Goal: Task Accomplishment & Management: Manage account settings

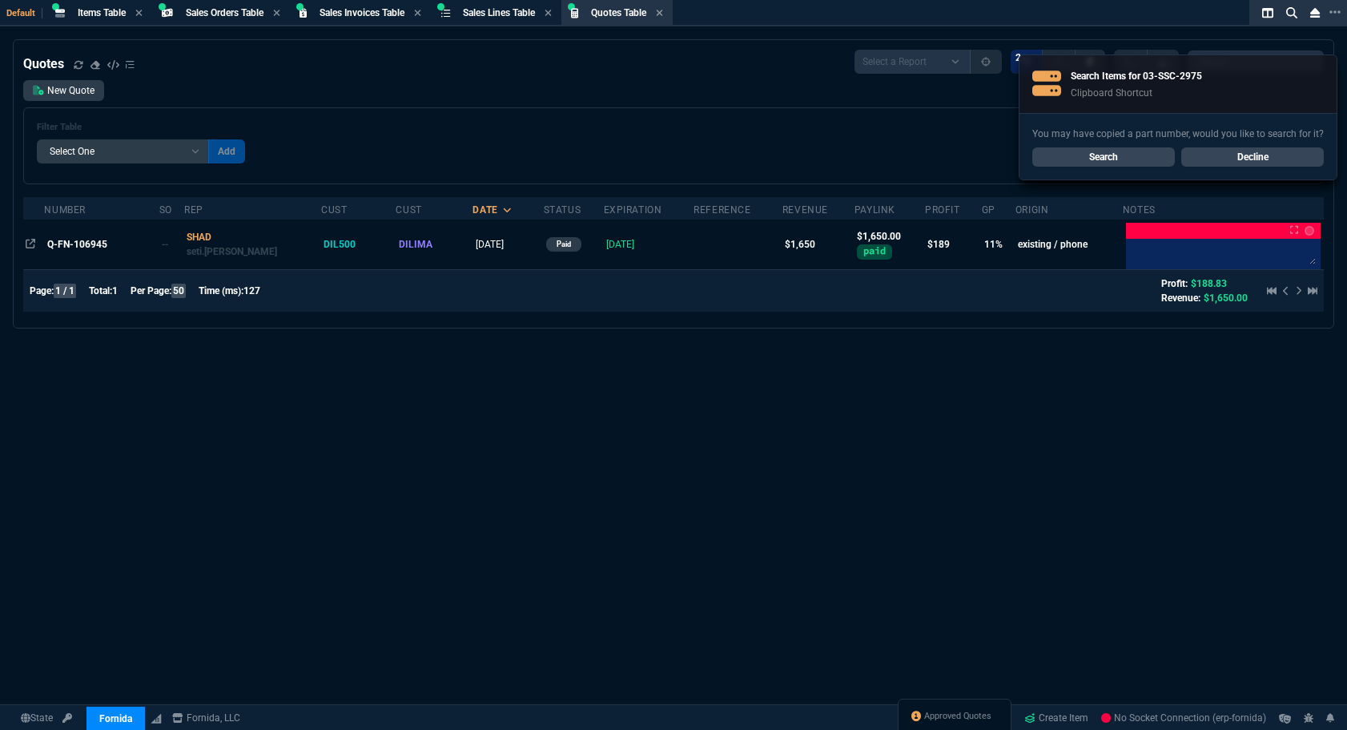
select select "4: SHAD"
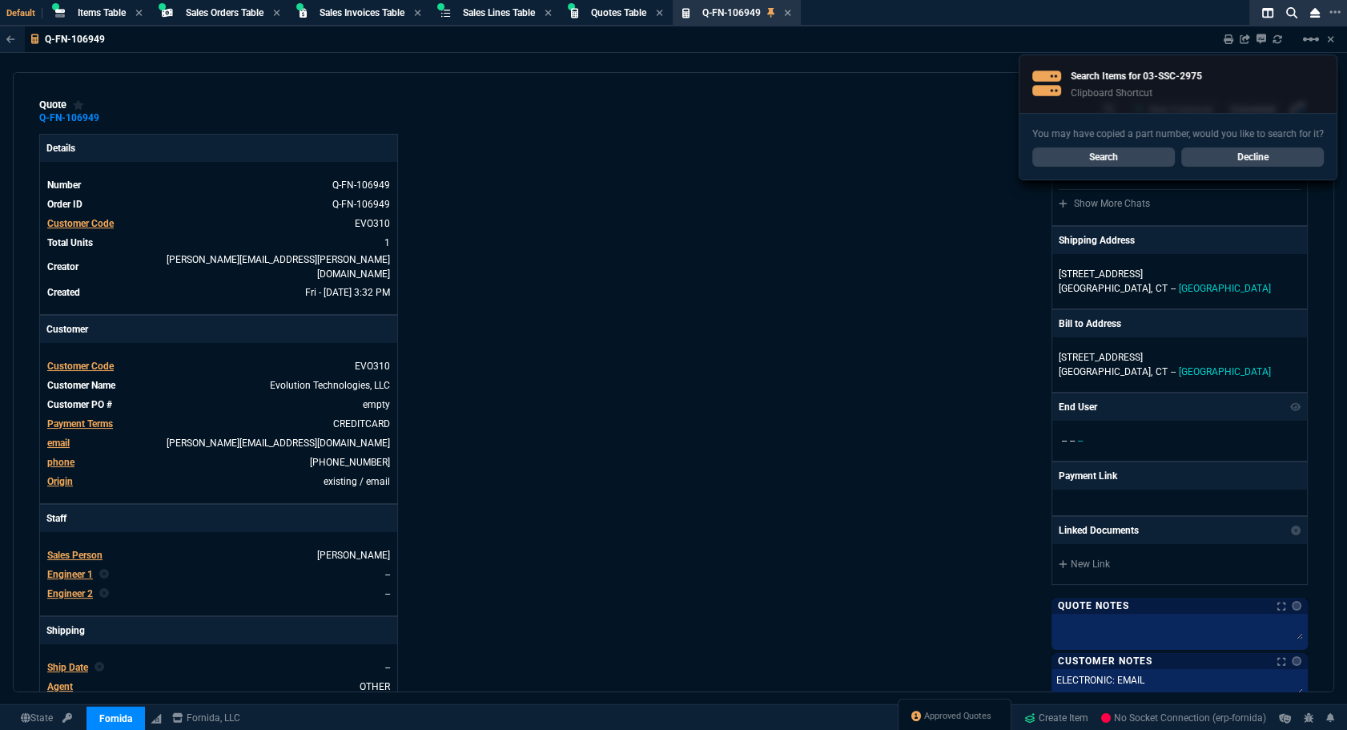
type input "29"
type input "109"
type input "425"
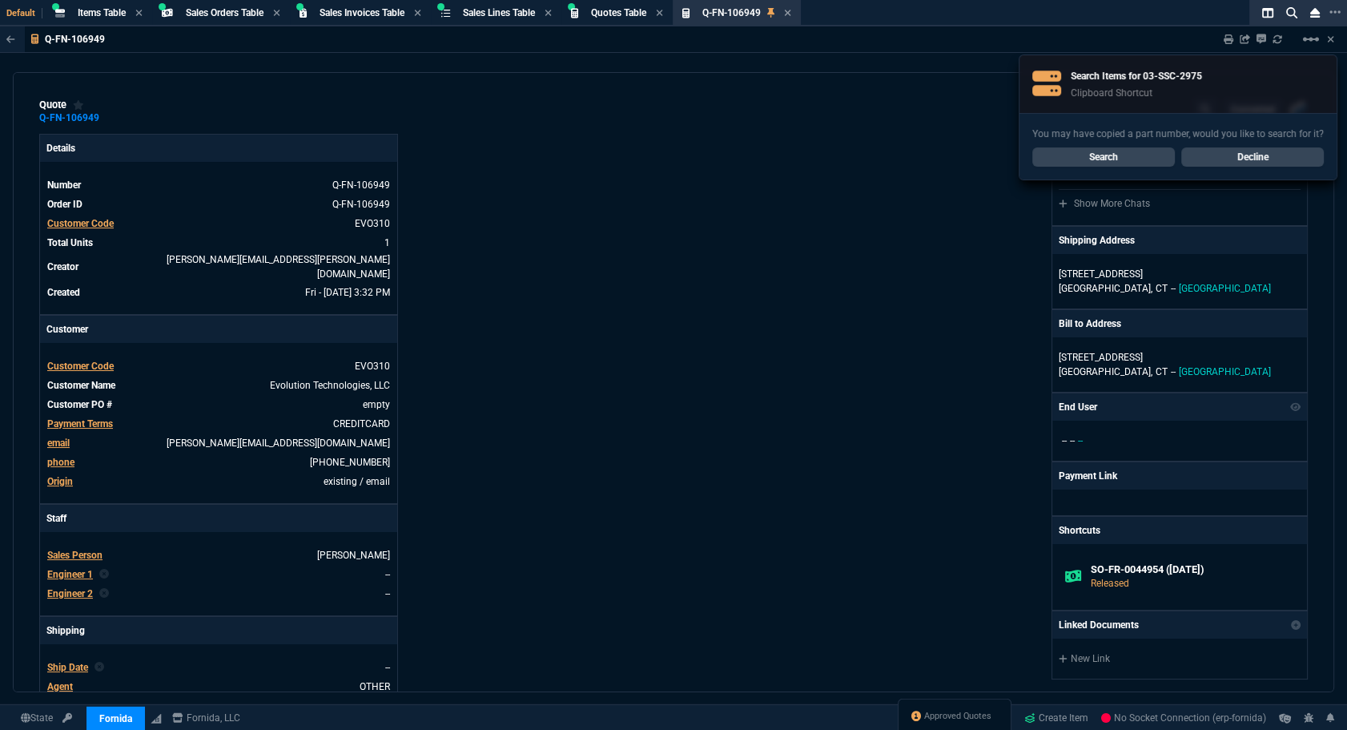
type input "11"
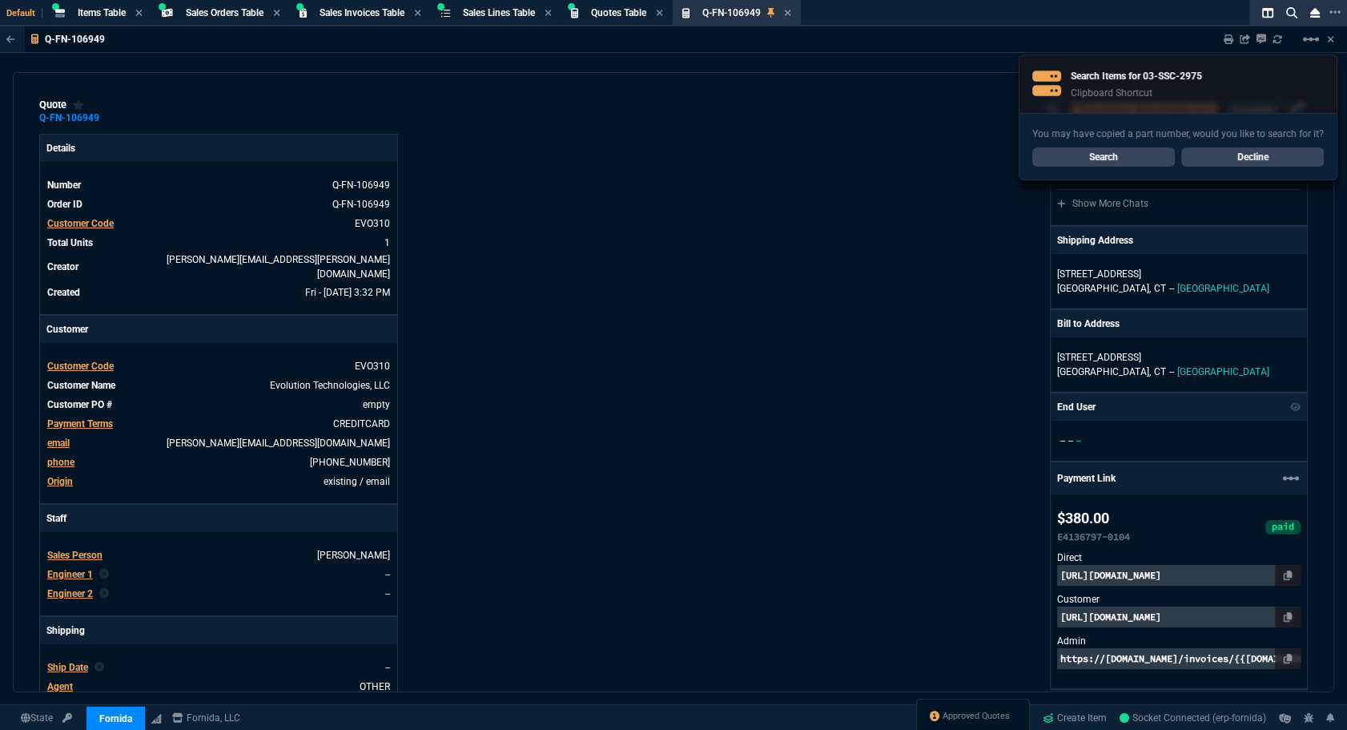
click at [862, 183] on div "Fornida, LLC [STREET_ADDRESS] Share Link Show More Chats Shipping Address [STRE…" at bounding box center [991, 579] width 634 height 891
click at [620, 10] on span "Quotes Table" at bounding box center [618, 12] width 55 height 11
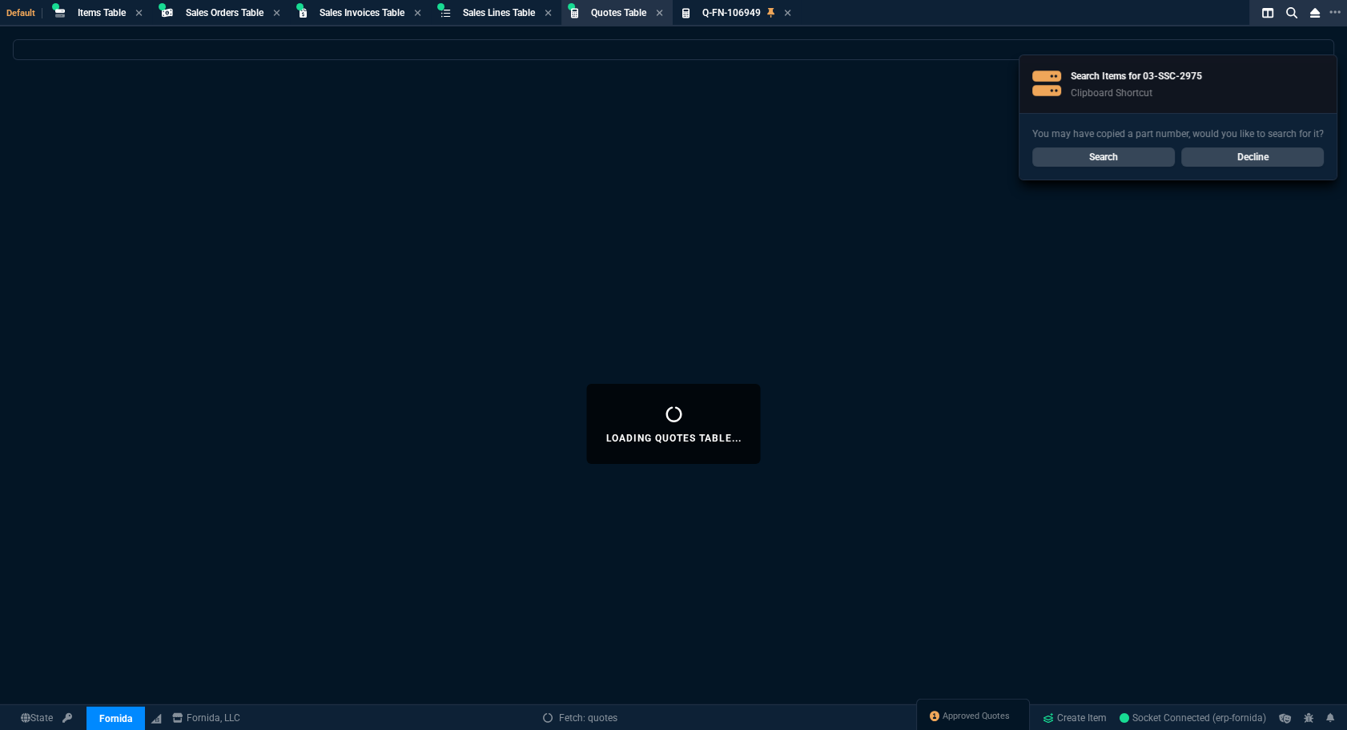
select select
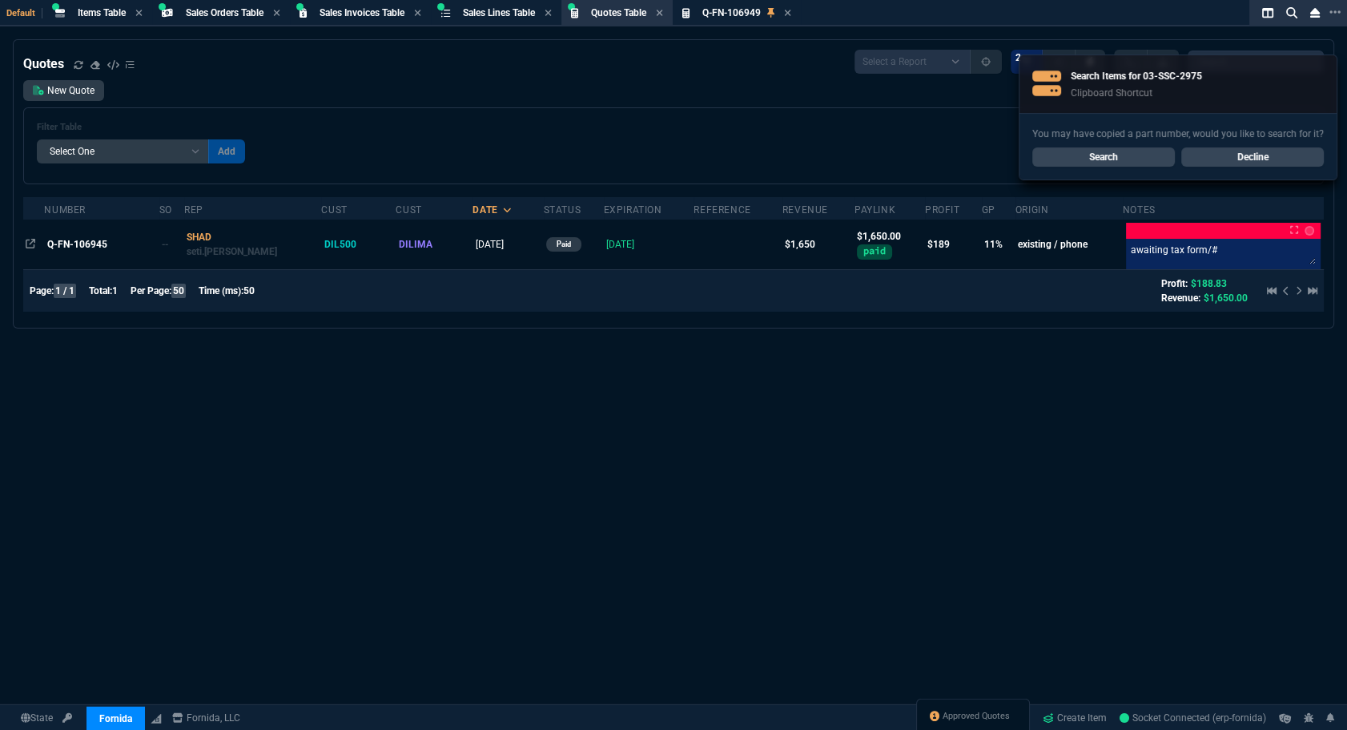
click at [1221, 174] on div "You may have copied a part number, would you like to search for it? Search Decl…" at bounding box center [1178, 146] width 317 height 66
click at [1222, 167] on div "You may have copied a part number, would you like to search for it? Search Decl…" at bounding box center [1178, 146] width 317 height 66
click at [1217, 160] on link "Decline" at bounding box center [1253, 156] width 143 height 19
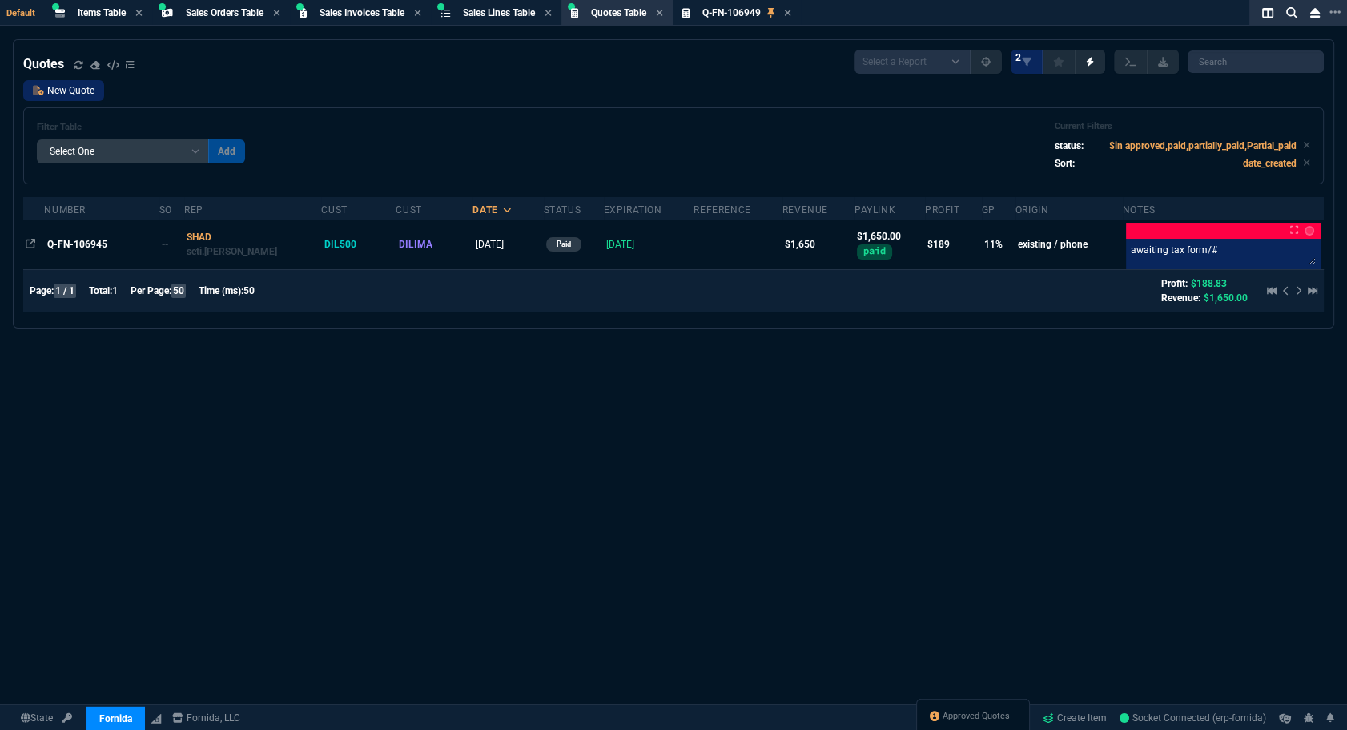
click at [78, 99] on link "New Quote" at bounding box center [63, 90] width 81 height 21
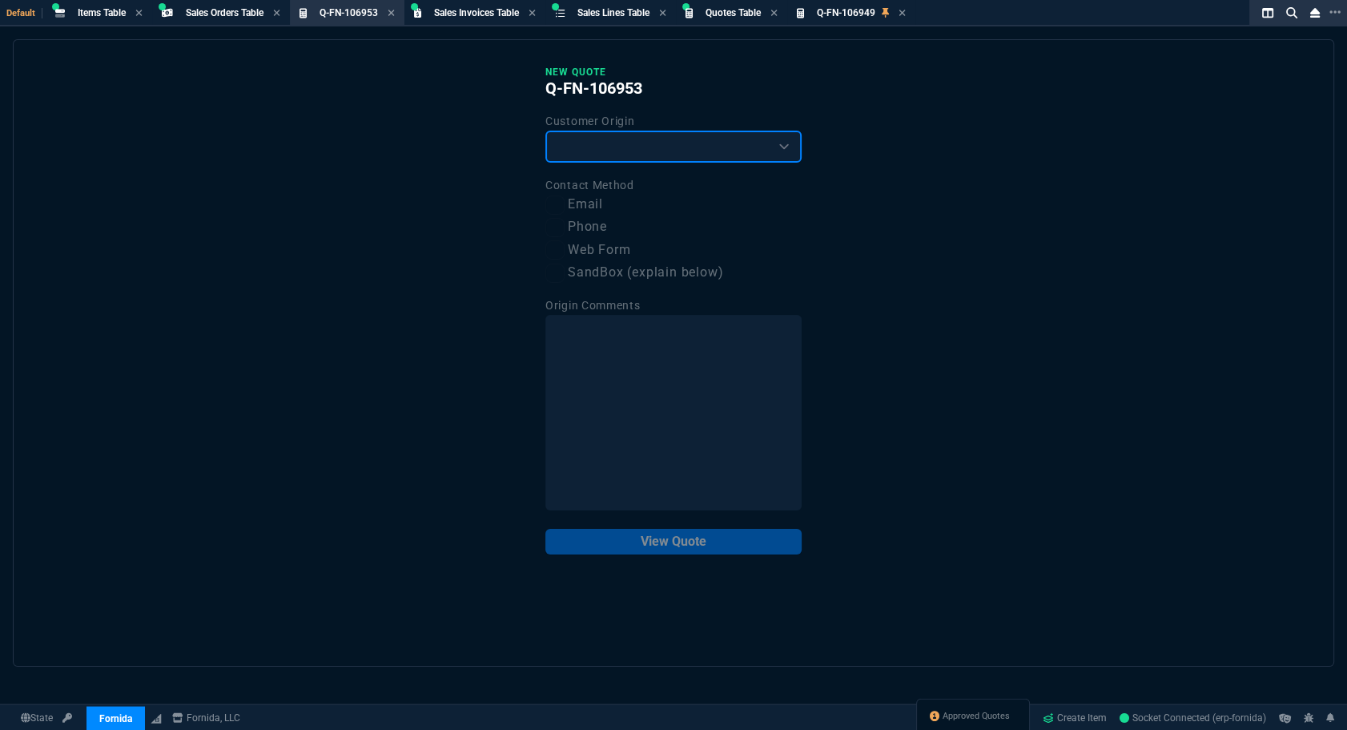
click at [602, 152] on select "Existing Customer Amazon Lead (first order) Website Lead (first order) Called (…" at bounding box center [674, 147] width 256 height 32
select select "existing"
click at [546, 131] on select "Existing Customer Amazon Lead (first order) Website Lead (first order) Called (…" at bounding box center [674, 147] width 256 height 32
click at [585, 203] on label "Email" at bounding box center [674, 205] width 256 height 20
click at [565, 203] on input "Email" at bounding box center [555, 204] width 19 height 19
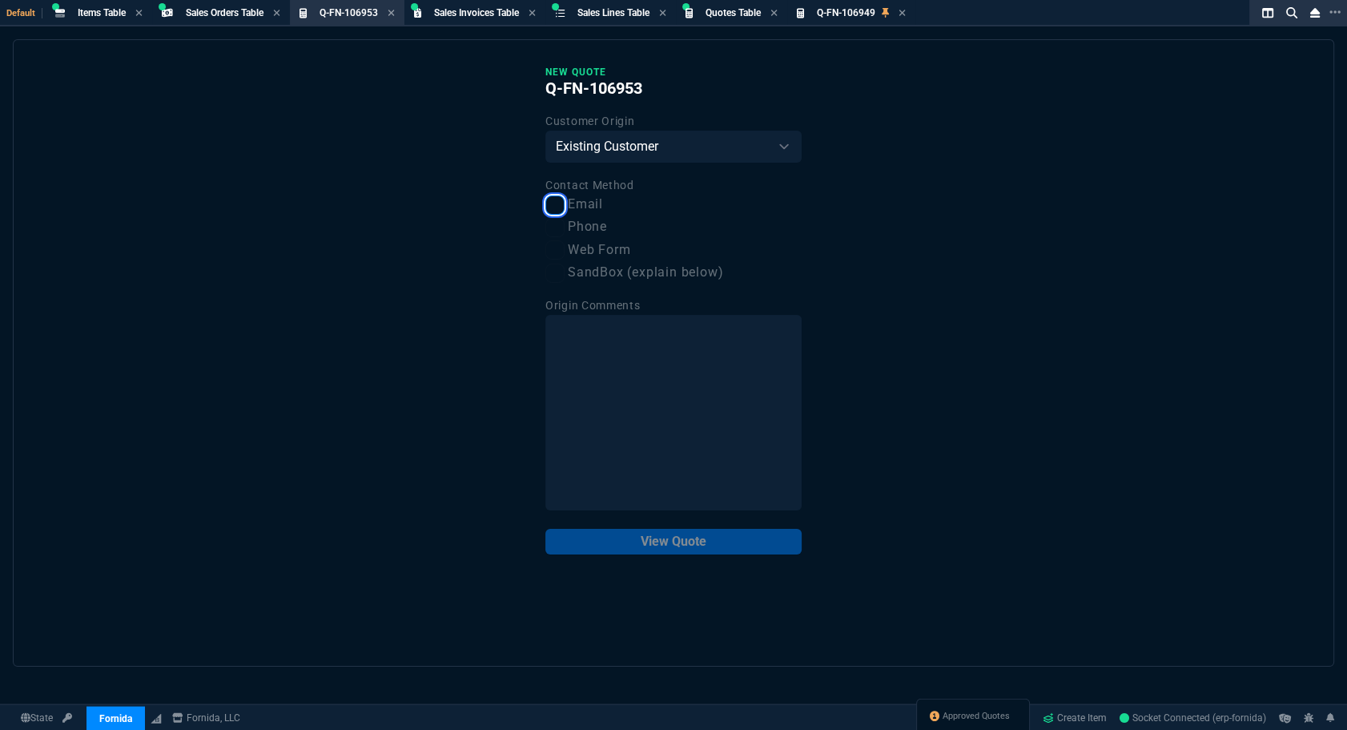
checkbox input "true"
click at [719, 544] on button "View Quote" at bounding box center [674, 542] width 256 height 26
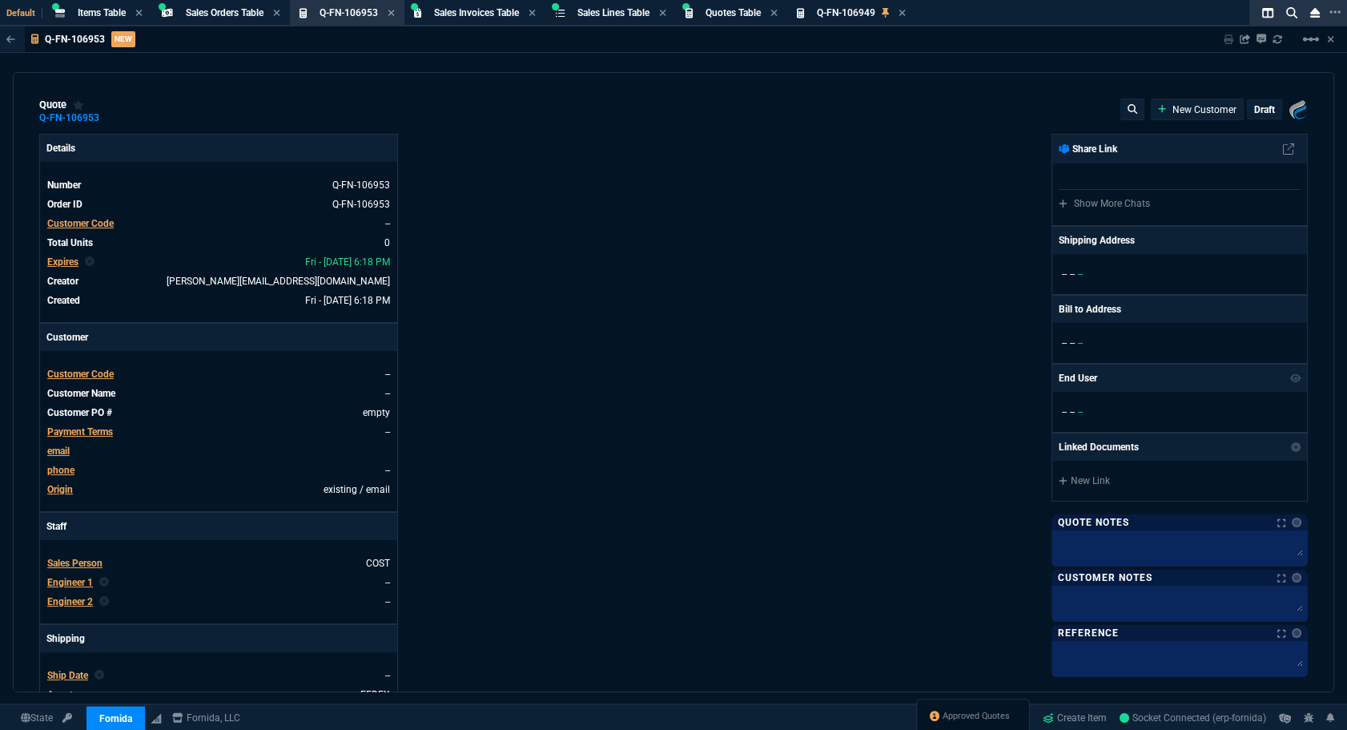
click at [88, 218] on span "Customer Code" at bounding box center [80, 223] width 66 height 11
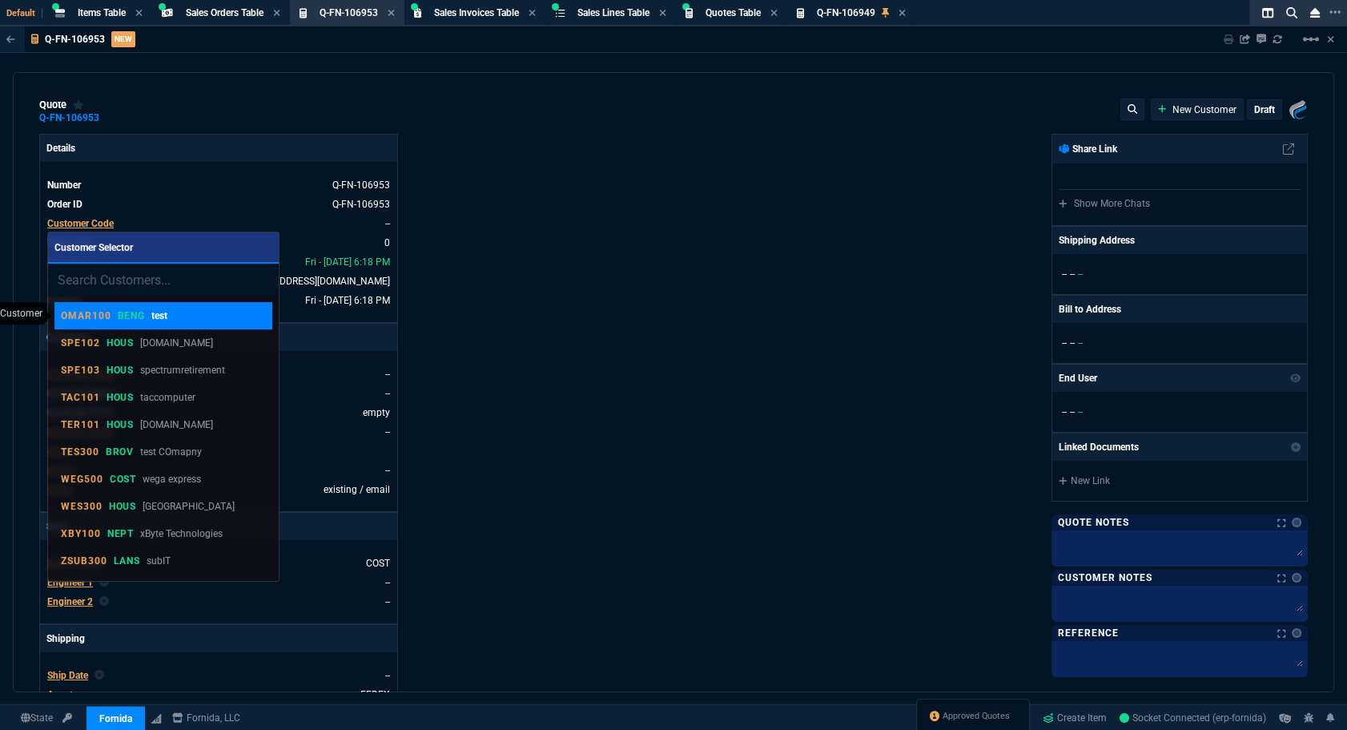
click at [203, 315] on div "OMAR100 BENG test" at bounding box center [163, 315] width 205 height 14
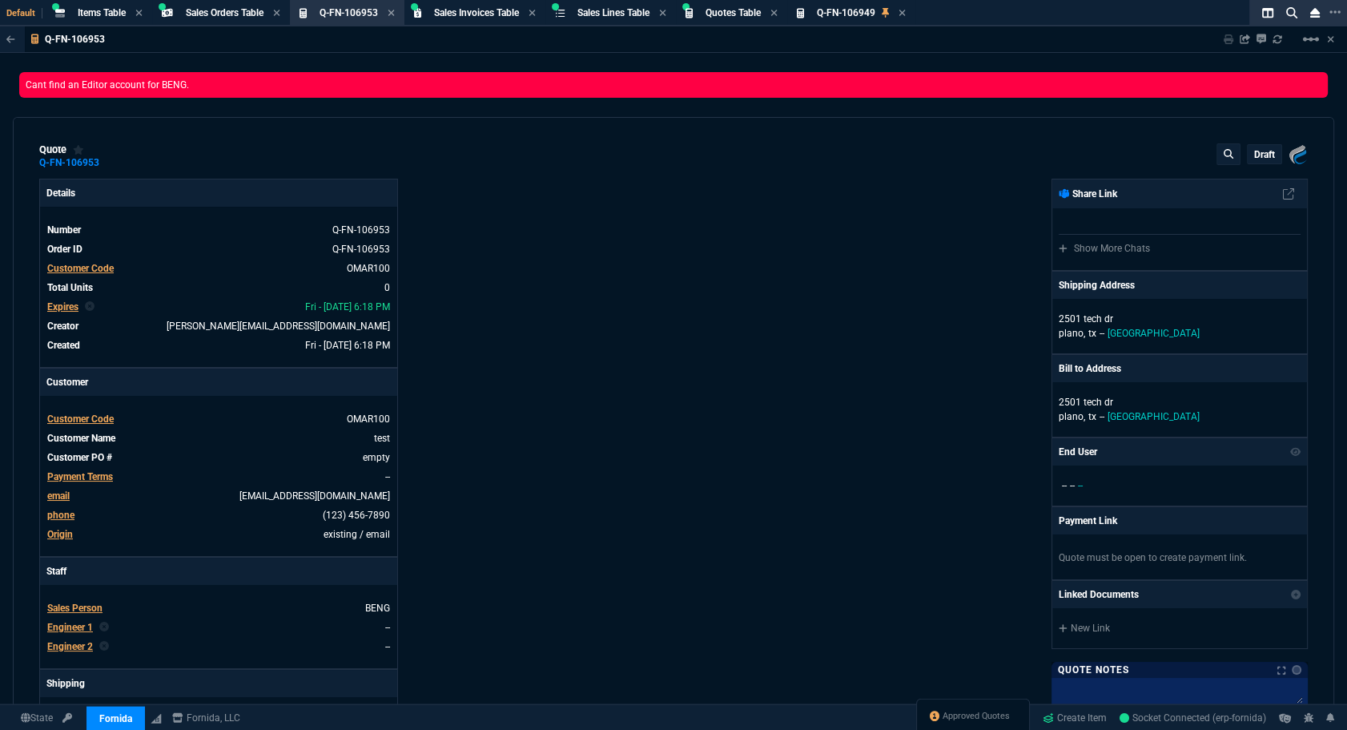
click at [80, 263] on span "Customer Code" at bounding box center [80, 268] width 66 height 11
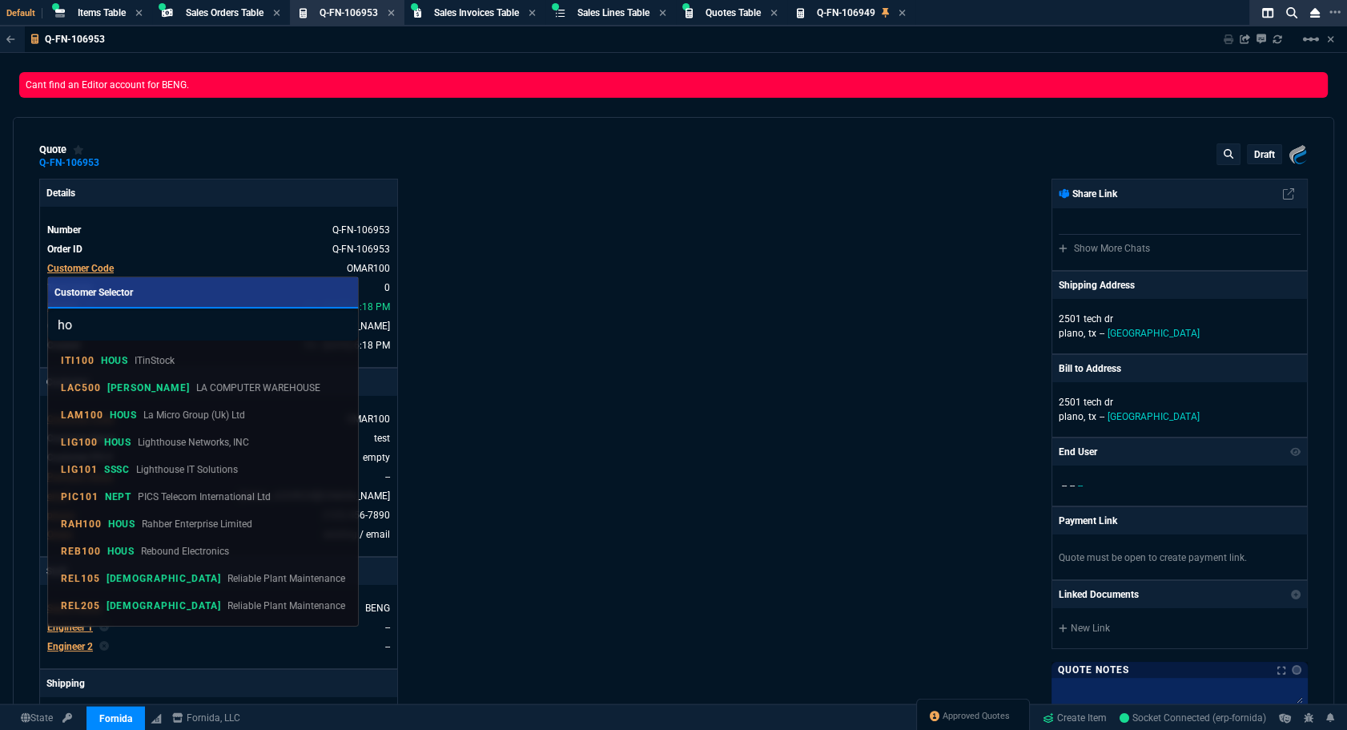
type input "h"
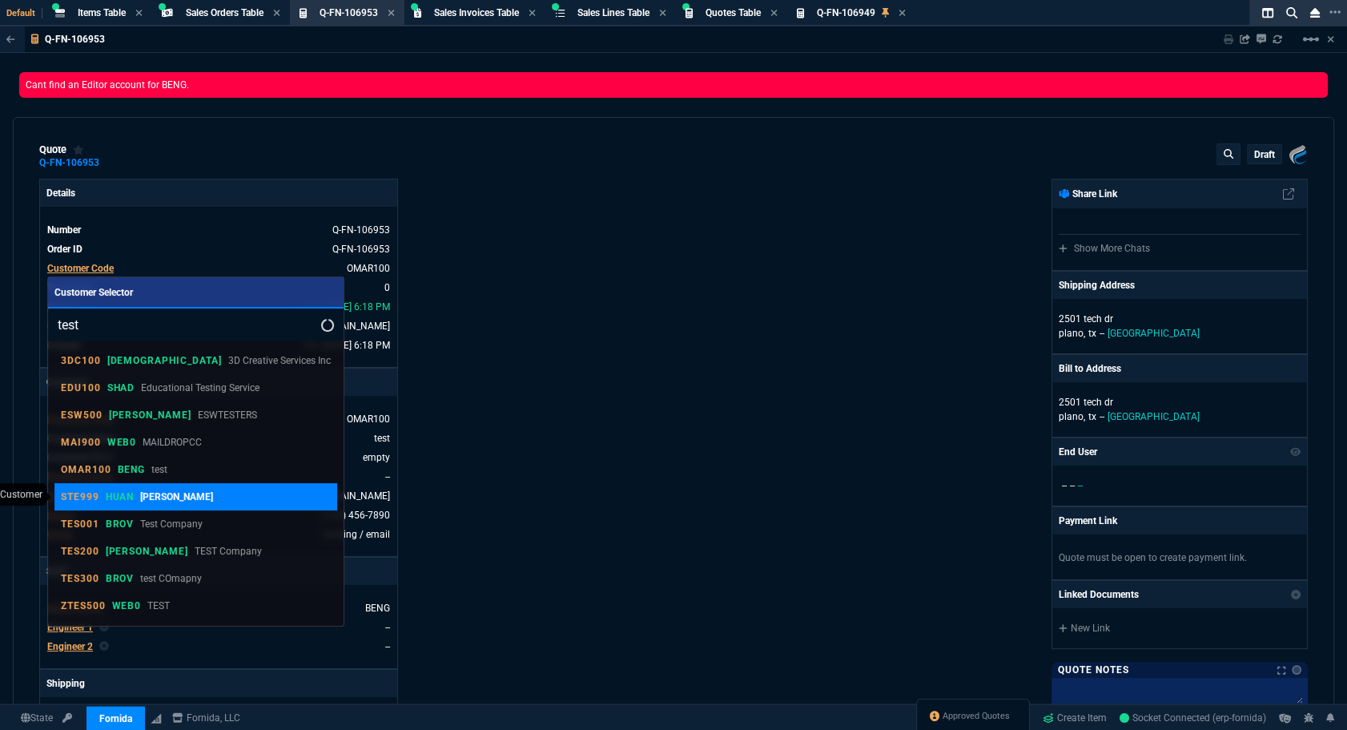
type input "test"
click at [199, 504] on link "STE999 HUAN [PERSON_NAME]" at bounding box center [195, 496] width 283 height 27
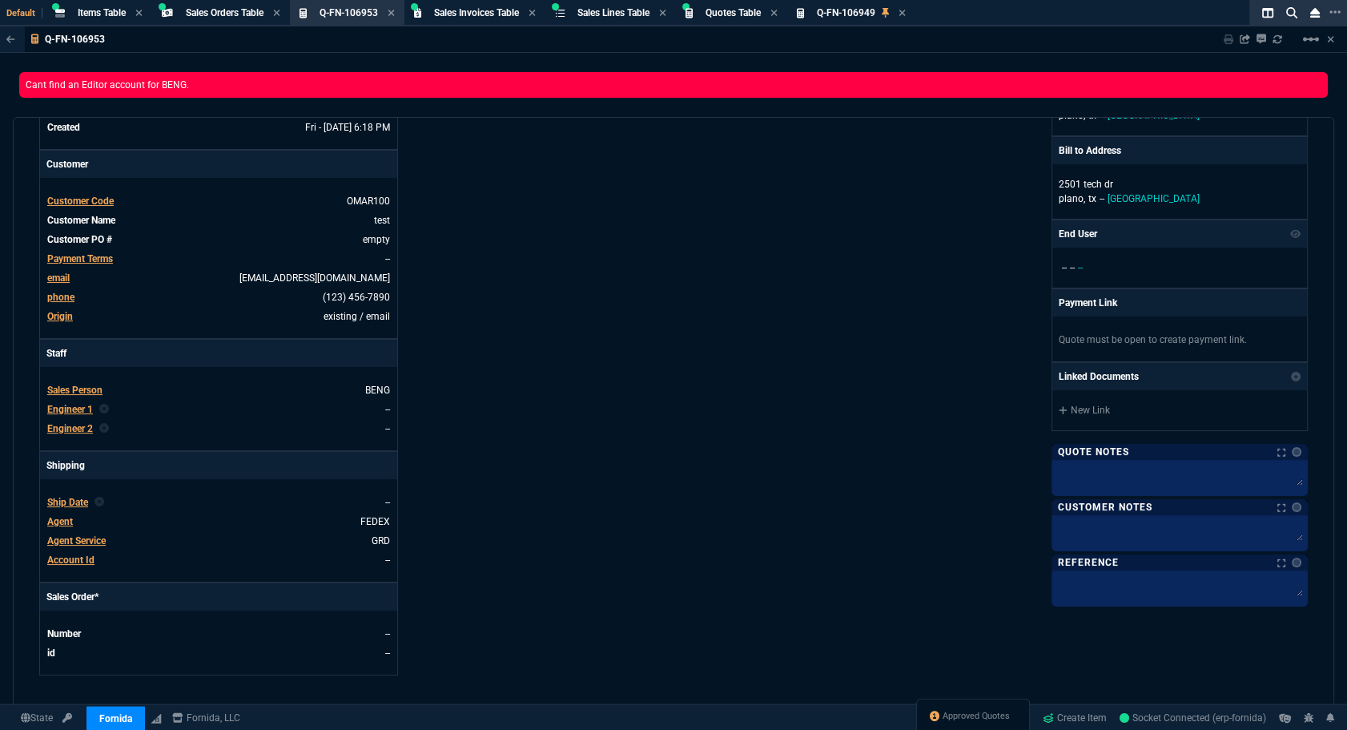
scroll to position [437, 0]
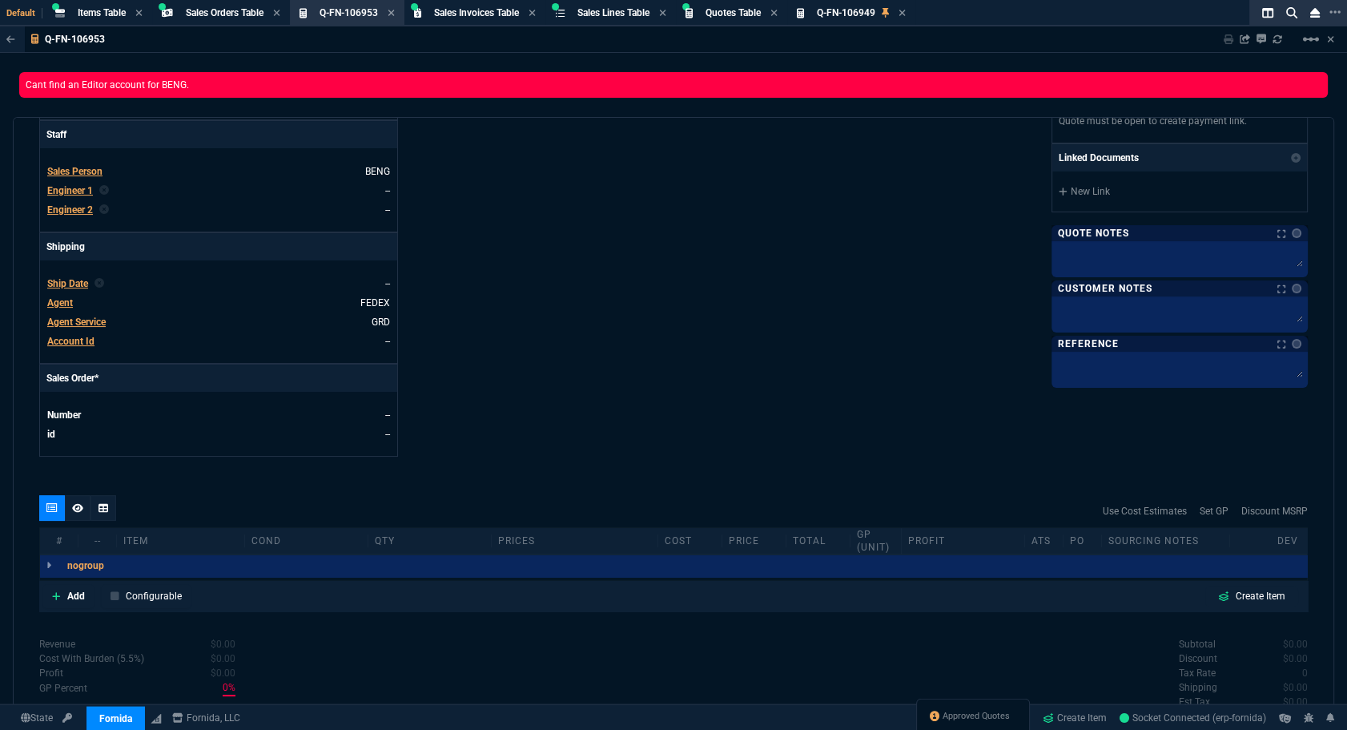
click at [17, 297] on div "quote Q-FN-106953 draft Fornida, LLC [STREET_ADDRESS] Details Number Q-FN-10695…" at bounding box center [674, 427] width 1322 height 620
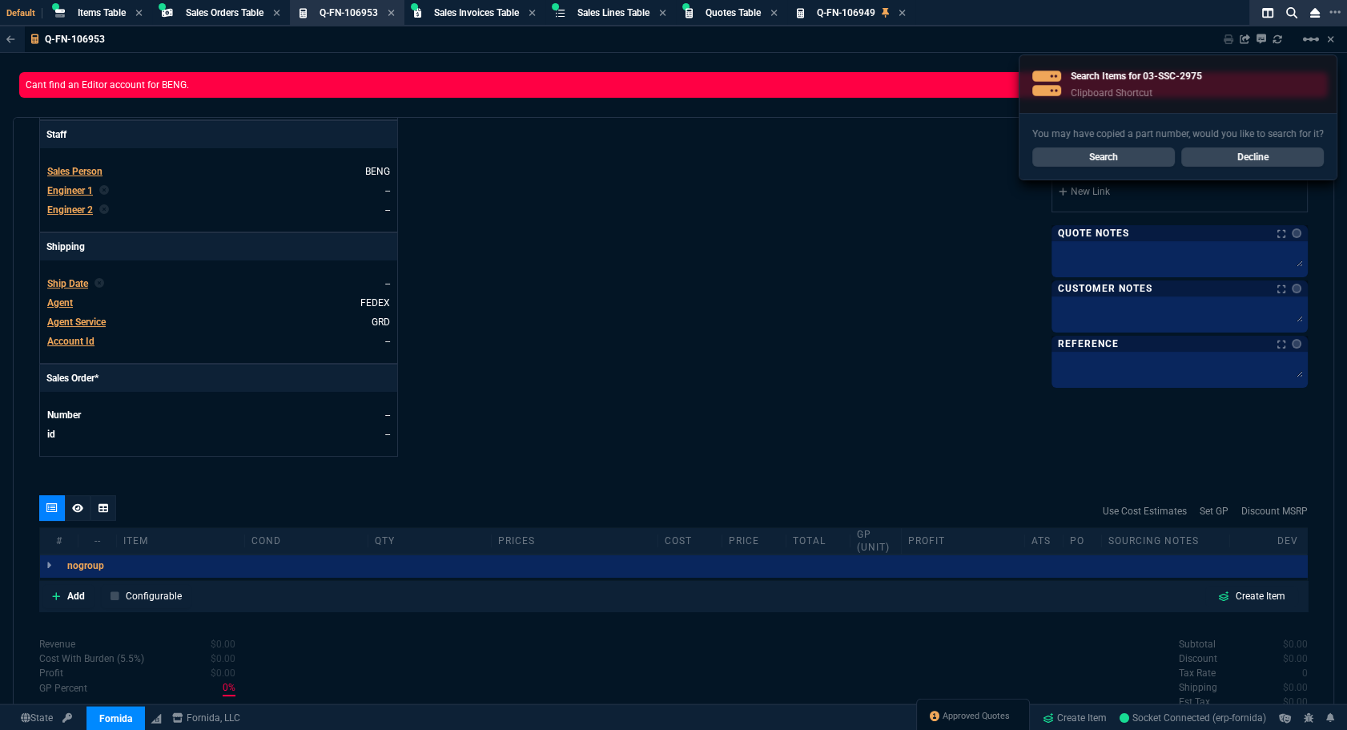
click at [92, 178] on td "Sales Person" at bounding box center [80, 171] width 69 height 16
click at [94, 169] on span "Sales Person" at bounding box center [74, 171] width 55 height 11
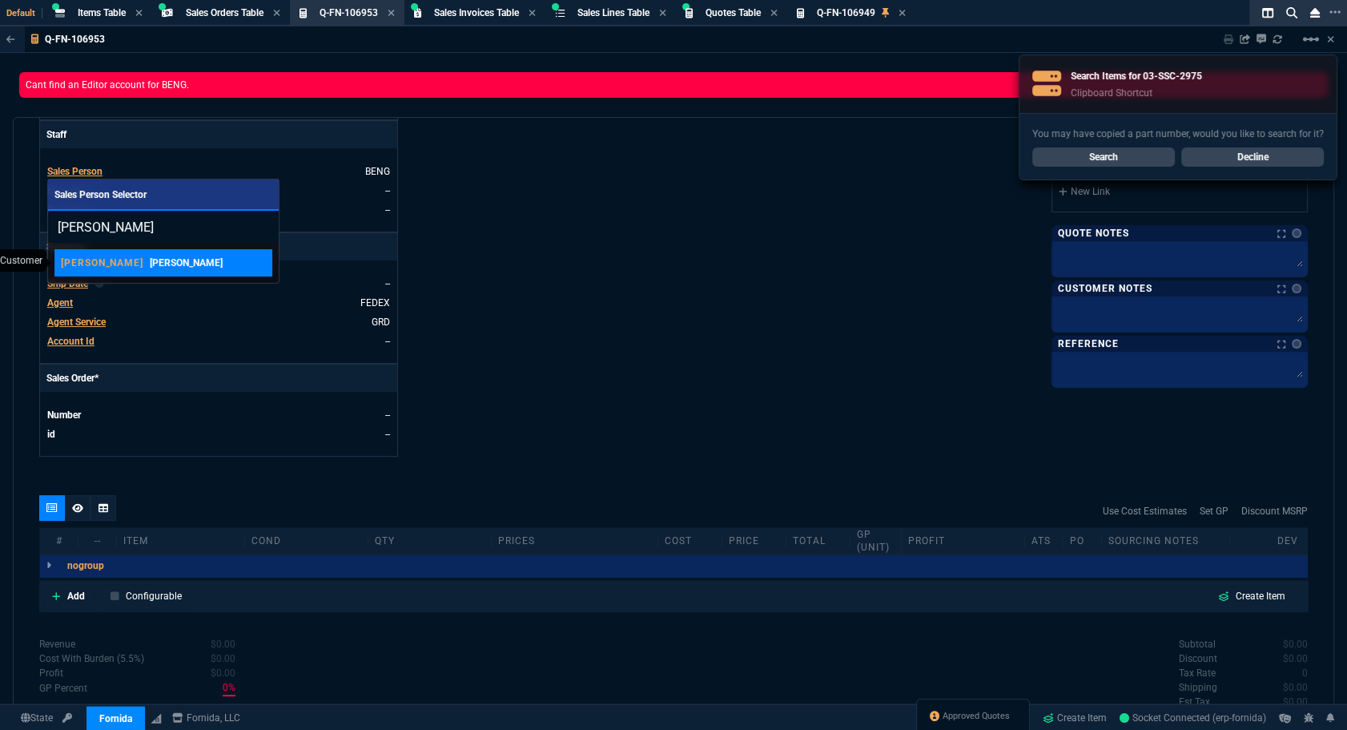
type input "[PERSON_NAME]"
click at [143, 254] on link "[PERSON_NAME] [PERSON_NAME]" at bounding box center [163, 262] width 218 height 27
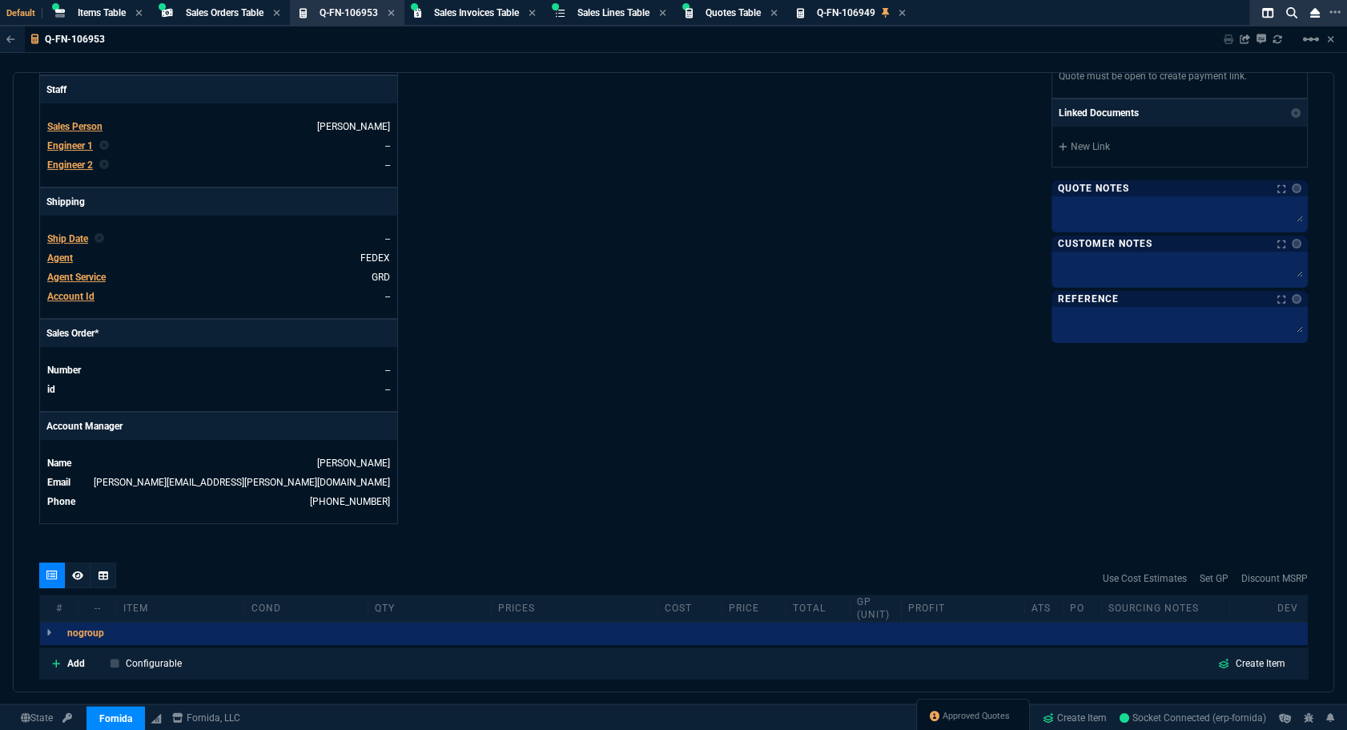
click at [57, 256] on span "Agent" at bounding box center [60, 257] width 26 height 11
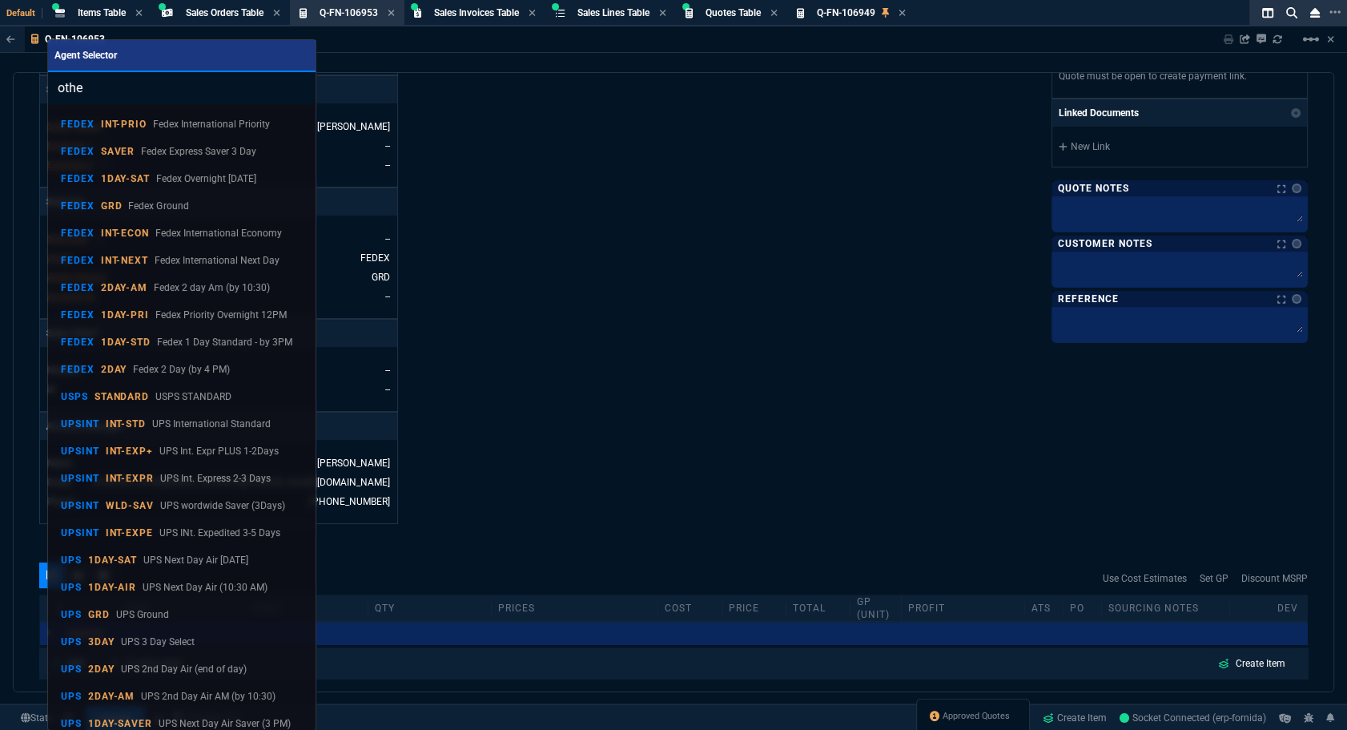
type input "other"
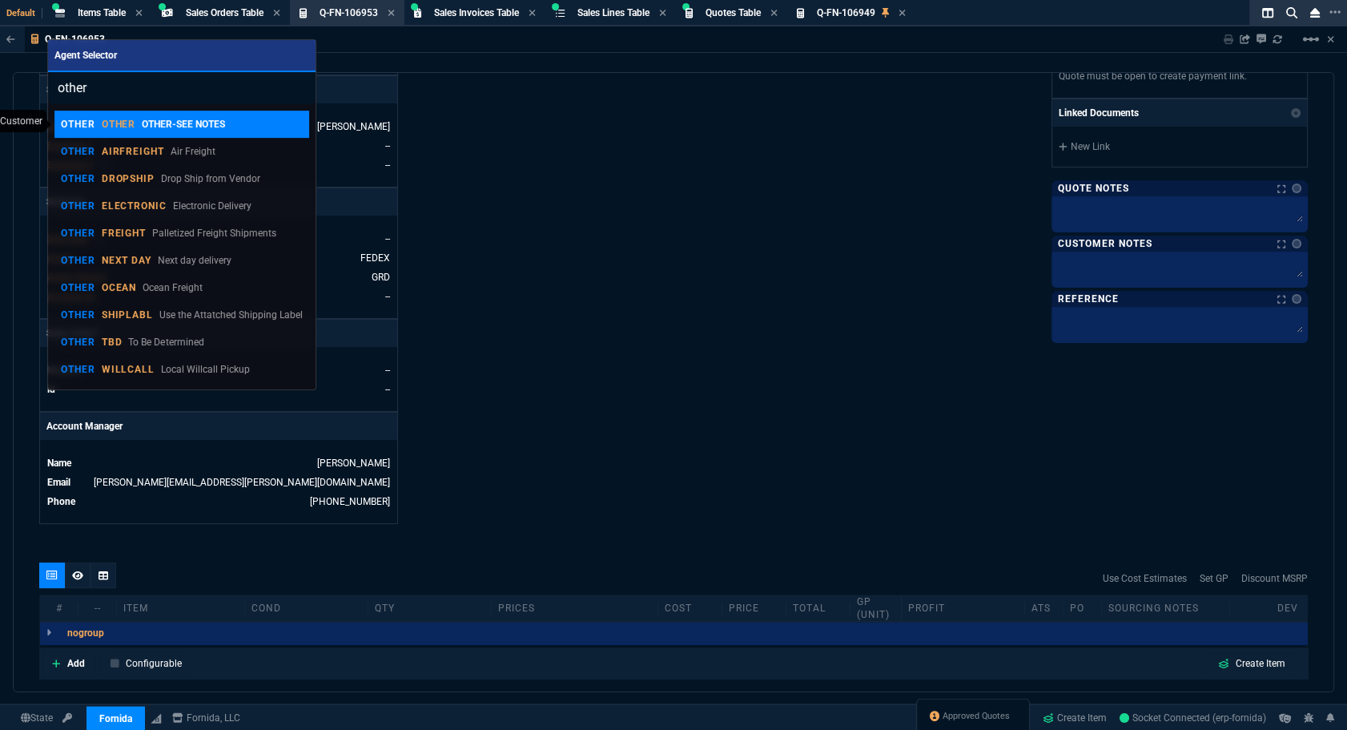
click at [199, 130] on p "OTHER-SEE NOTES" at bounding box center [183, 124] width 83 height 14
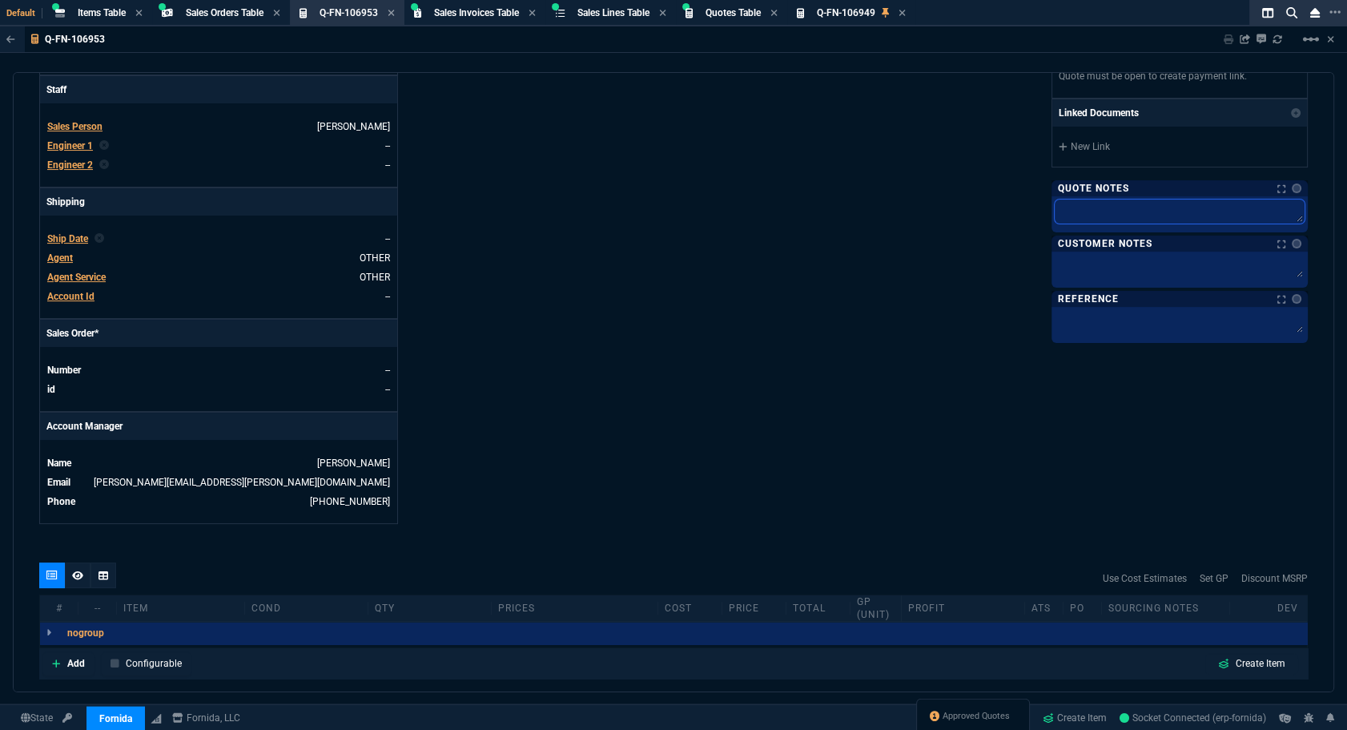
click at [1056, 208] on textarea at bounding box center [1180, 211] width 250 height 24
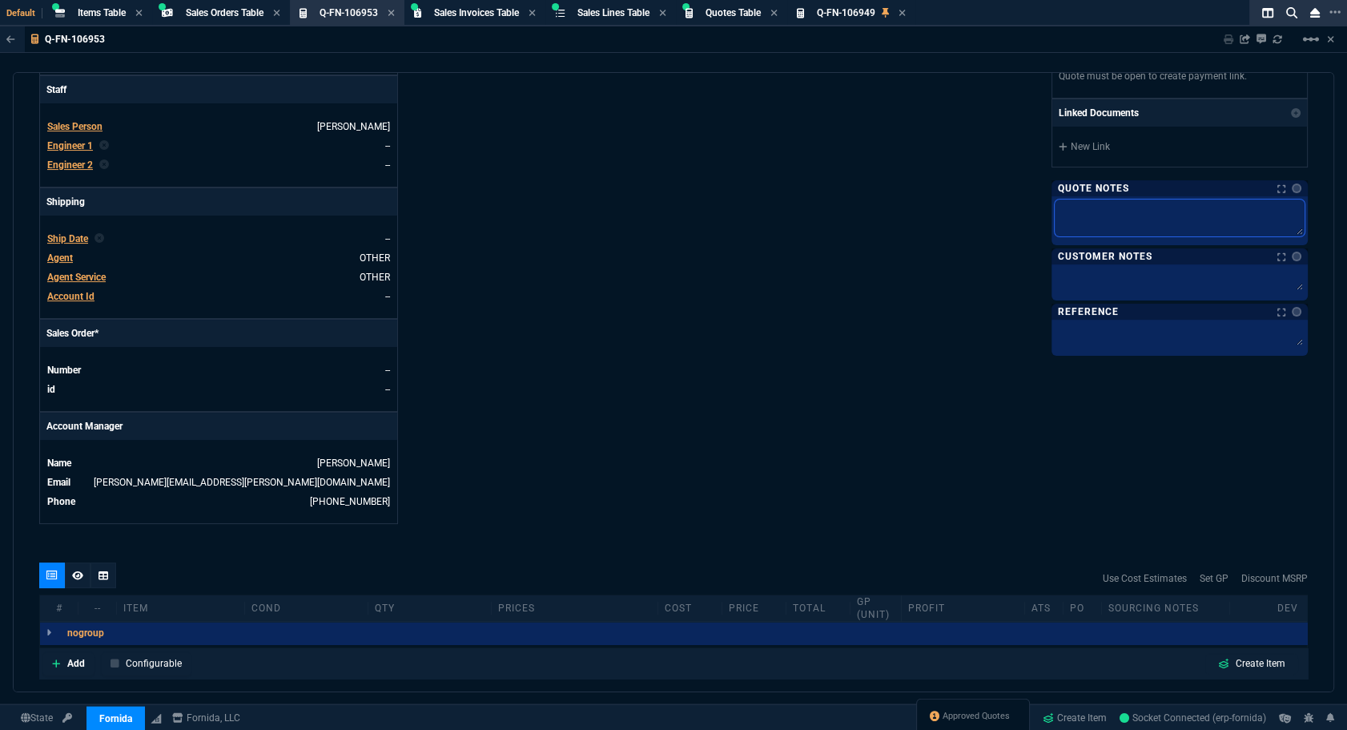
type textarea "h"
type textarea "ho"
type textarea "hol"
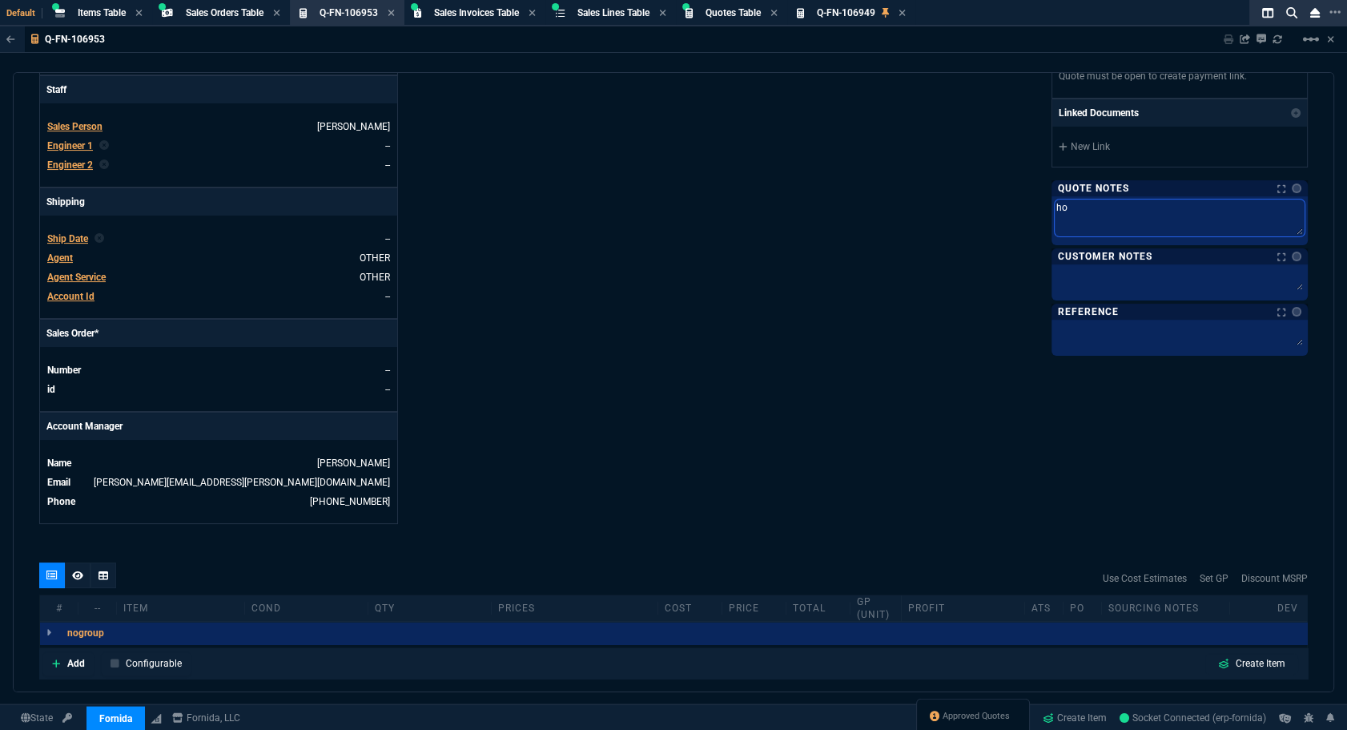
type textarea "hol"
type textarea "hold"
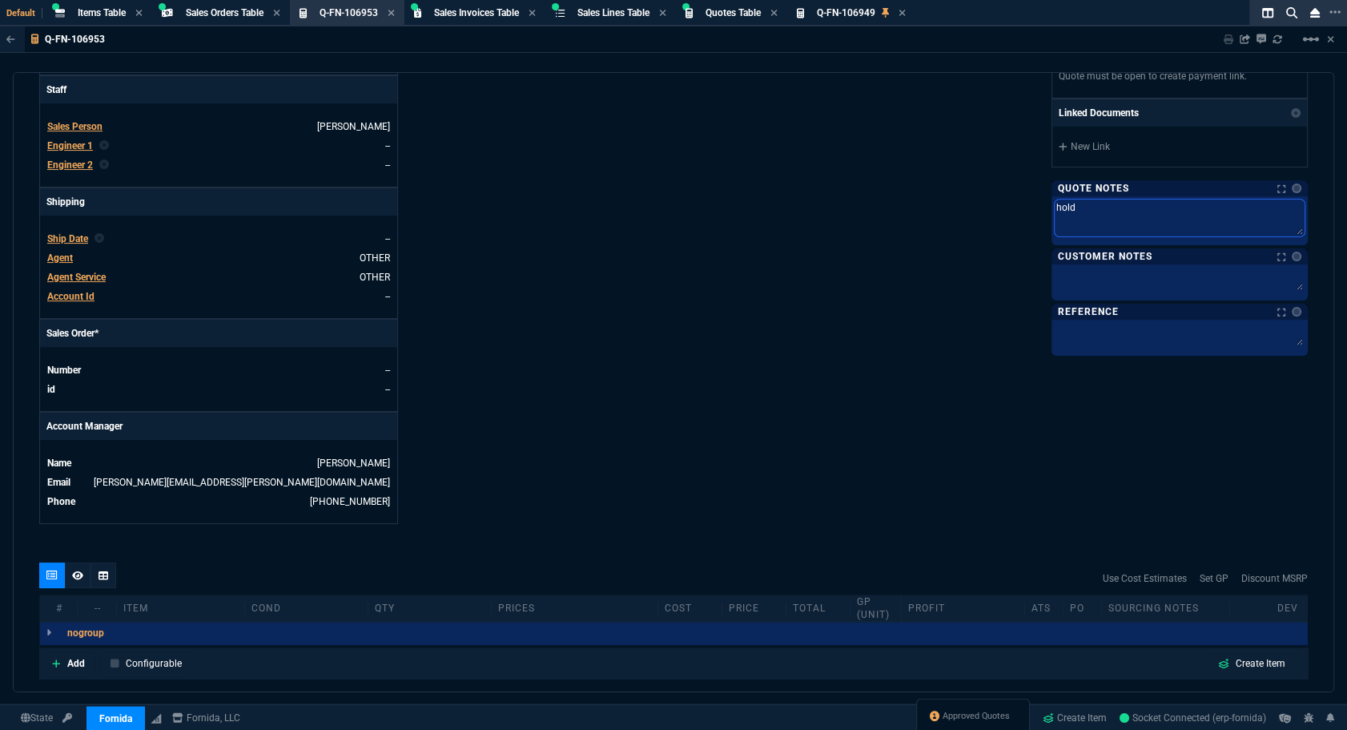
type textarea "hold o"
type textarea "hold or"
type textarea "hold ord"
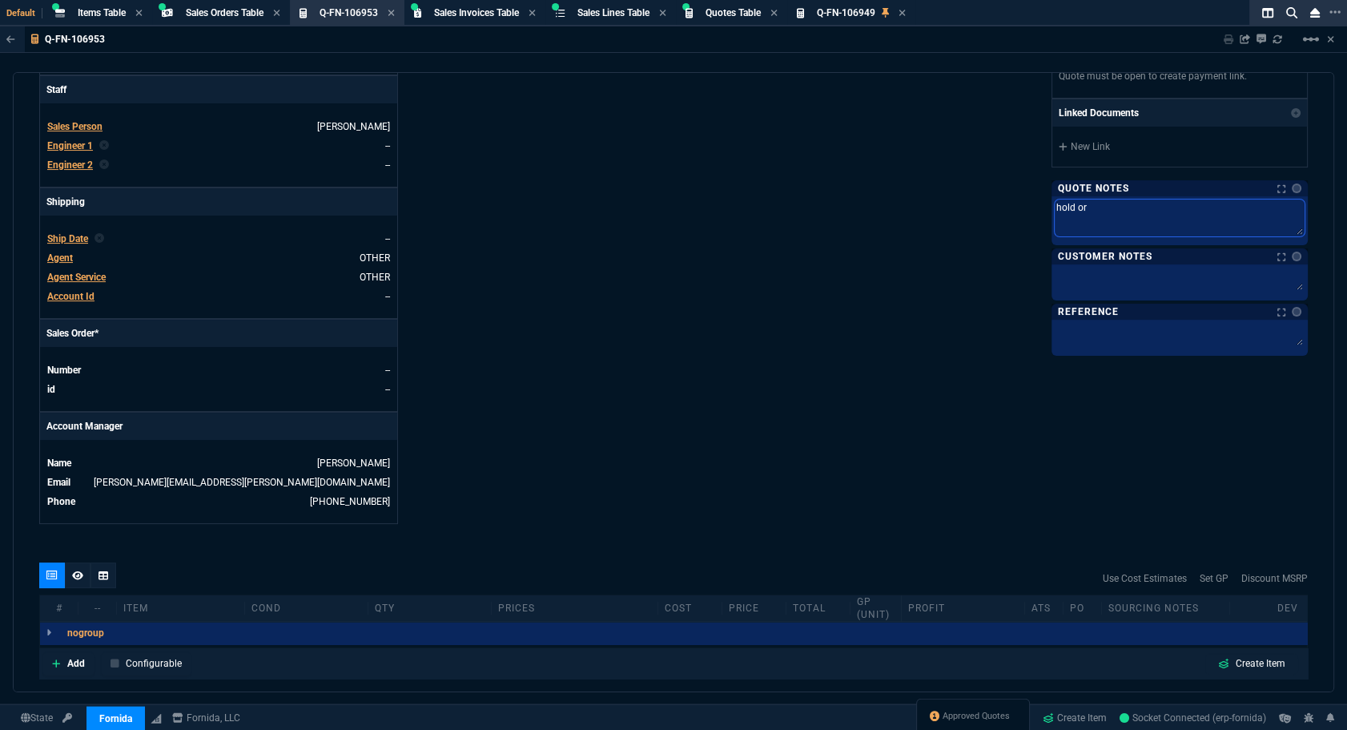
type textarea "hold ord"
type textarea "hold orde"
type textarea "hold order"
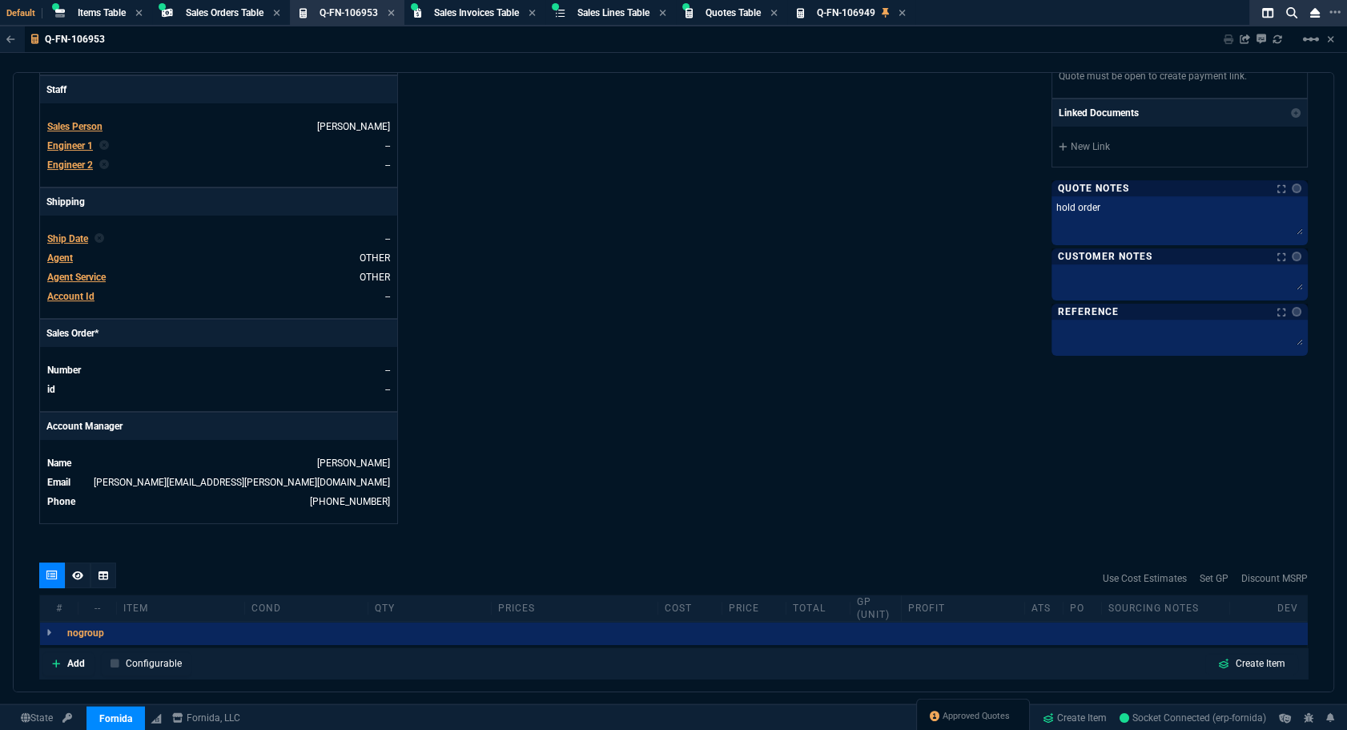
click at [59, 235] on span "Ship Date" at bounding box center [67, 238] width 41 height 11
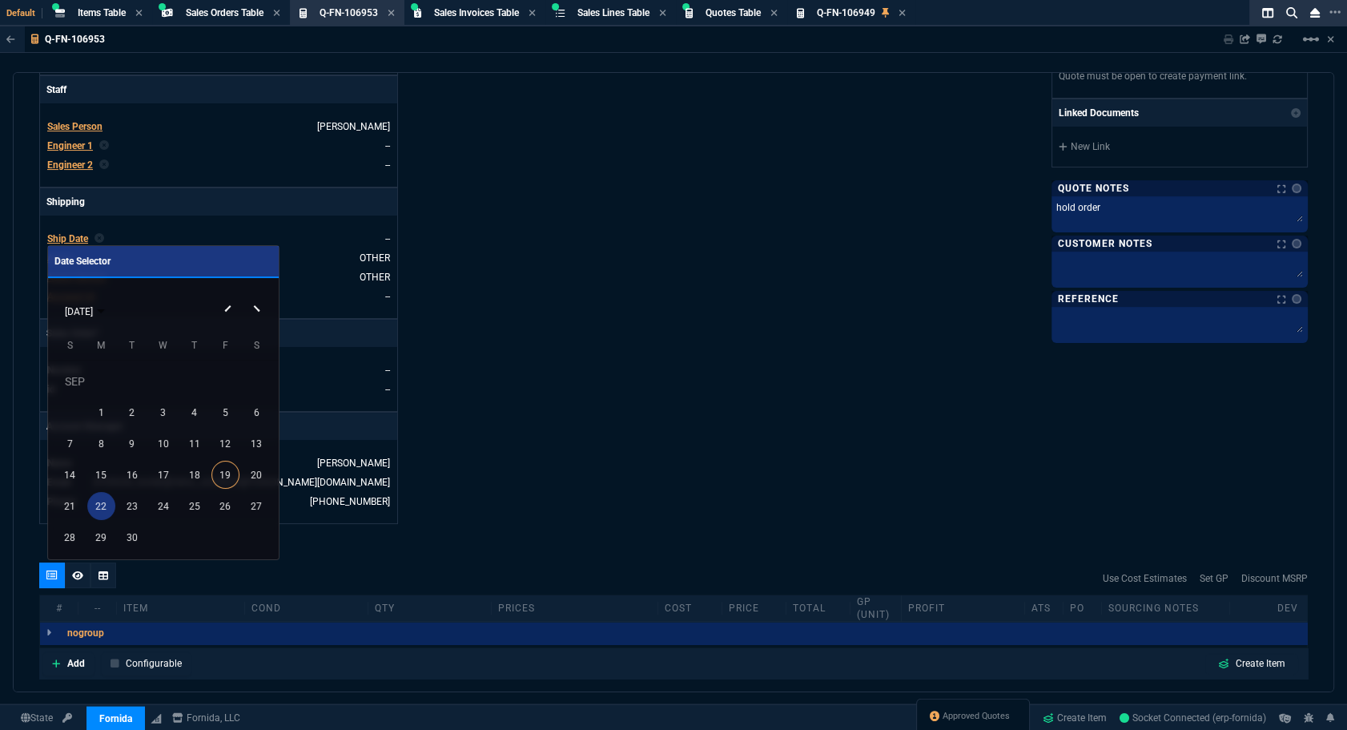
click at [106, 504] on div "22" at bounding box center [101, 506] width 28 height 28
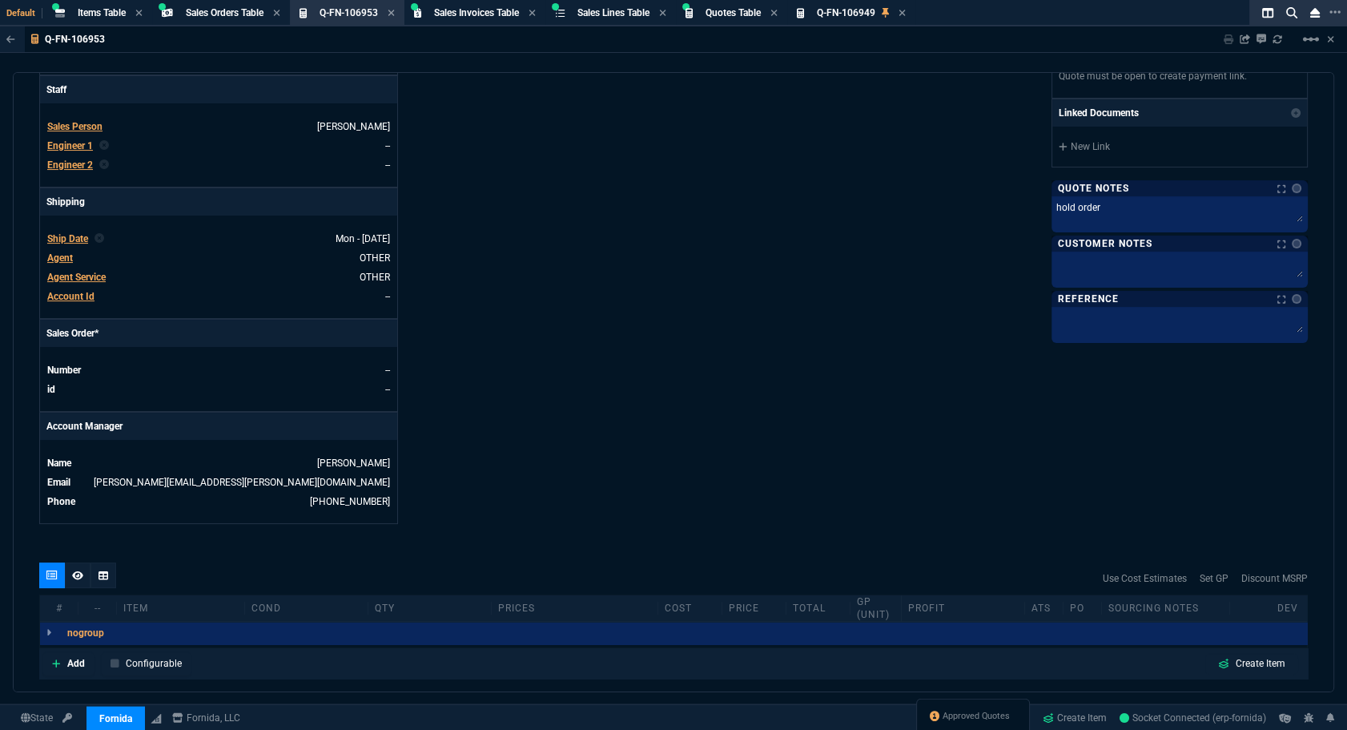
click at [613, 422] on div "Details Number Q-FN-106953 Order ID Q-FN-106953 Customer Code OMAR100 Total Uni…" at bounding box center [356, 110] width 634 height 827
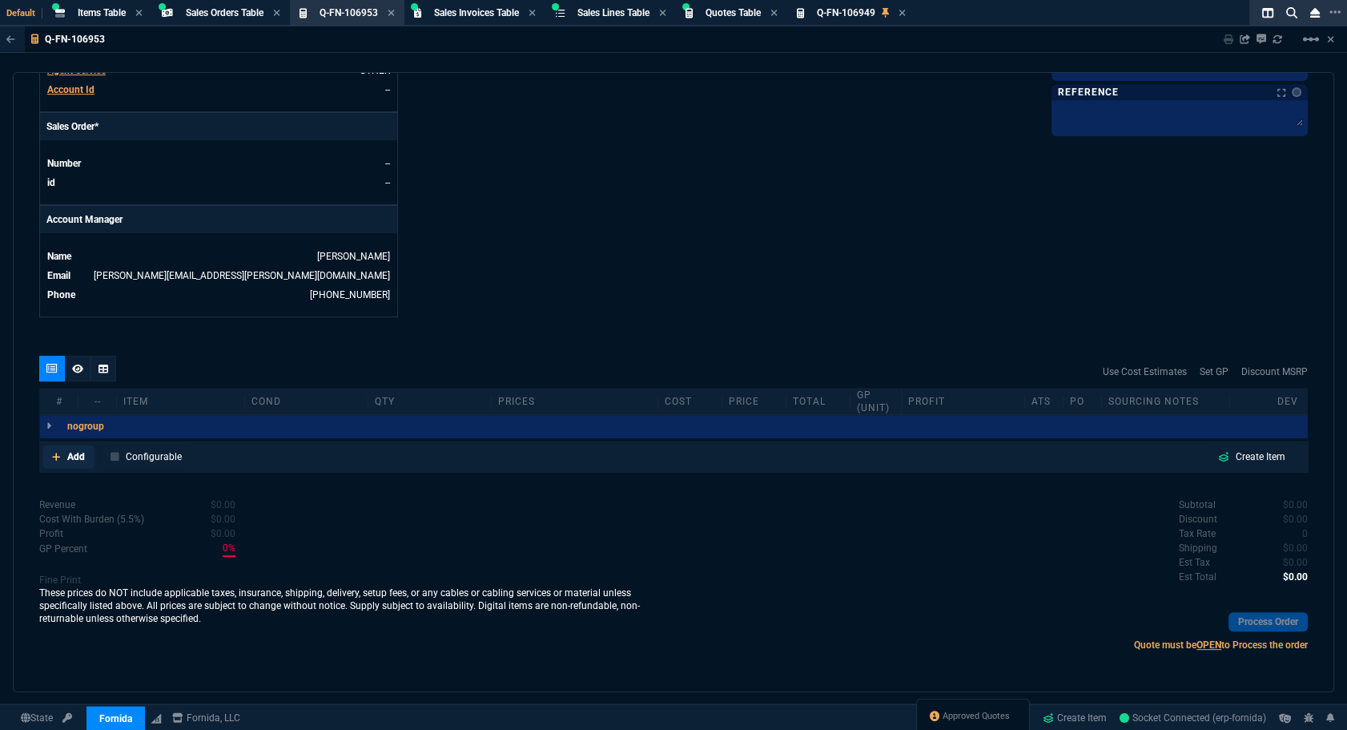
click at [76, 457] on p "Add" at bounding box center [76, 456] width 18 height 14
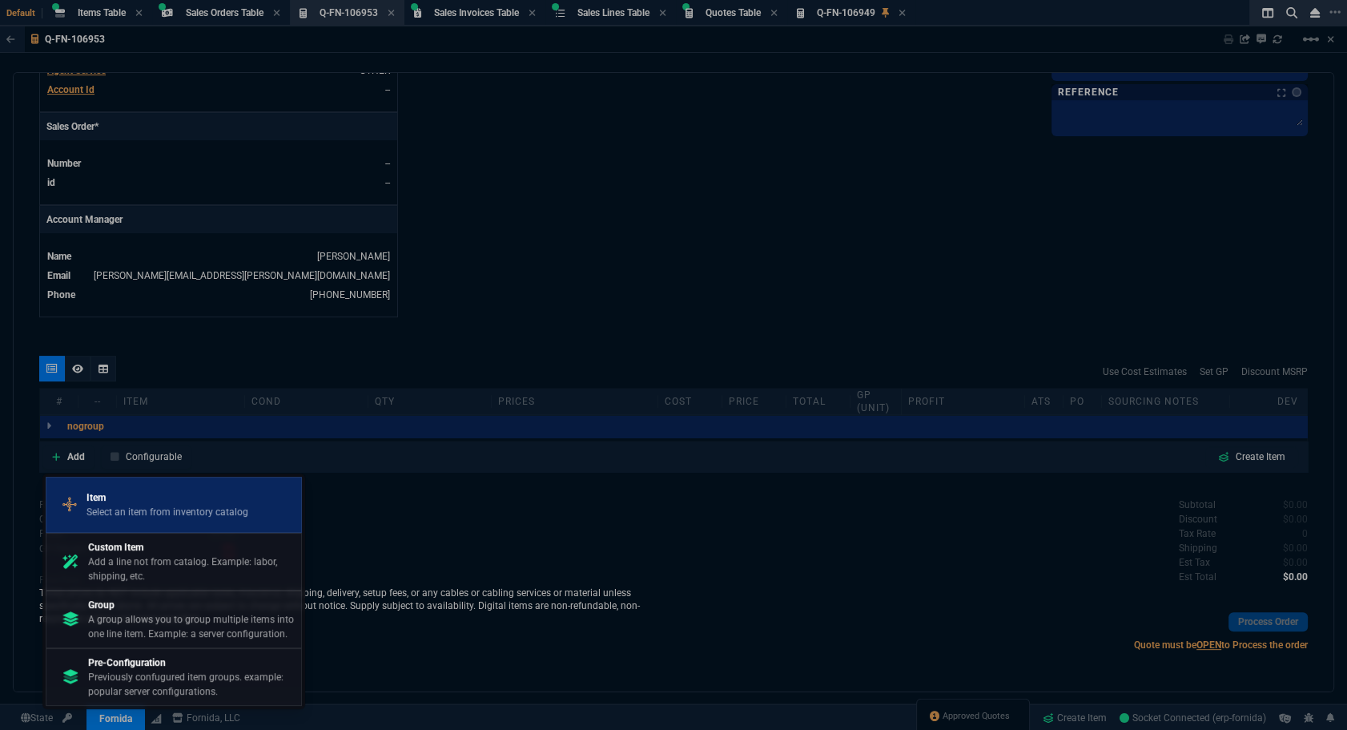
click at [151, 485] on div "Item Select an item from inventory catalog" at bounding box center [174, 505] width 242 height 42
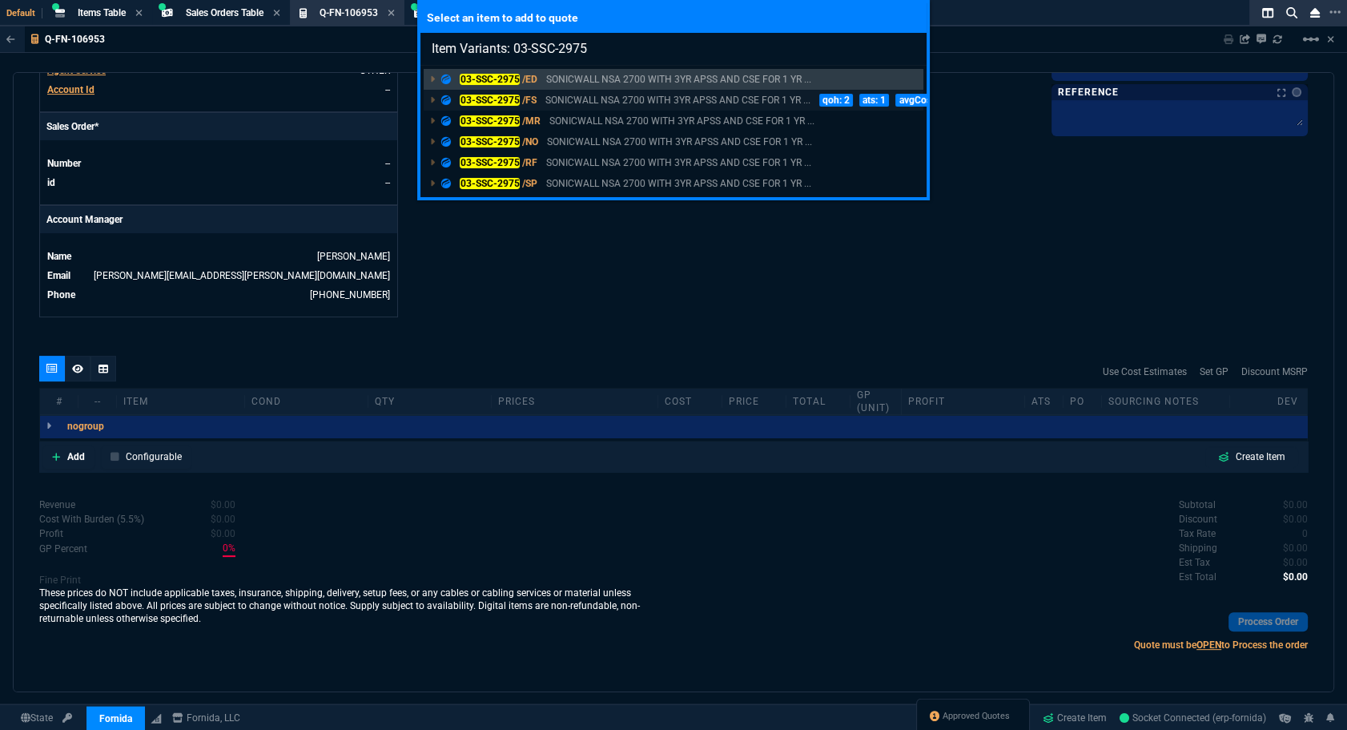
type input "Item Variants: 03-SSC-2975"
click at [479, 99] on mark "03-SSC-2975" at bounding box center [490, 100] width 60 height 11
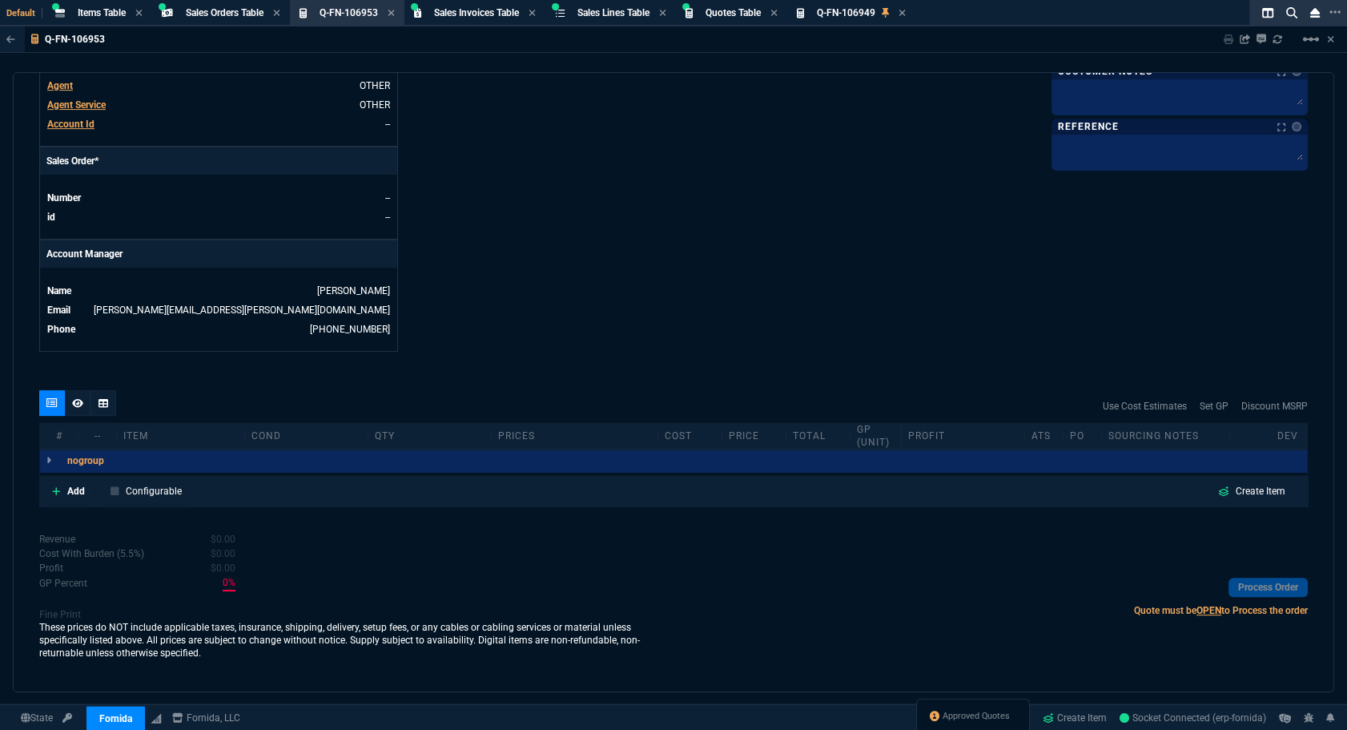
scroll to position [606, 0]
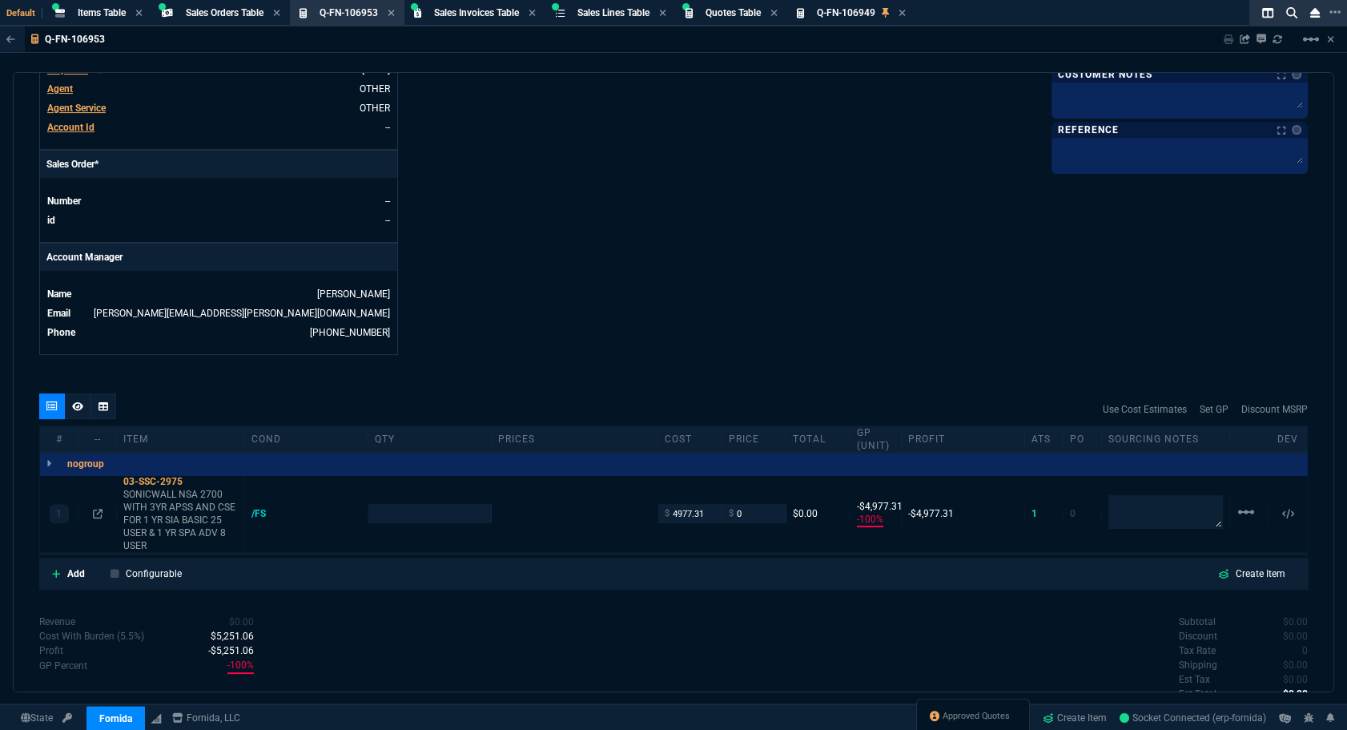
type input "-100"
type input "-4977"
type input "-100"
type input "-4977"
type input "100"
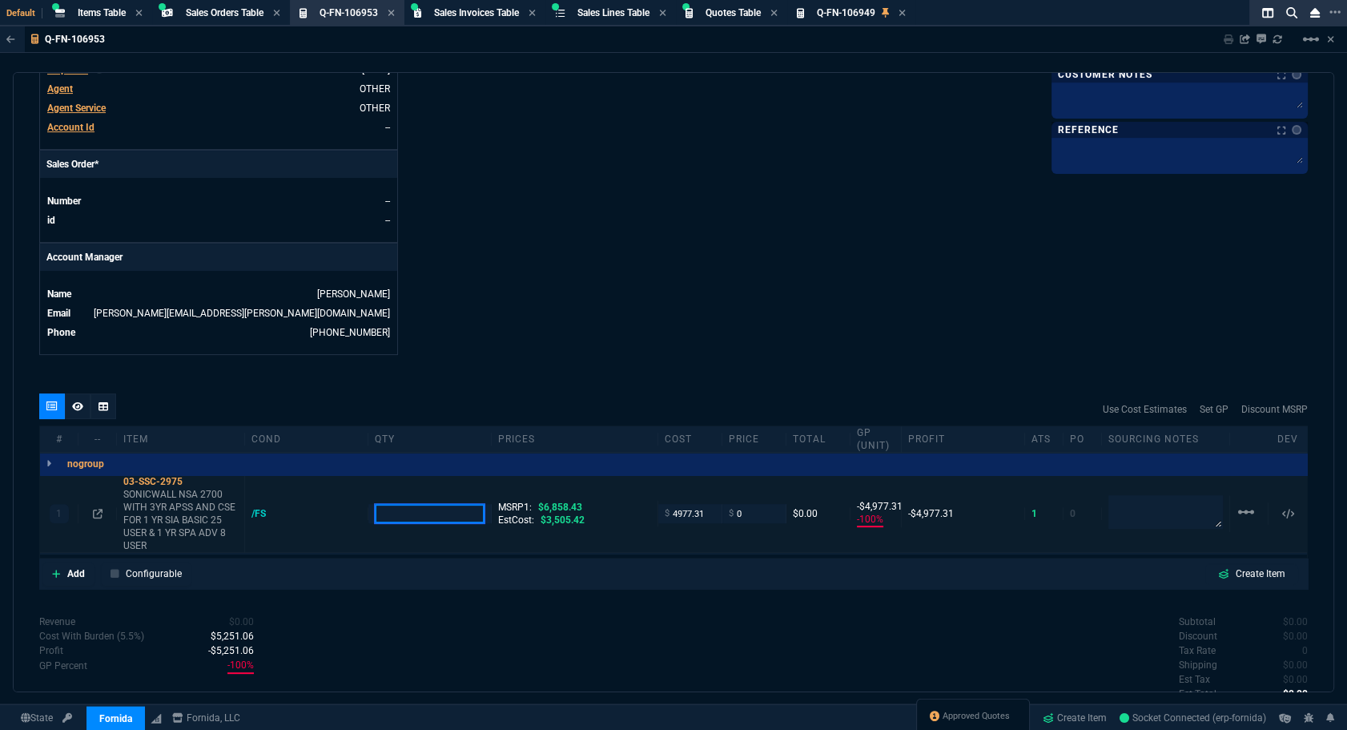
click at [402, 505] on input "number" at bounding box center [430, 513] width 110 height 18
type input "1"
type input "0"
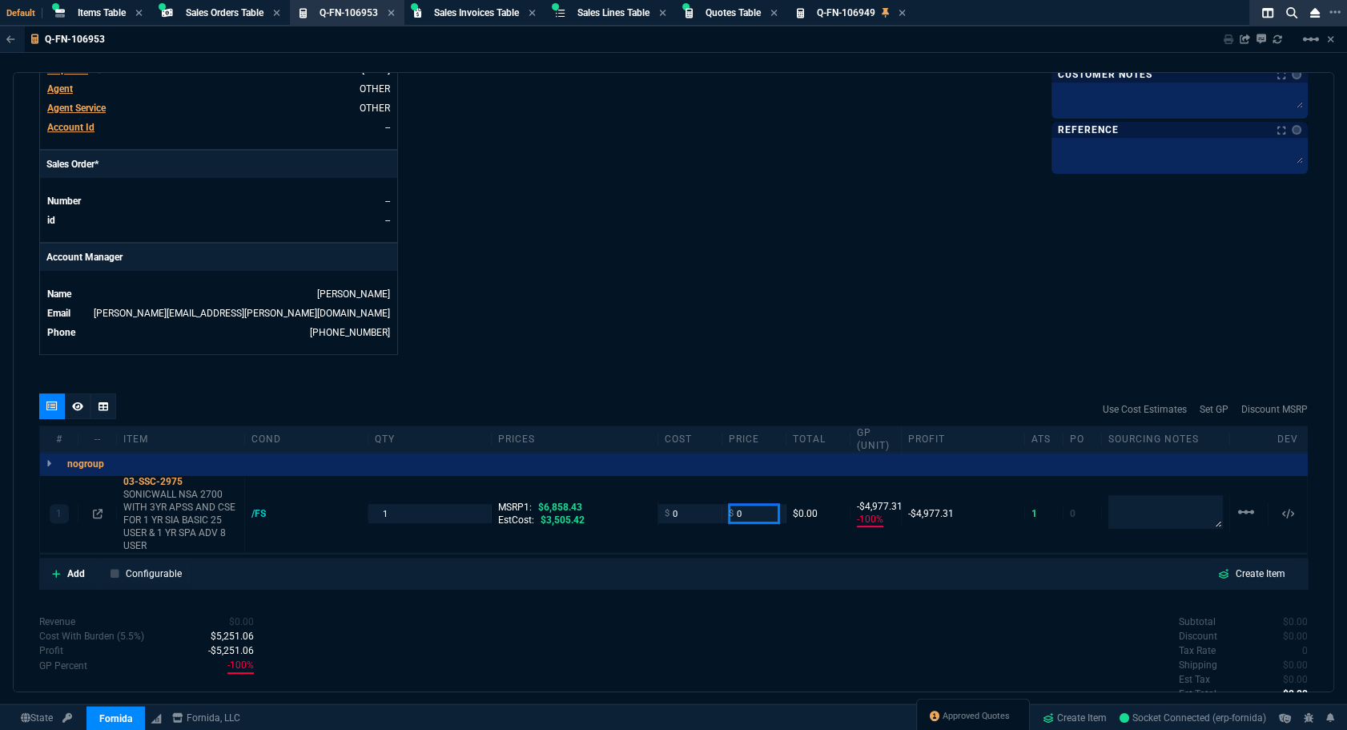
type input "0"
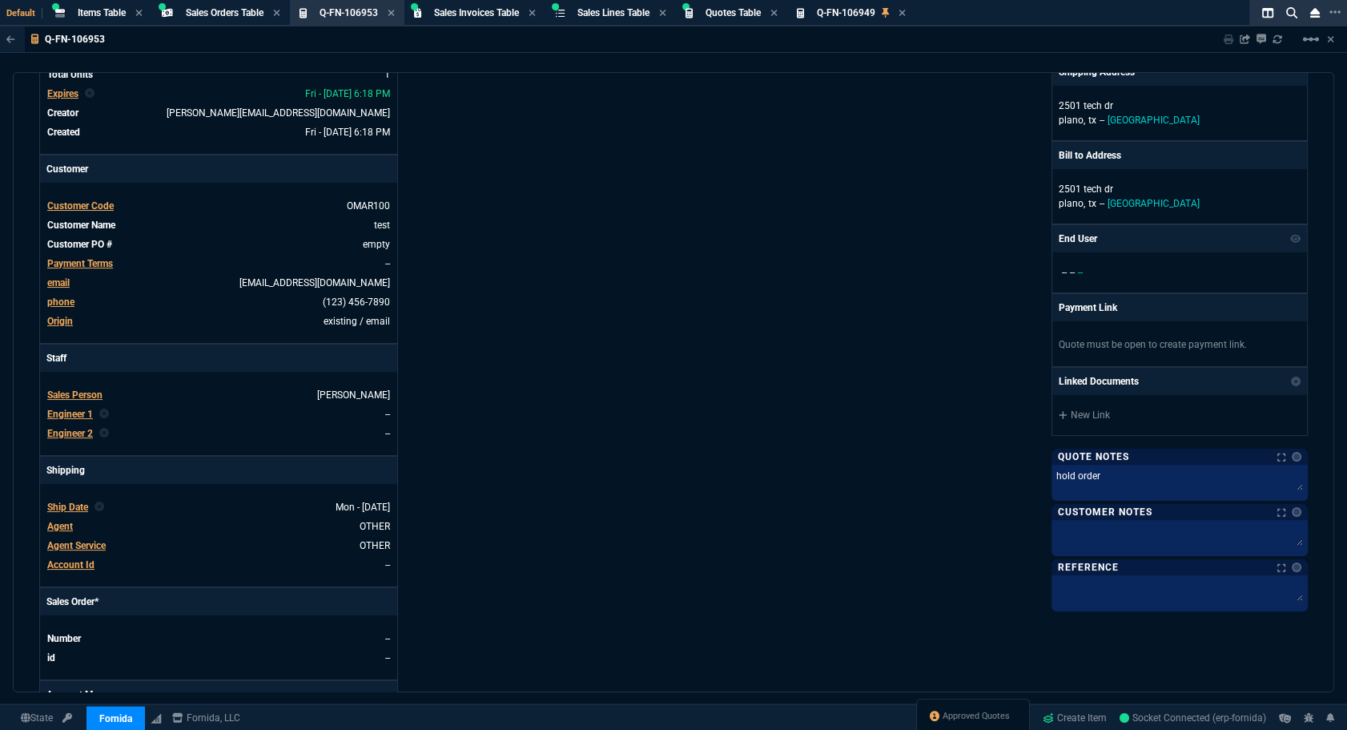
scroll to position [0, 0]
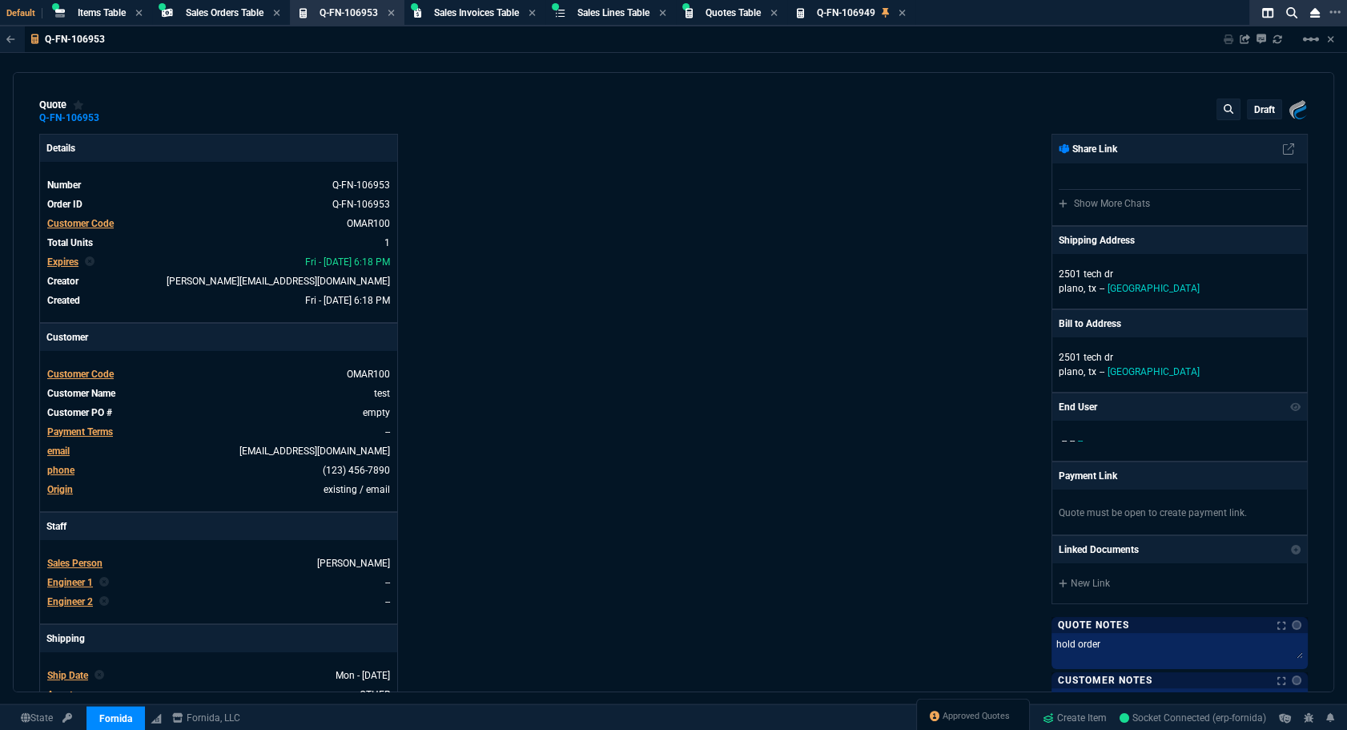
click at [1260, 103] on p "draft" at bounding box center [1264, 109] width 21 height 13
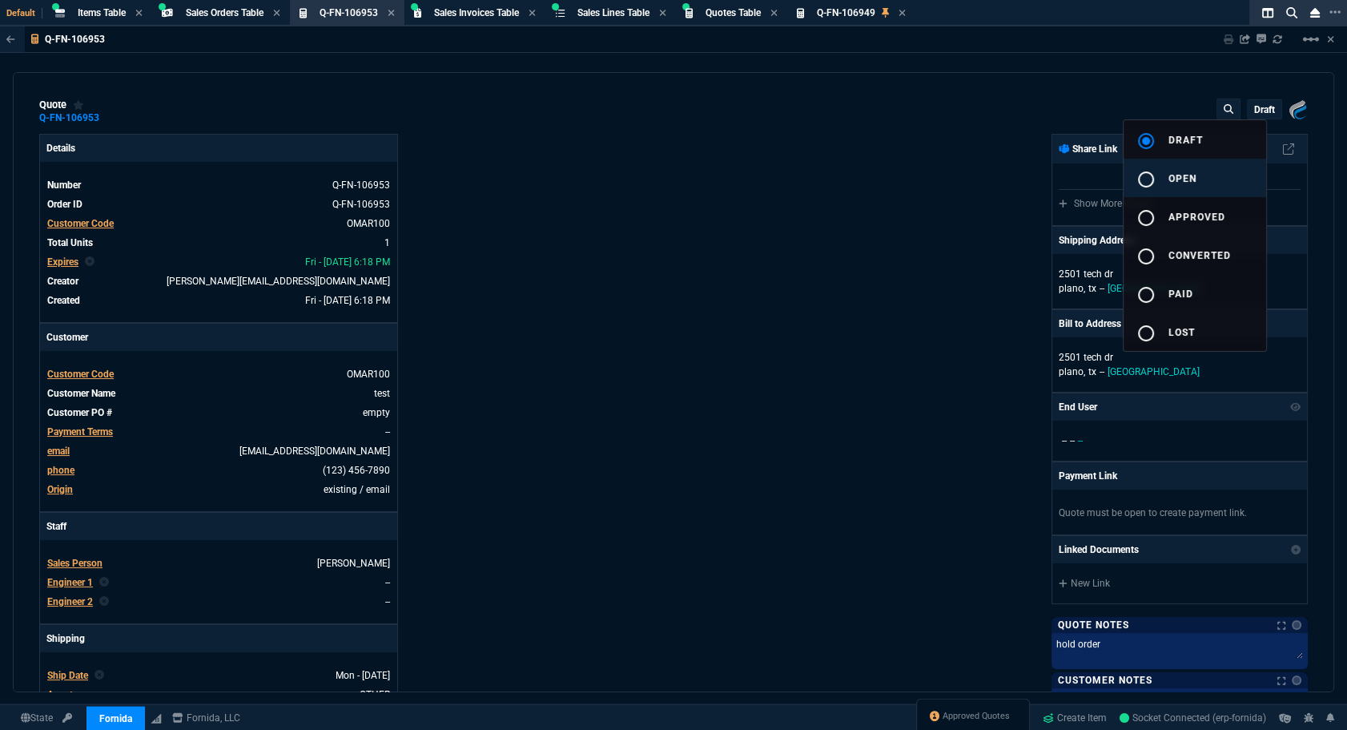
drag, startPoint x: 1194, startPoint y: 181, endPoint x: 461, endPoint y: 296, distance: 742.0
click at [1194, 182] on span "open" at bounding box center [1183, 178] width 28 height 11
click at [458, 299] on div at bounding box center [673, 365] width 1347 height 730
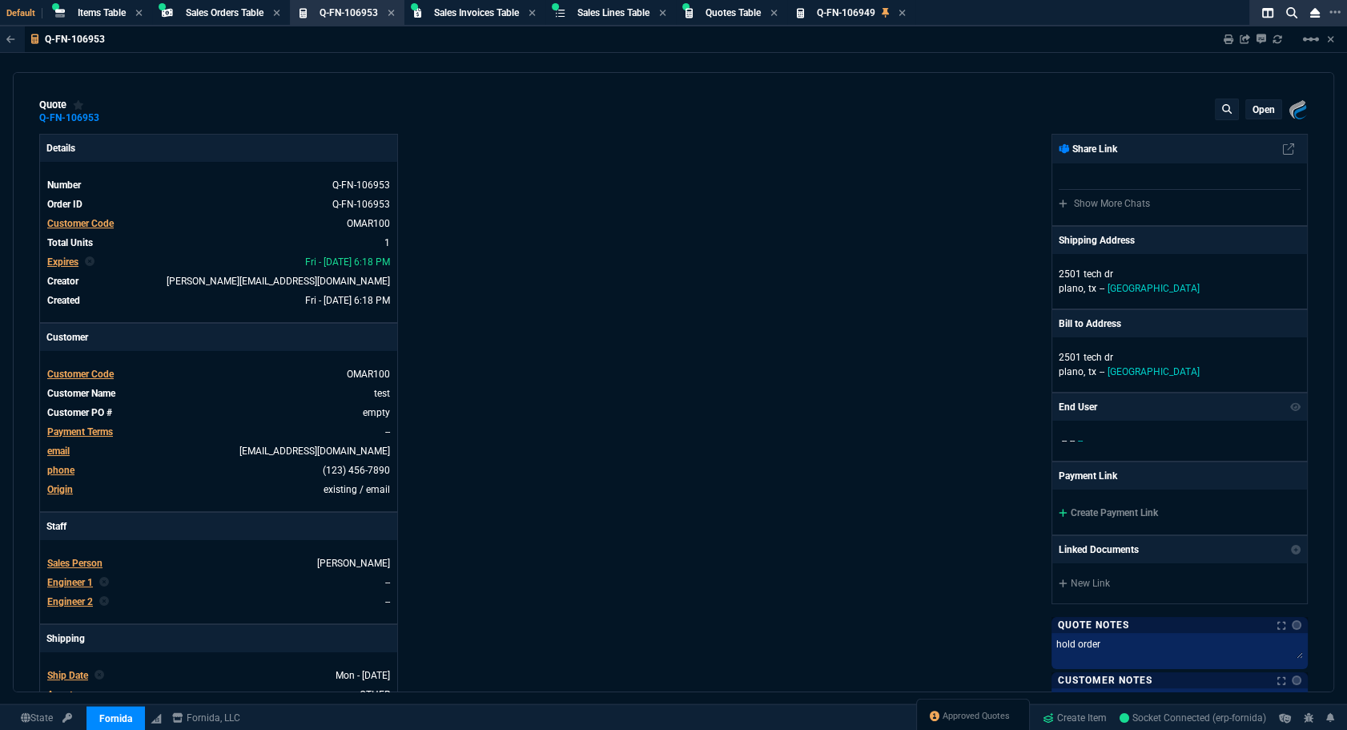
type input "0"
type input "100"
click at [88, 411] on span "Customer PO #" at bounding box center [79, 412] width 65 height 11
click at [364, 408] on link "empty" at bounding box center [375, 412] width 30 height 14
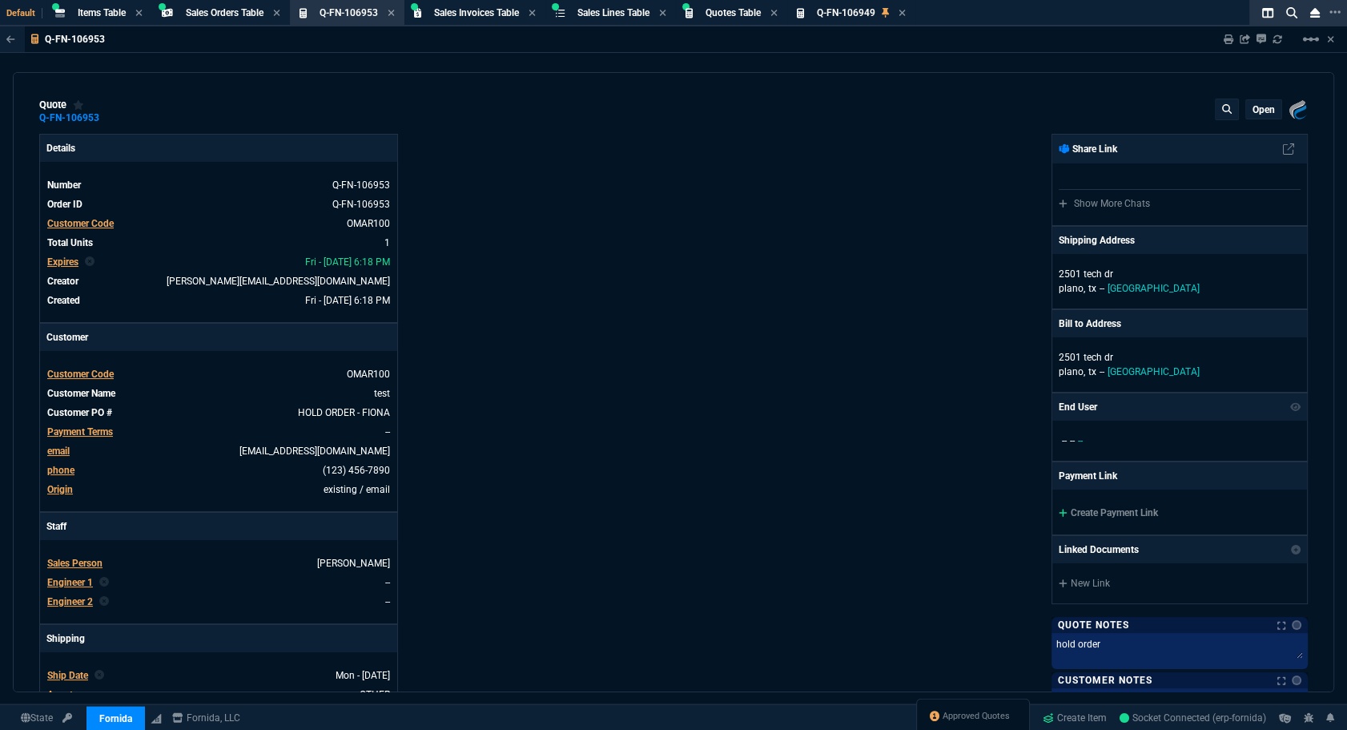
click at [605, 474] on div "Details Number Q-FN-106953 Order ID Q-FN-106953 Customer Code OMAR100 Total Uni…" at bounding box center [356, 547] width 634 height 827
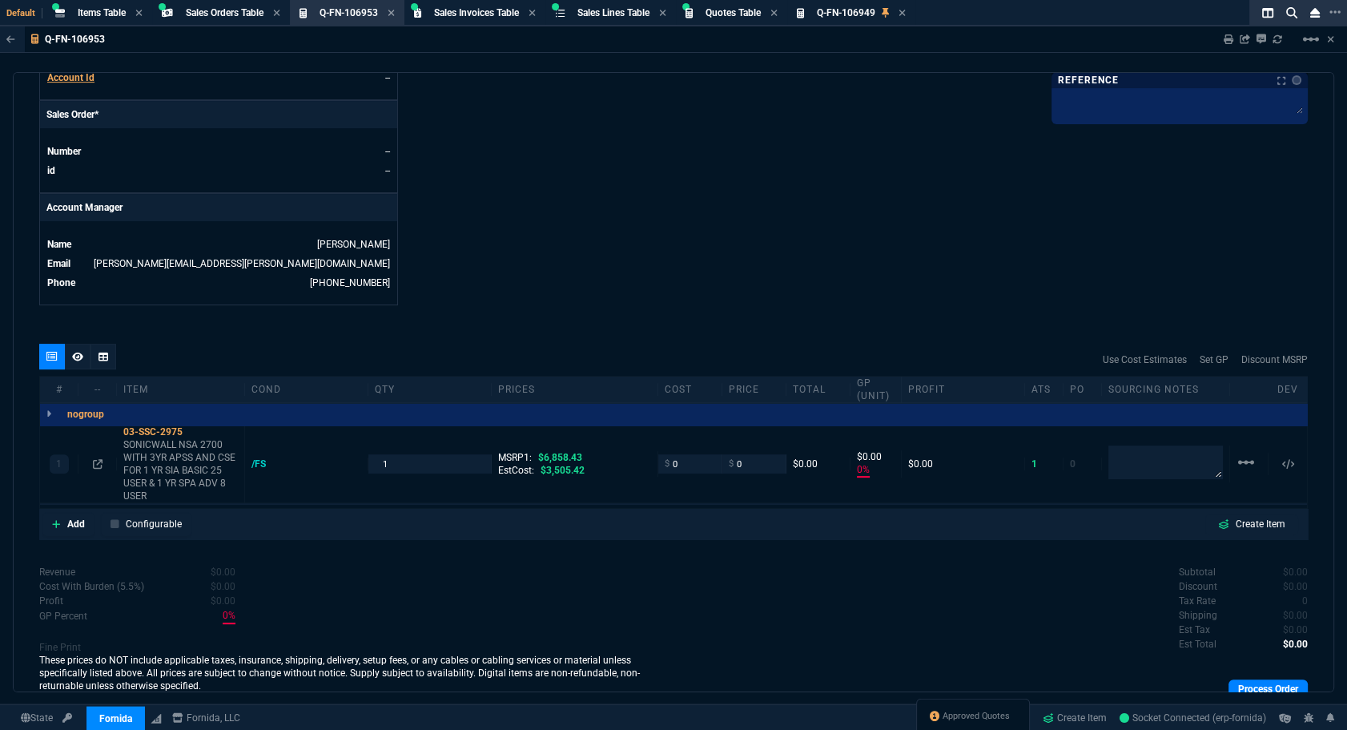
scroll to position [707, 0]
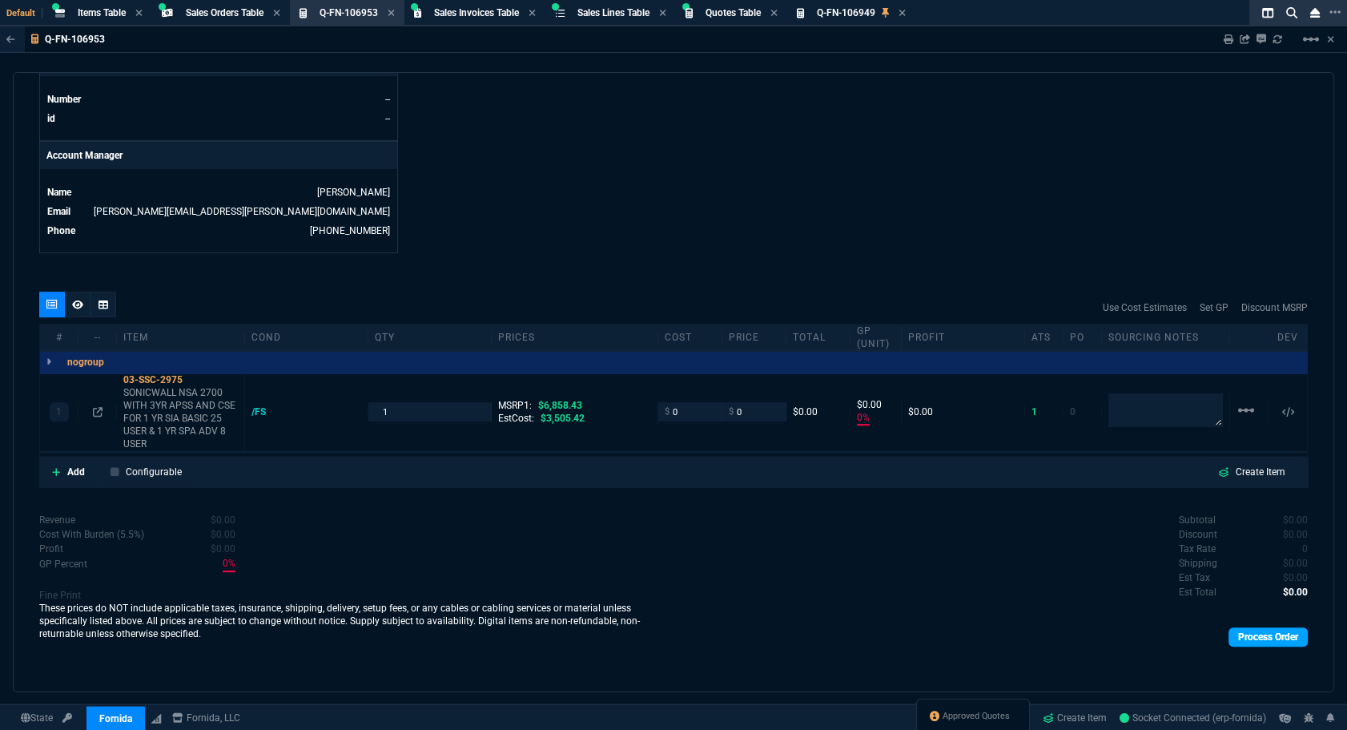
click at [1243, 631] on link "Process Order" at bounding box center [1268, 636] width 79 height 19
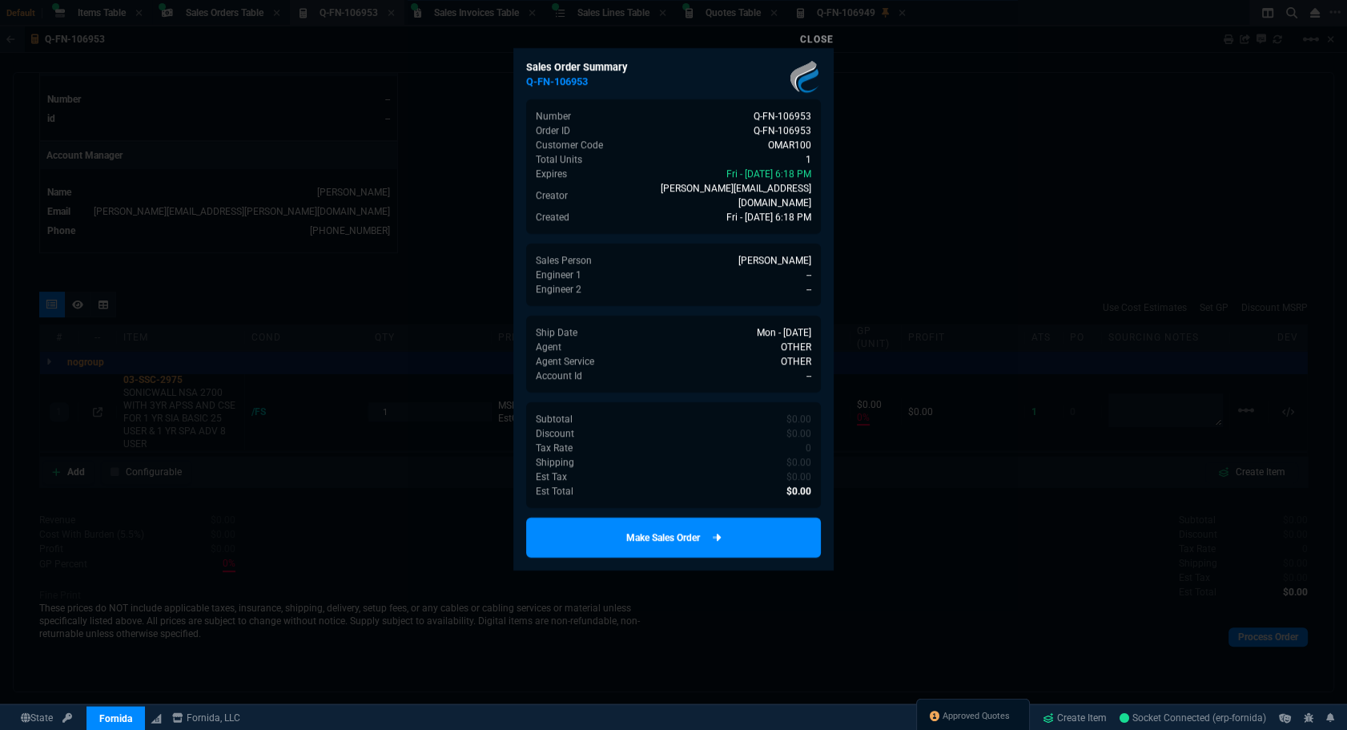
click at [665, 532] on link "Make Sales Order" at bounding box center [673, 537] width 295 height 40
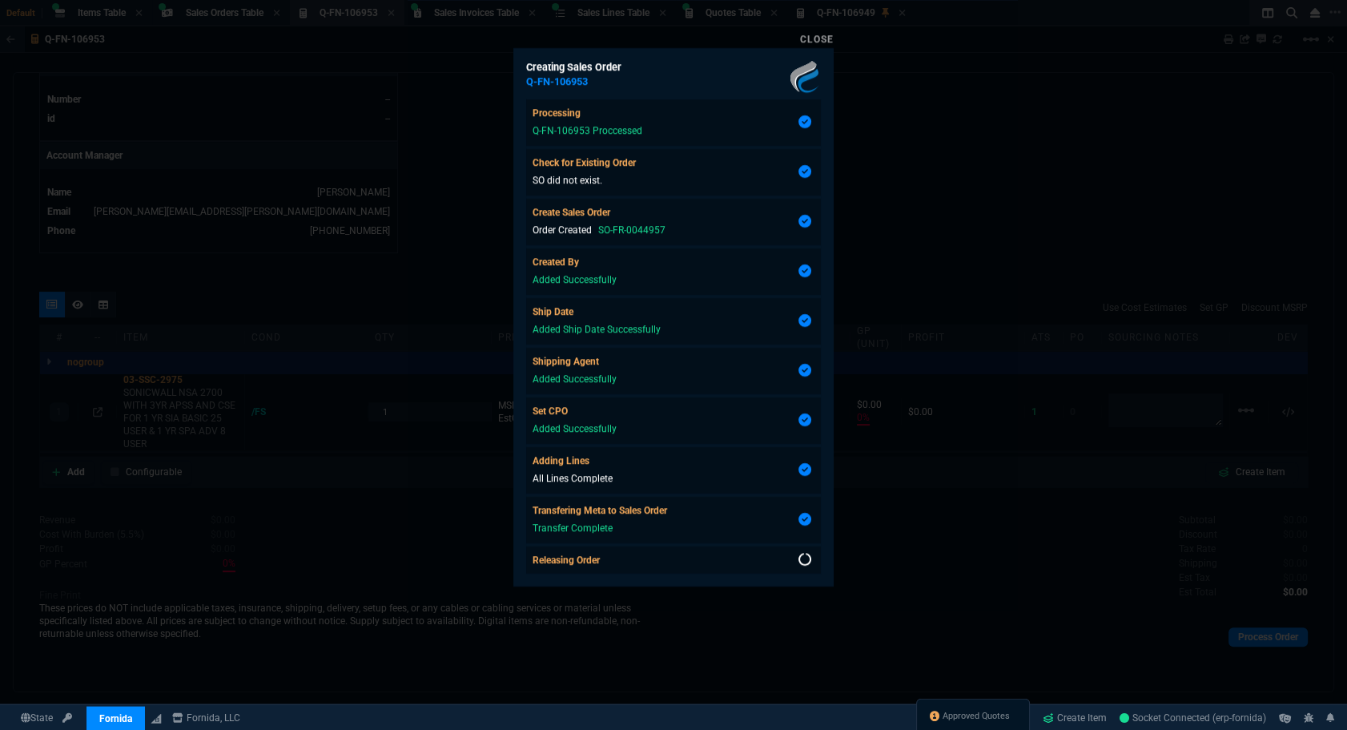
scroll to position [2, 0]
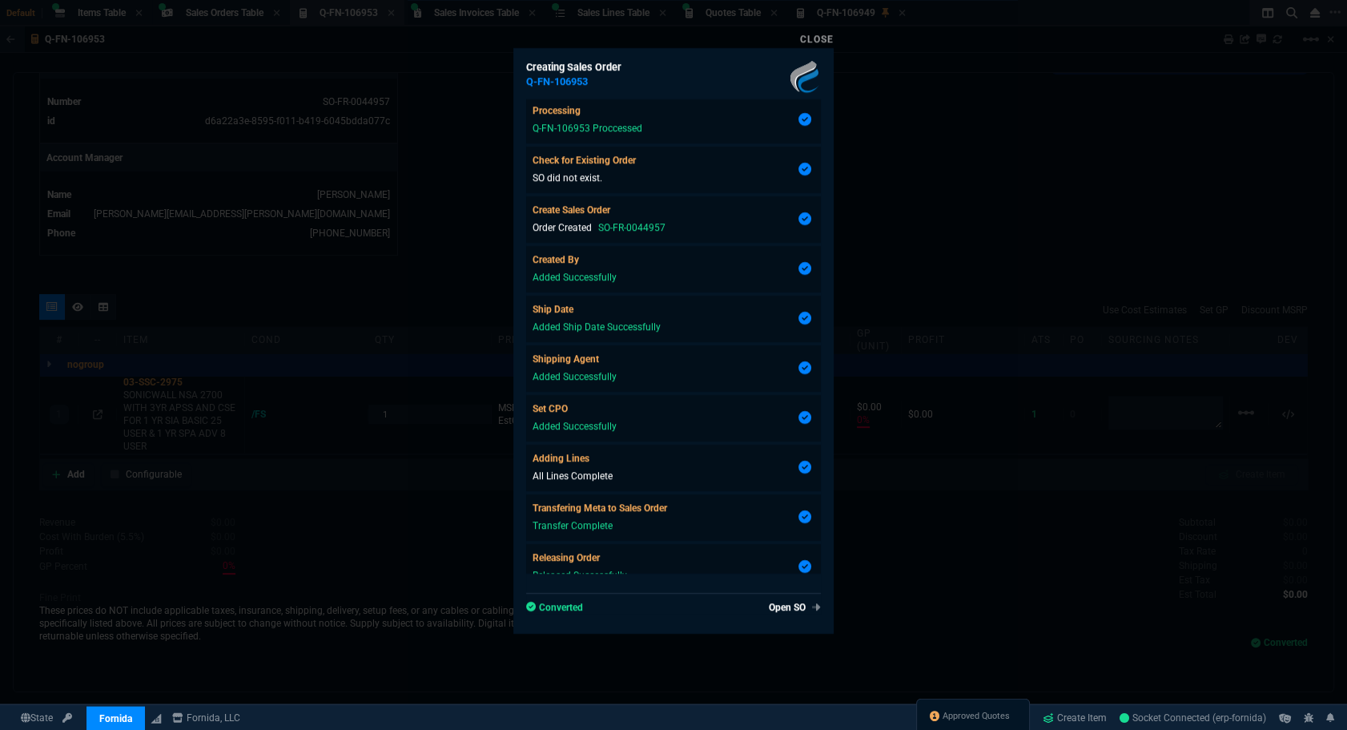
type input "0"
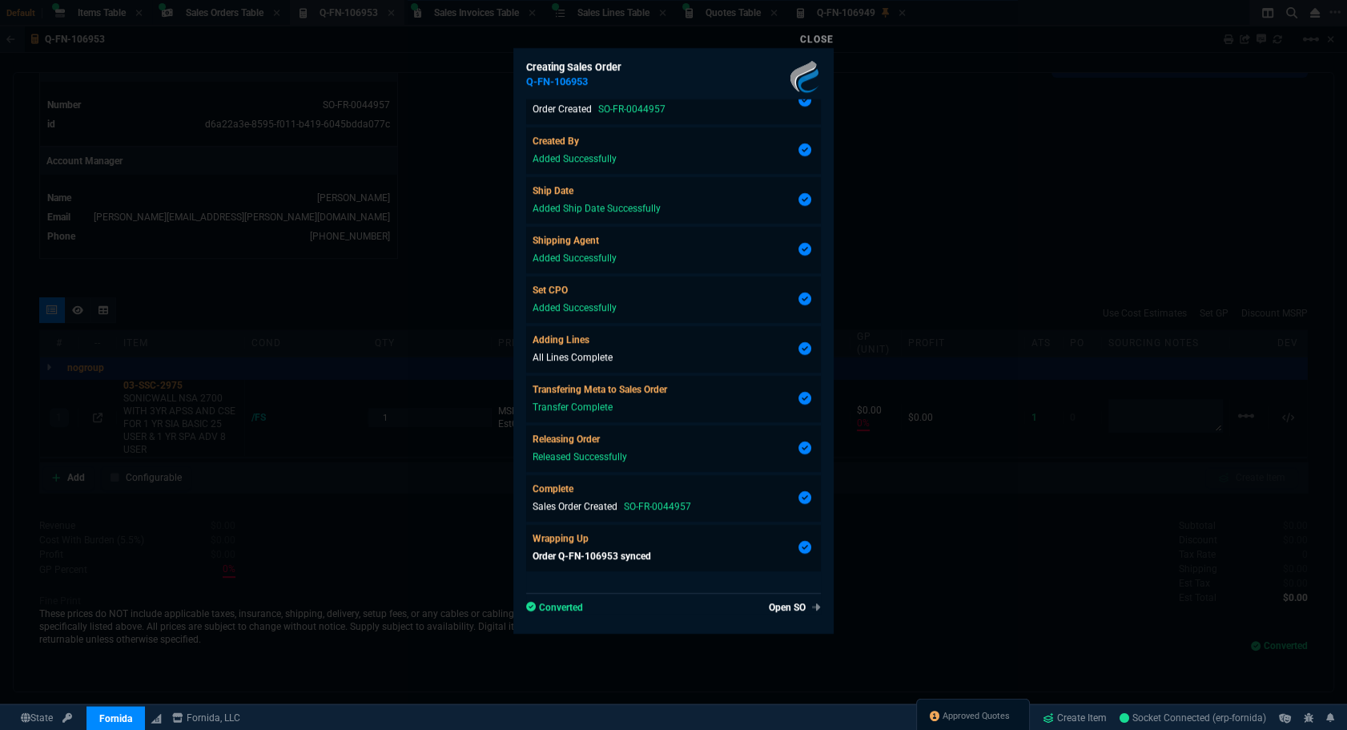
type input "100"
click at [768, 606] on link "Open SO" at bounding box center [792, 607] width 58 height 14
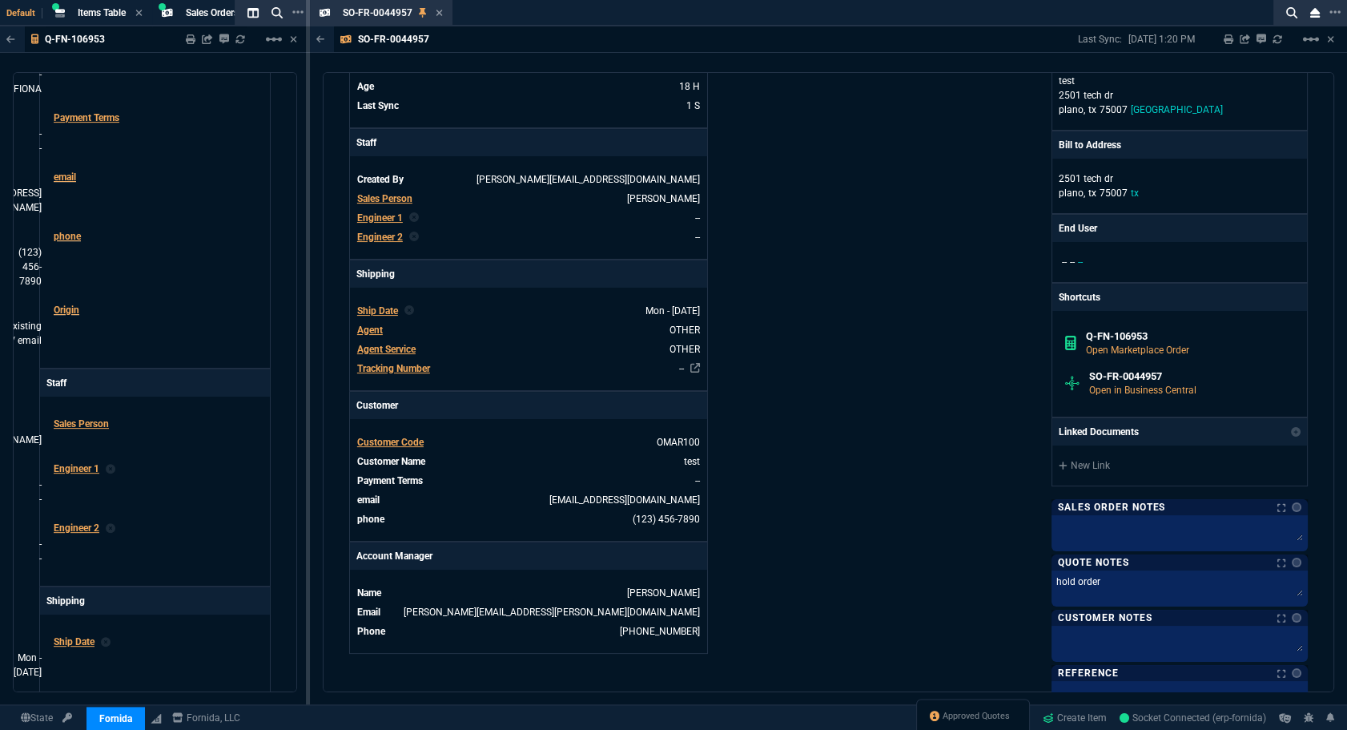
scroll to position [509, 0]
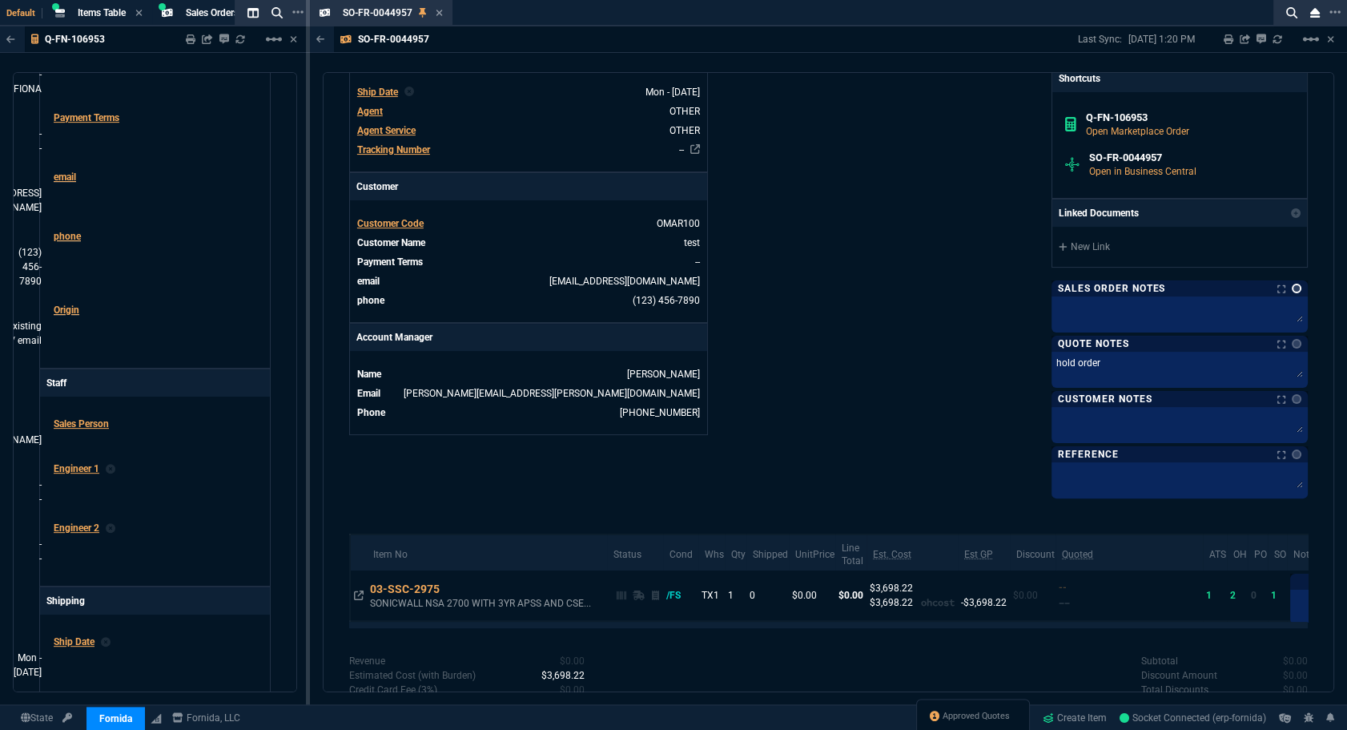
click at [1292, 290] on link at bounding box center [1297, 289] width 10 height 10
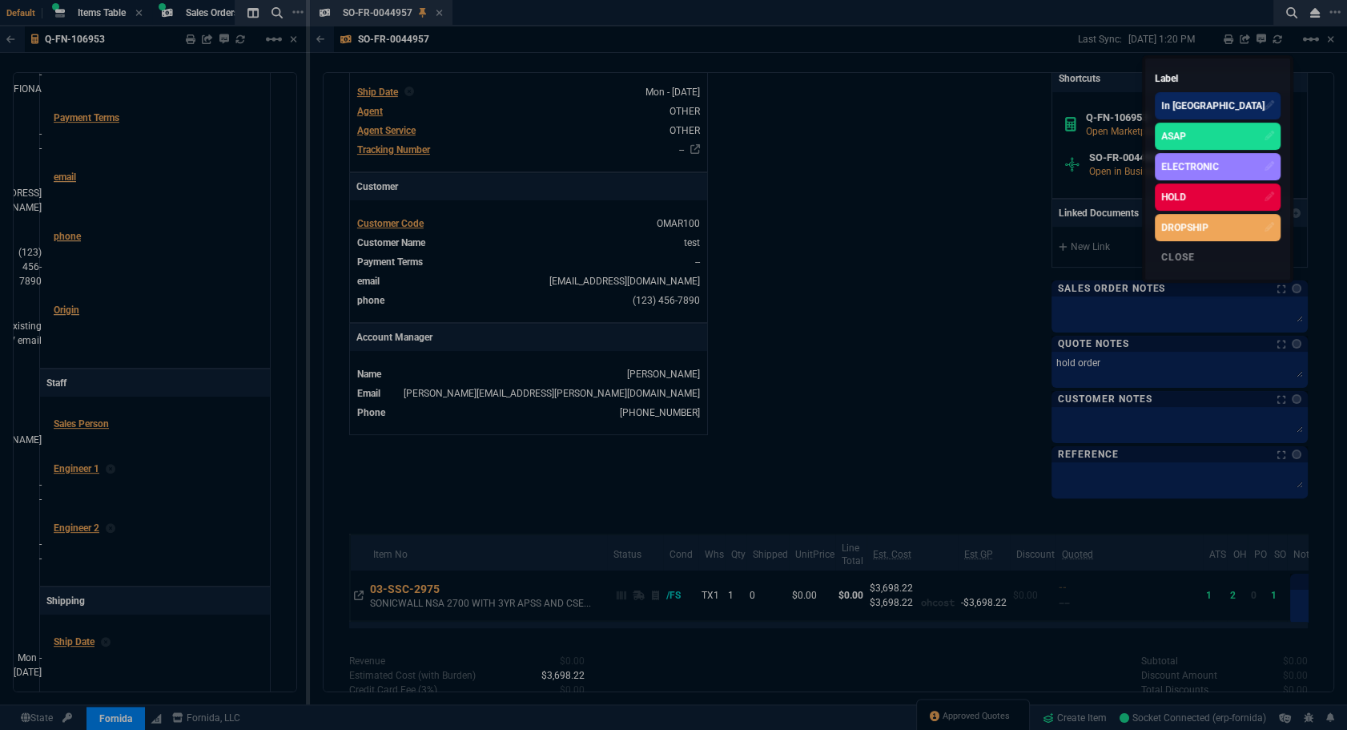
click at [1186, 195] on div "HOLD" at bounding box center [1174, 197] width 25 height 14
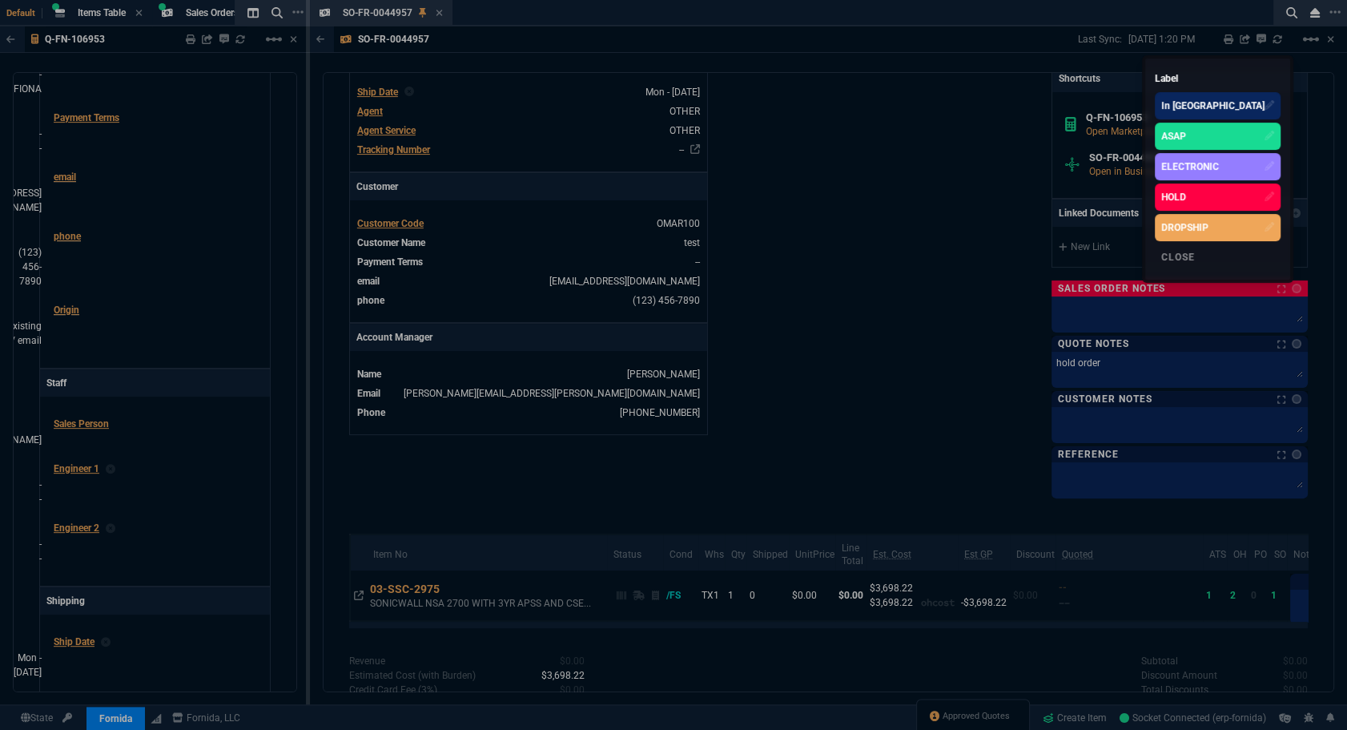
click at [1105, 319] on div at bounding box center [673, 365] width 1347 height 730
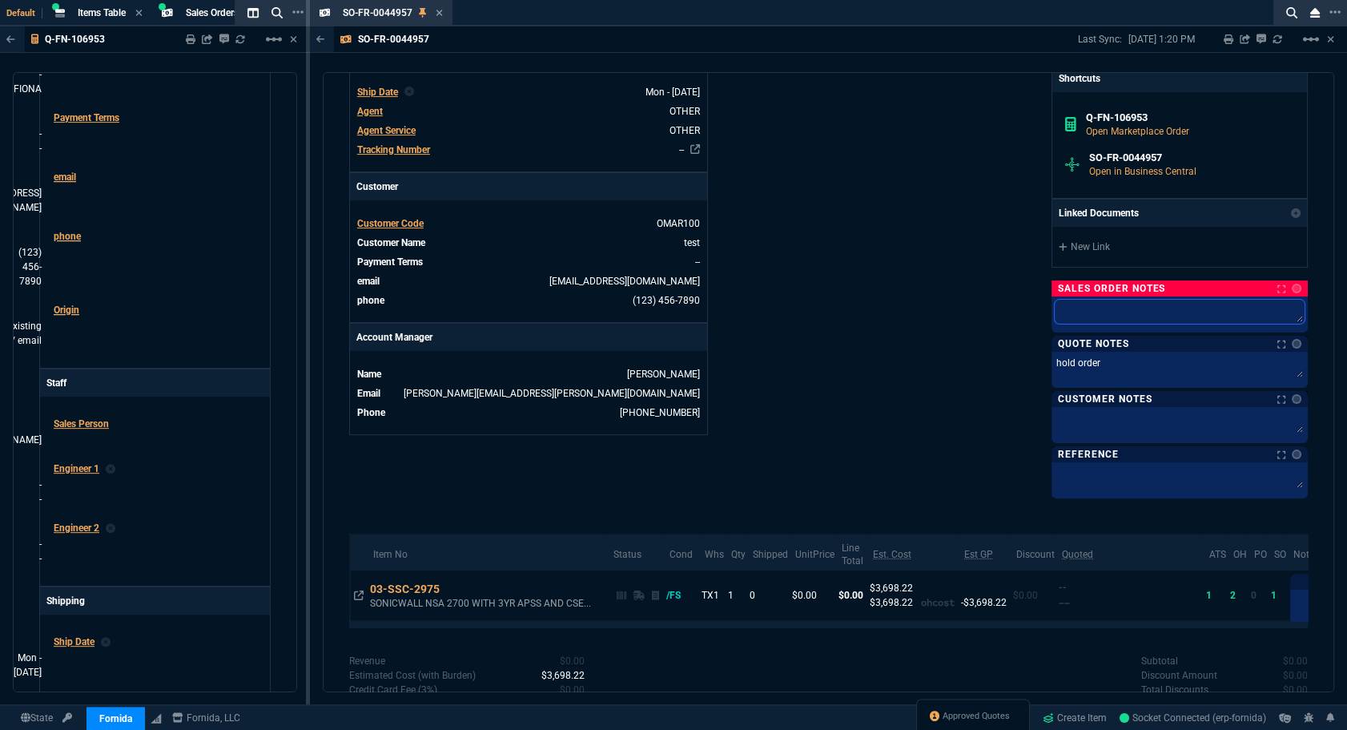
click at [1105, 319] on textarea at bounding box center [1180, 312] width 250 height 24
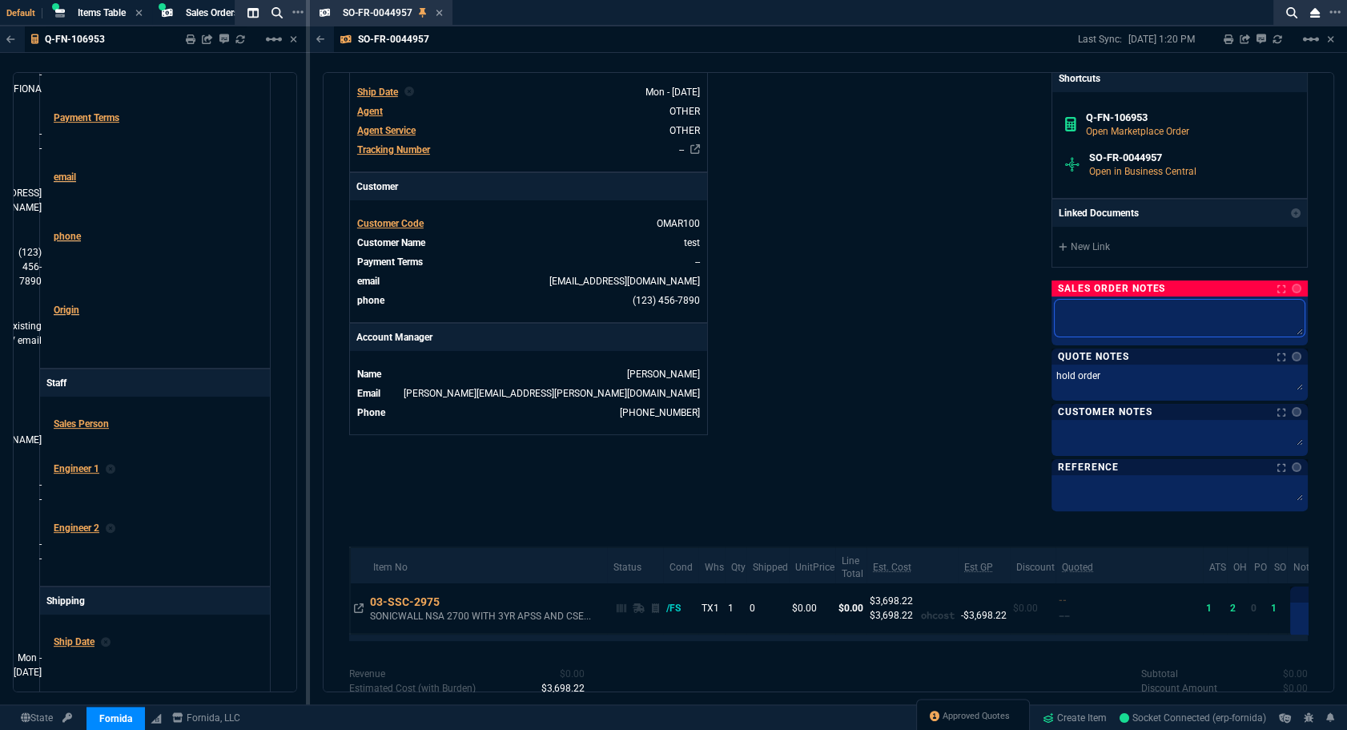
type textarea "H"
type textarea "HO"
type textarea "HOL"
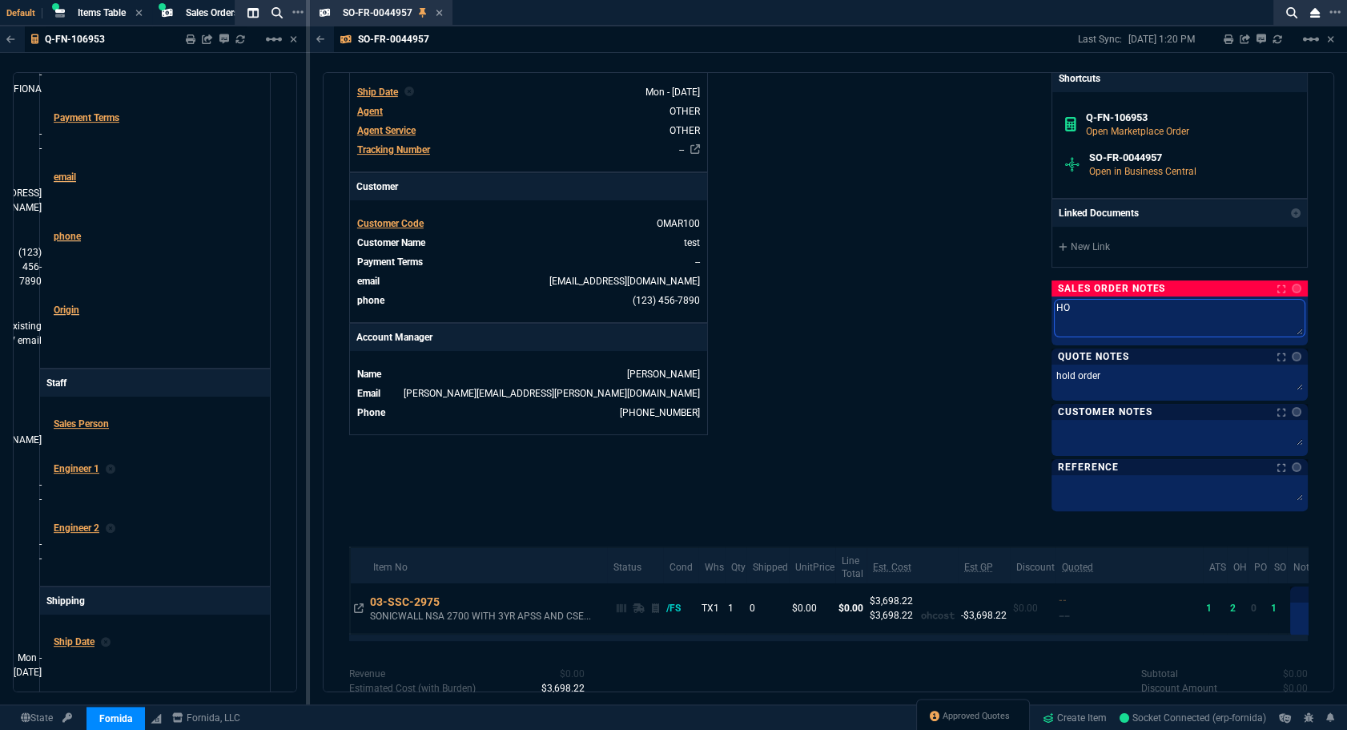
type textarea "HOL"
type textarea "HOLD"
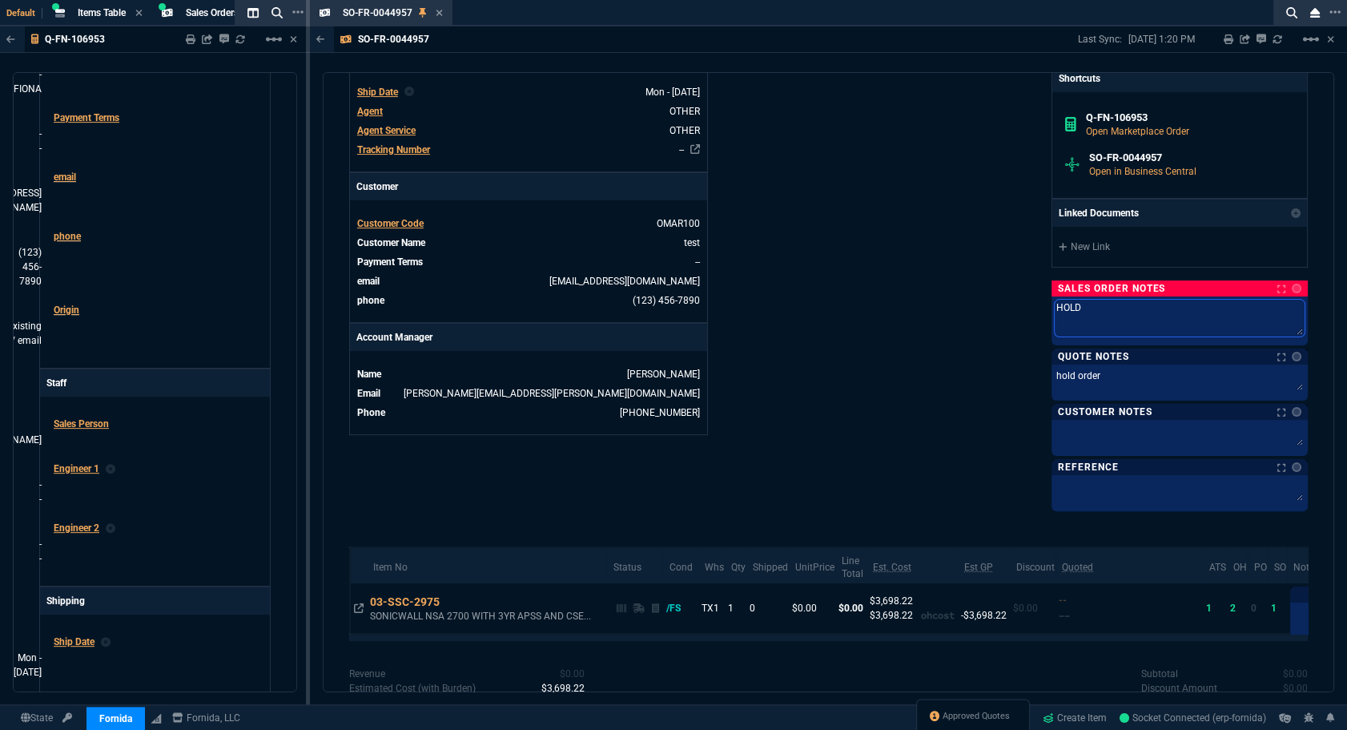
type textarea "HOLD O"
type textarea "HOLD OR"
type textarea "HOLD ORD"
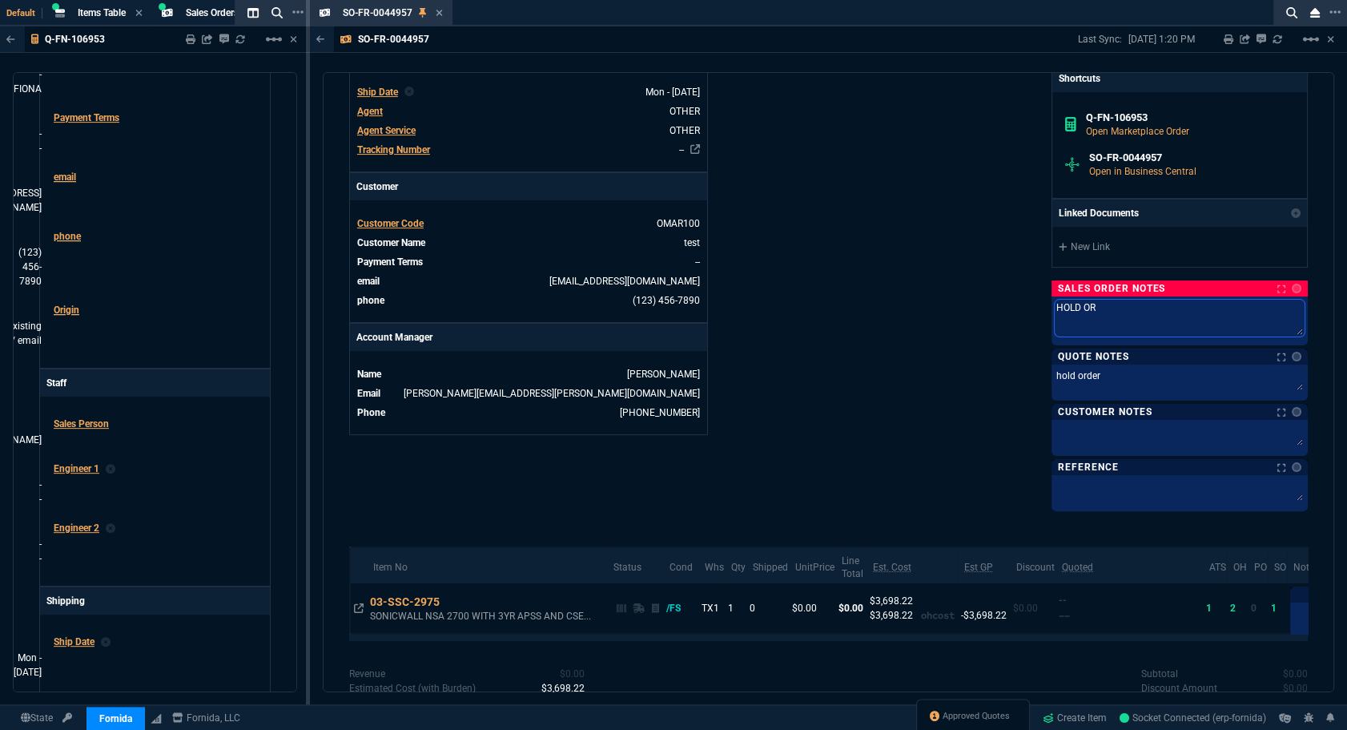
type textarea "HOLD ORD"
type textarea "HOLD ORDE"
type textarea "HOLD ORDER"
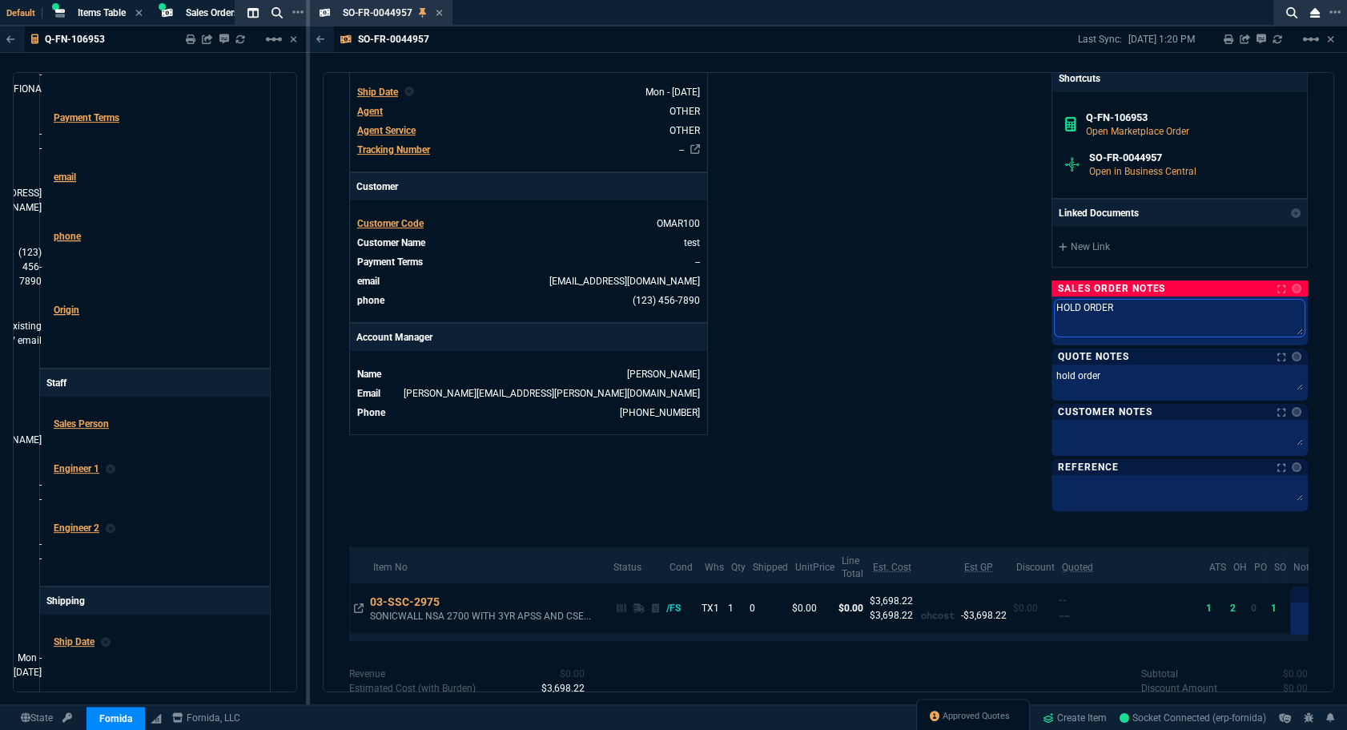
type textarea "HOLD ORDER"
type textarea "HOLD ORDER F"
type textarea "HOLD ORDER FO"
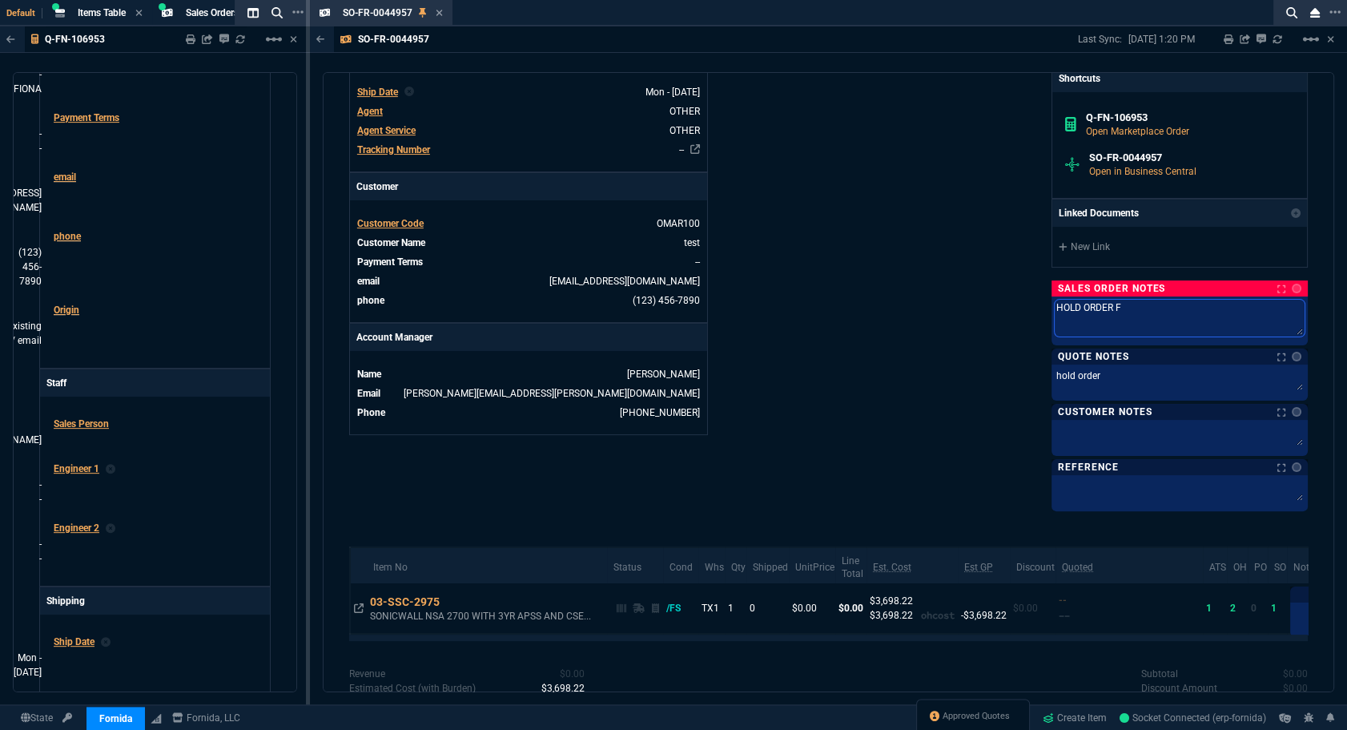
type textarea "HOLD ORDER FO"
type textarea "HOLD ORDER FOR"
type textarea "HOLD ORDER FOR FIO"
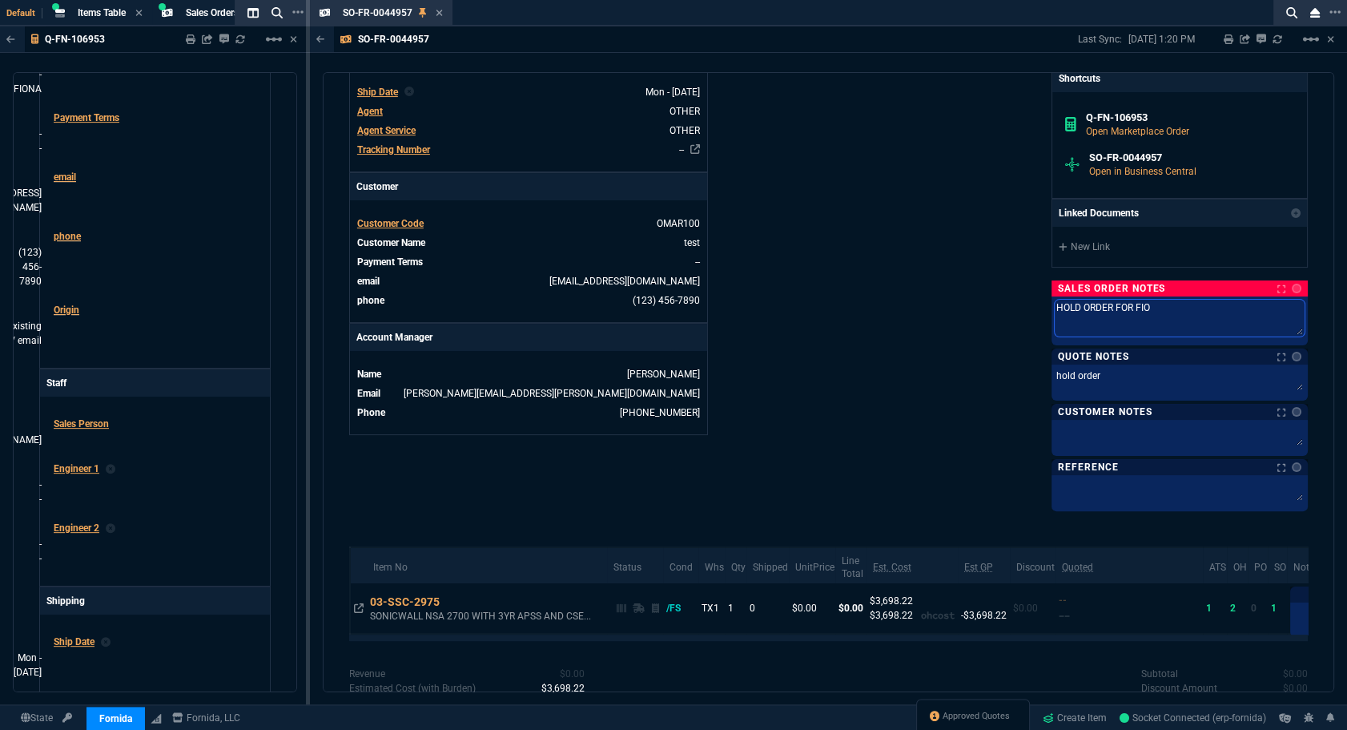
type textarea "HOLD ORDER FOR FION"
type textarea "HOLD ORDER FOR [PERSON_NAME]"
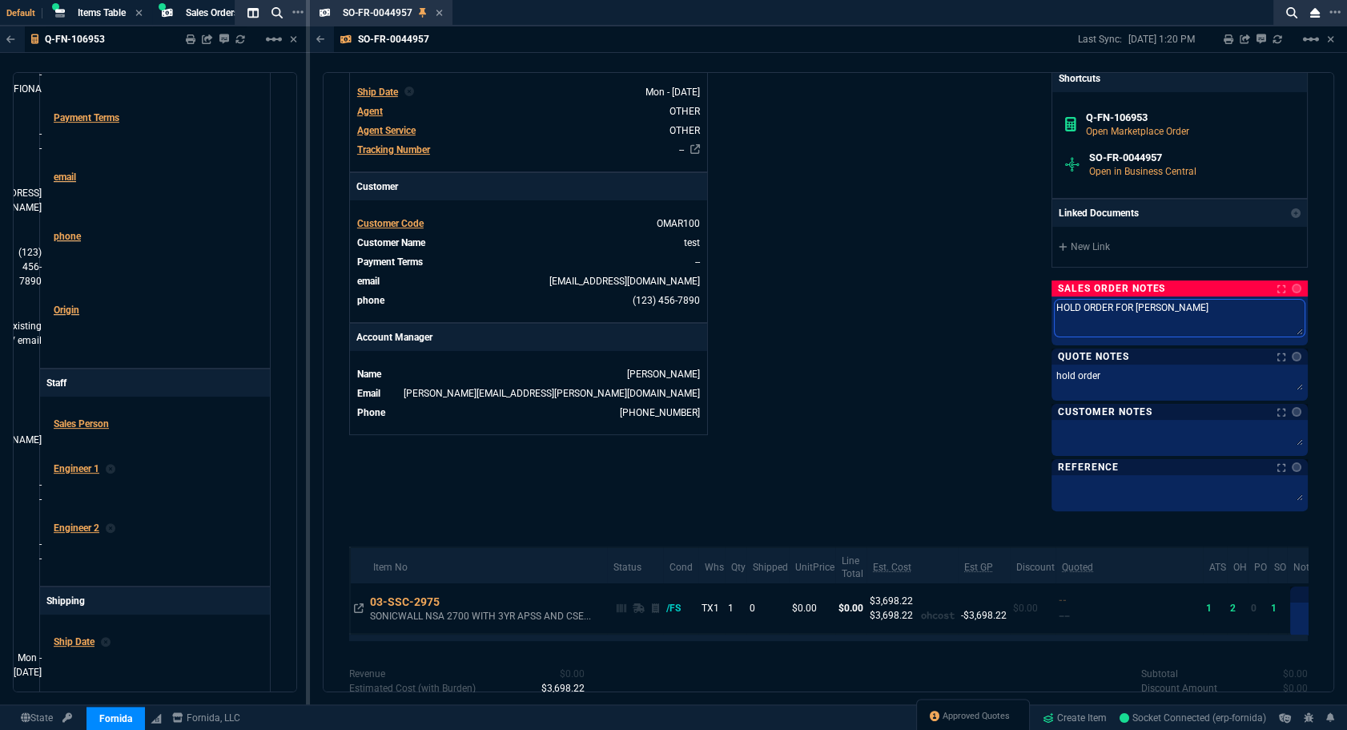
type textarea "HOLD ORDER FOR [PERSON_NAME]"
type textarea "HOLD ORDER FOR FIONA -"
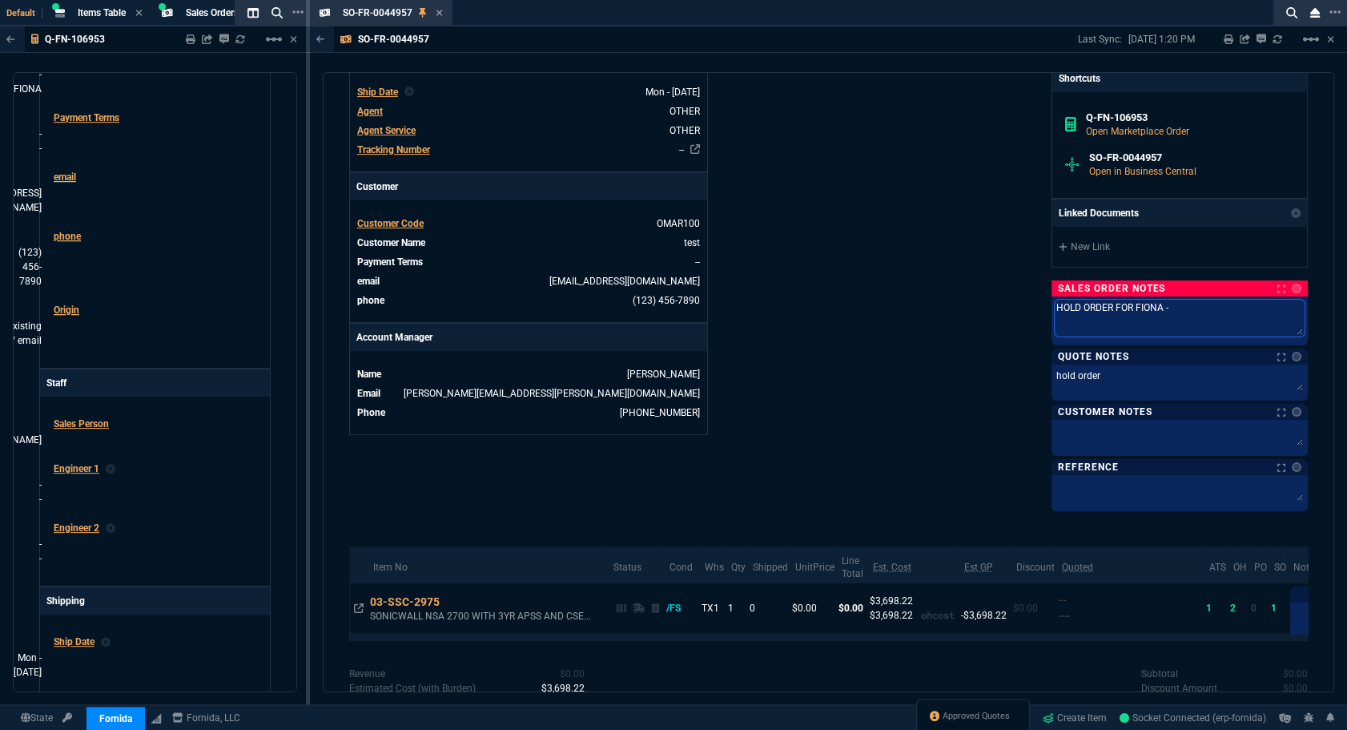
type textarea "HOLD ORDER FOR [PERSON_NAME]"
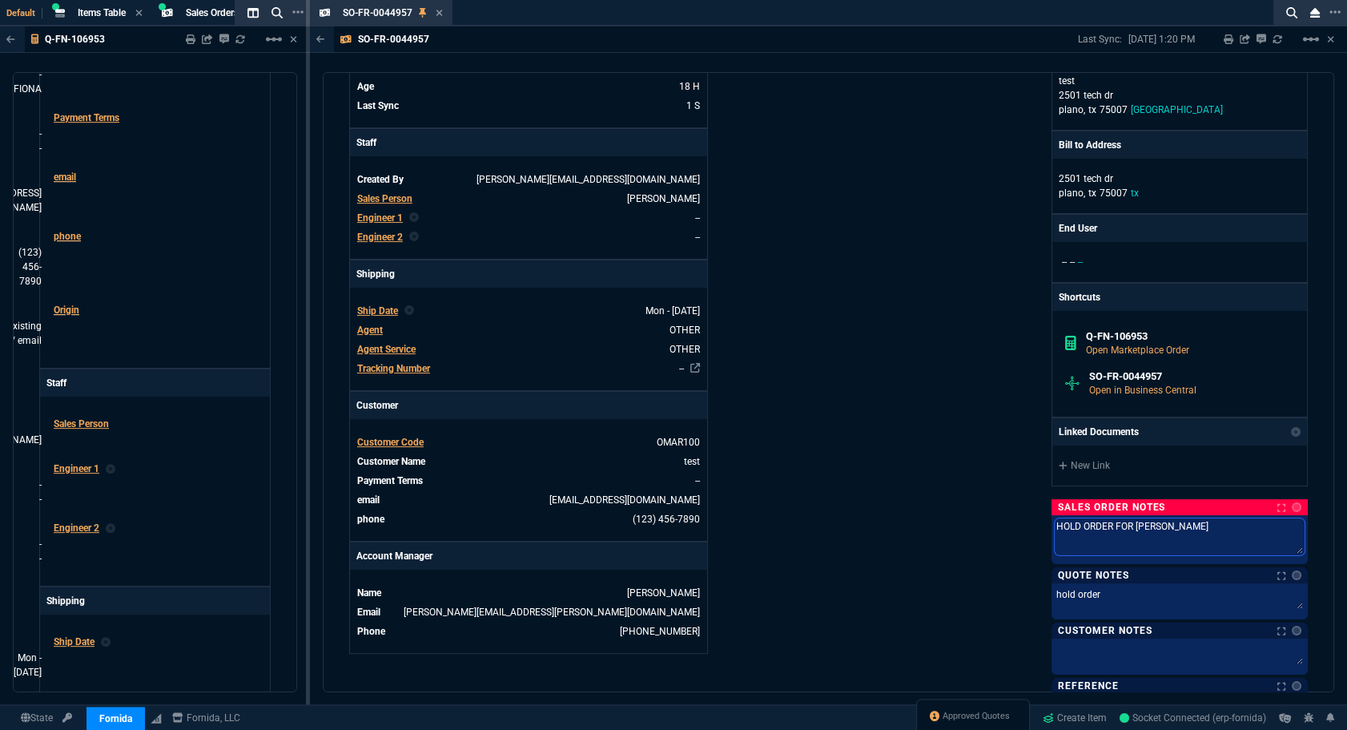
scroll to position [0, 0]
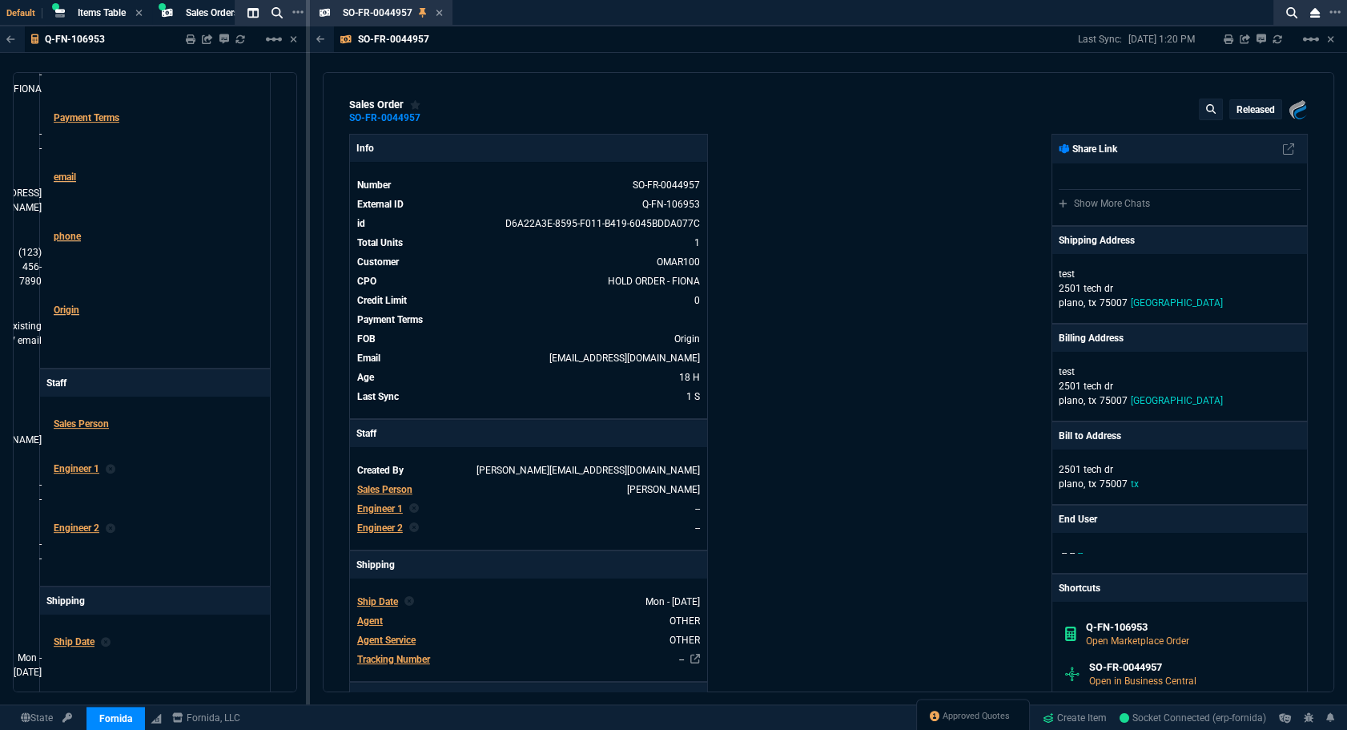
type textarea "HOLD ORDER FOR [PERSON_NAME]"
click at [1249, 112] on p "Released" at bounding box center [1256, 109] width 38 height 13
click at [1186, 173] on span "Open" at bounding box center [1183, 178] width 28 height 11
click at [960, 239] on div at bounding box center [673, 365] width 1347 height 730
click at [618, 186] on icon at bounding box center [622, 184] width 9 height 10
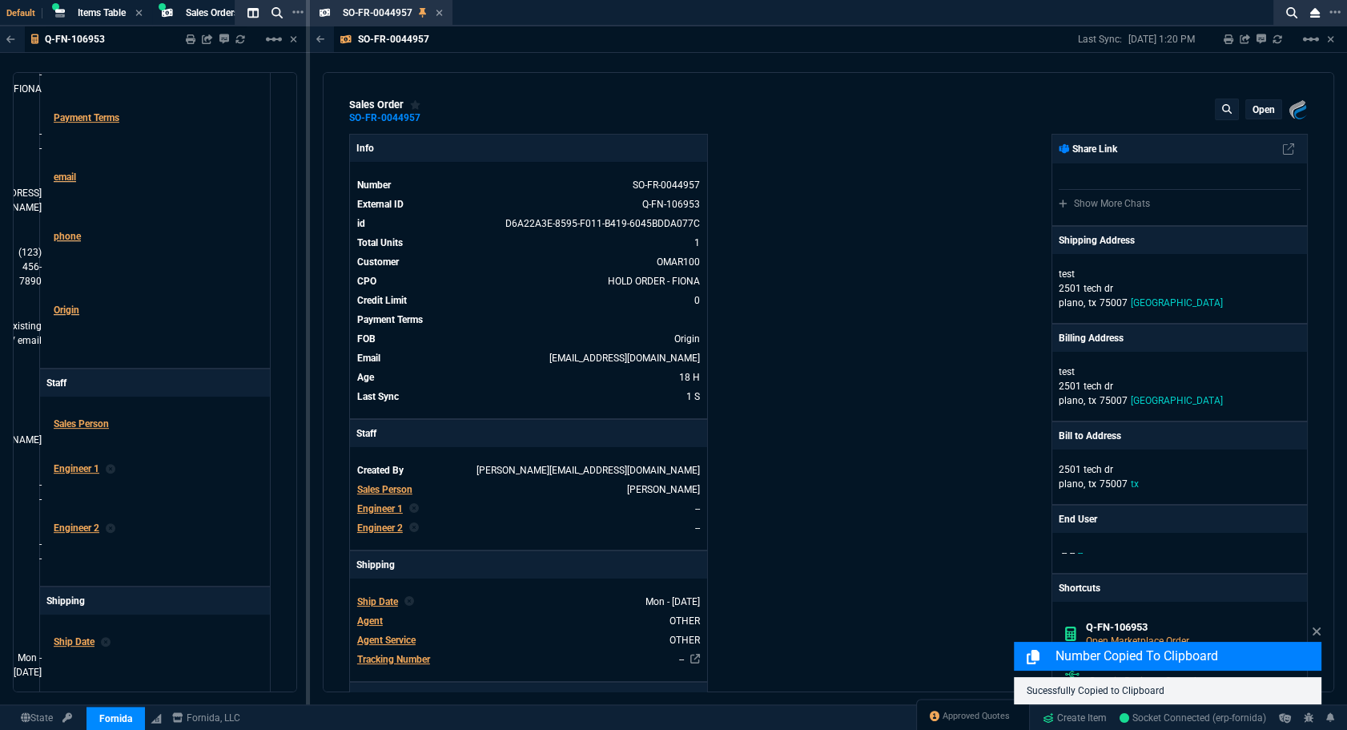
click at [906, 428] on div "Fornida, LLC [STREET_ADDRESS] Share Link Show More Chats Shipping Address test …" at bounding box center [1068, 569] width 480 height 871
click at [439, 12] on icon at bounding box center [440, 13] width 6 height 6
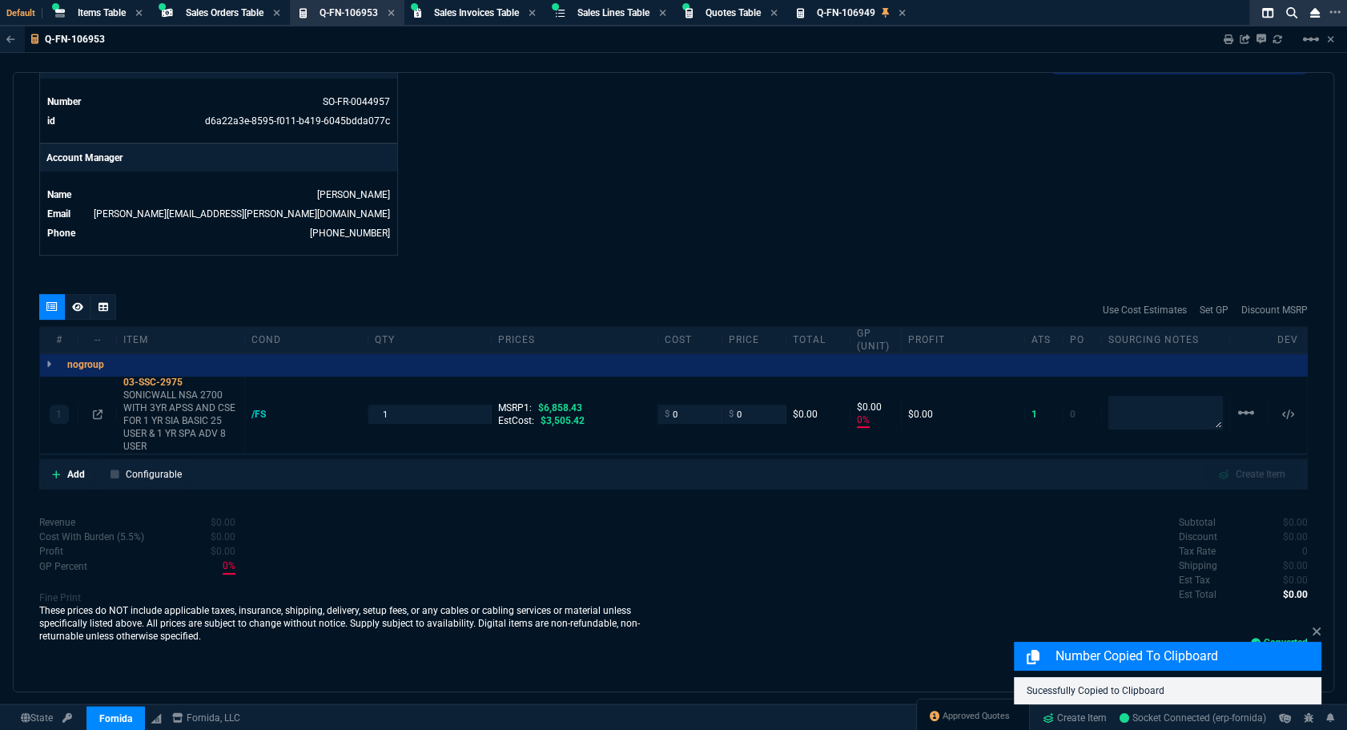
scroll to position [683, 0]
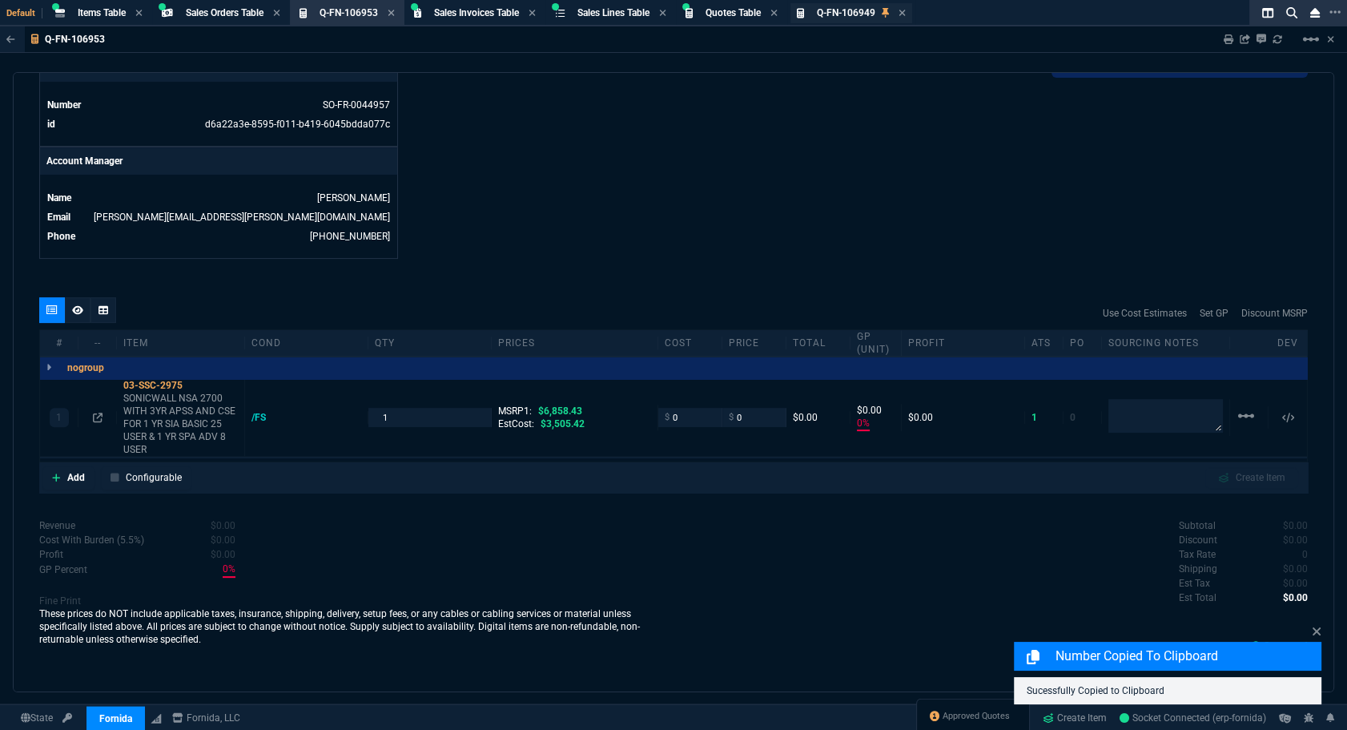
click at [906, 10] on div "Q-FN-106949 Quote" at bounding box center [861, 13] width 89 height 14
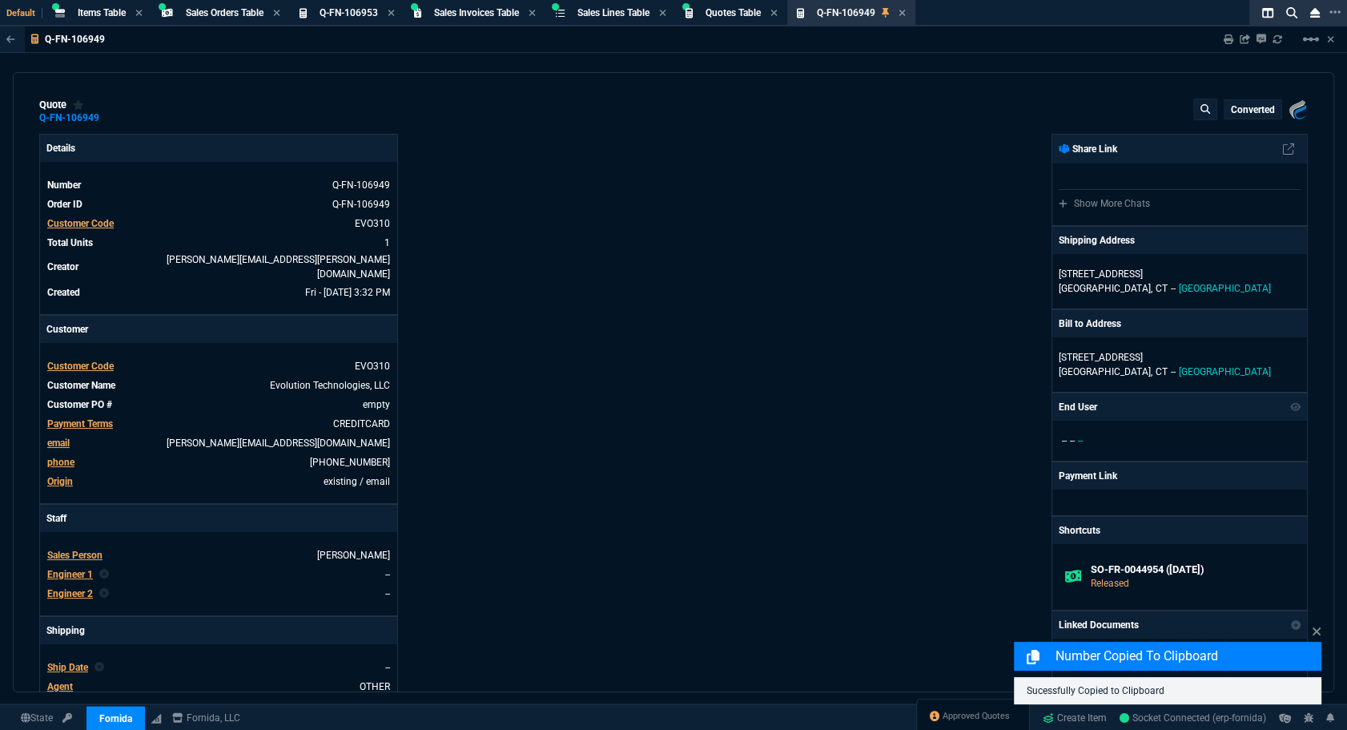
type input "29"
type input "109"
type input "425"
type input "11"
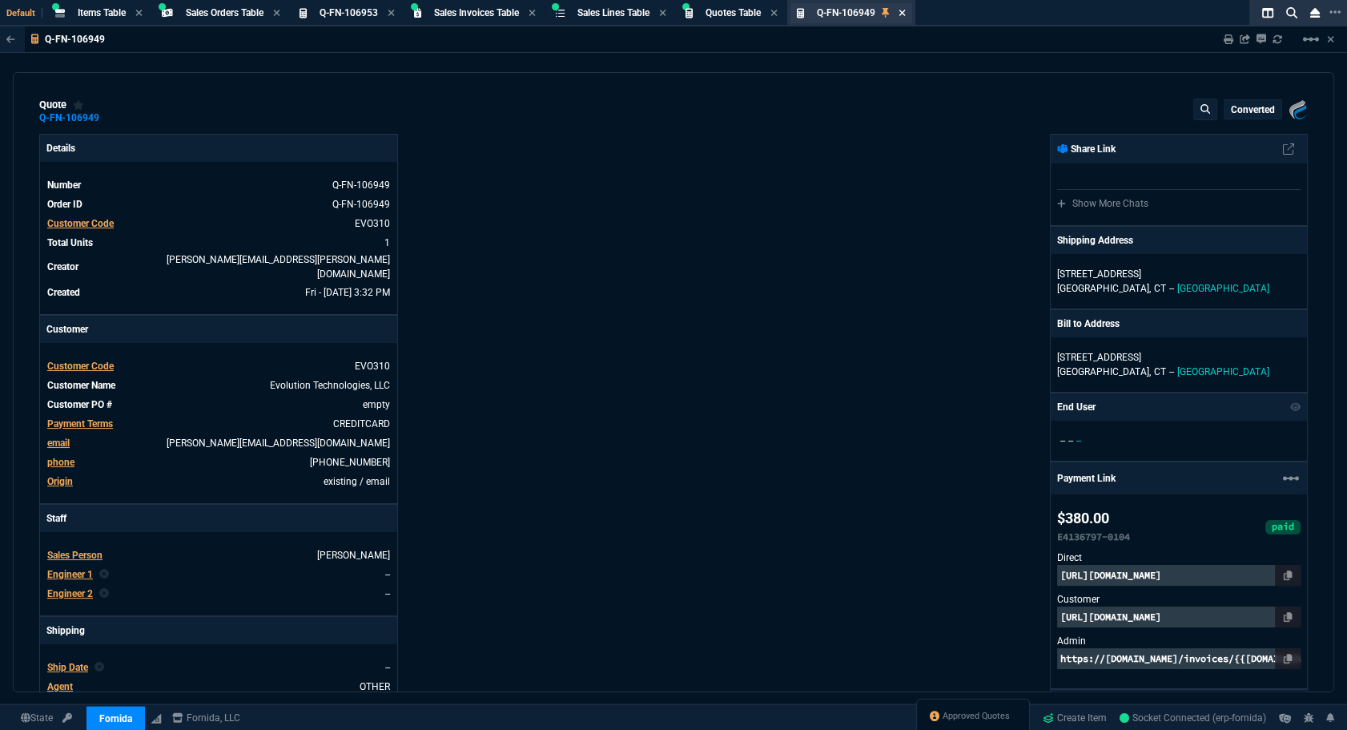
click at [906, 8] on icon at bounding box center [902, 13] width 7 height 10
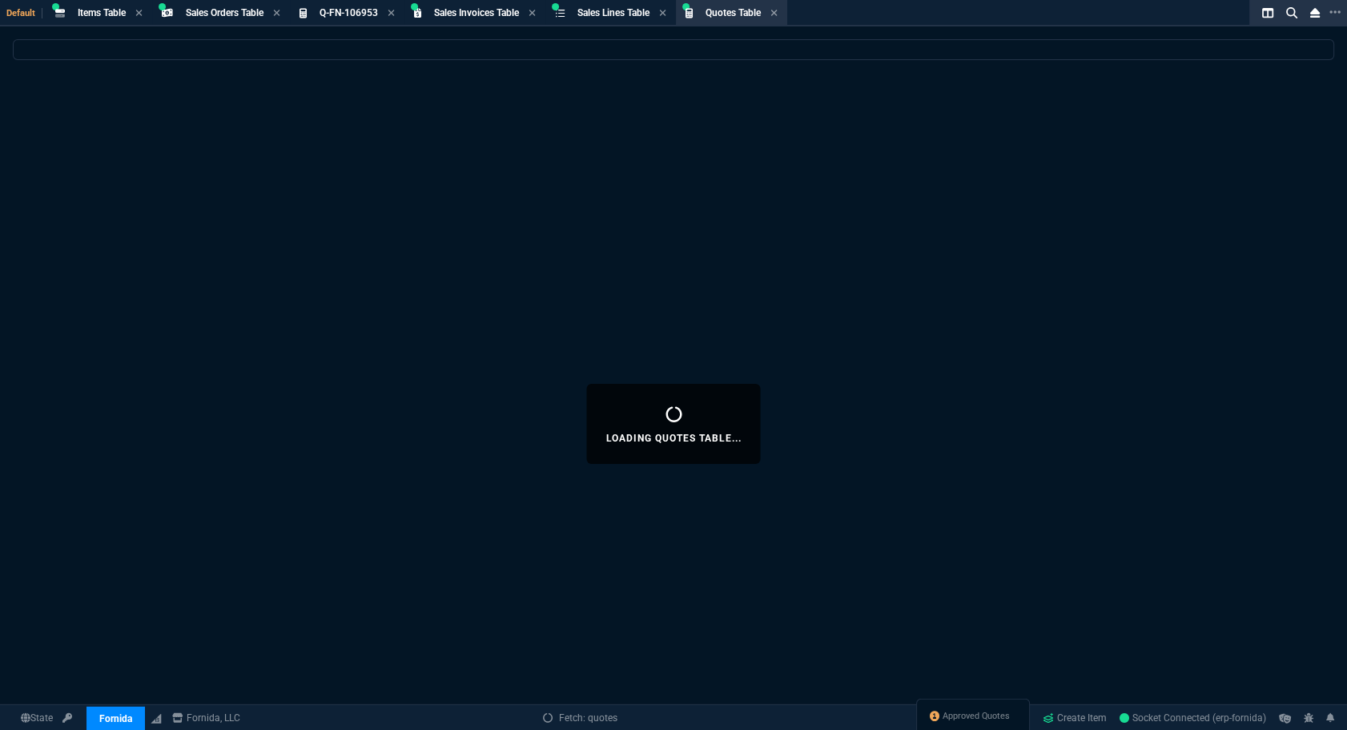
select select
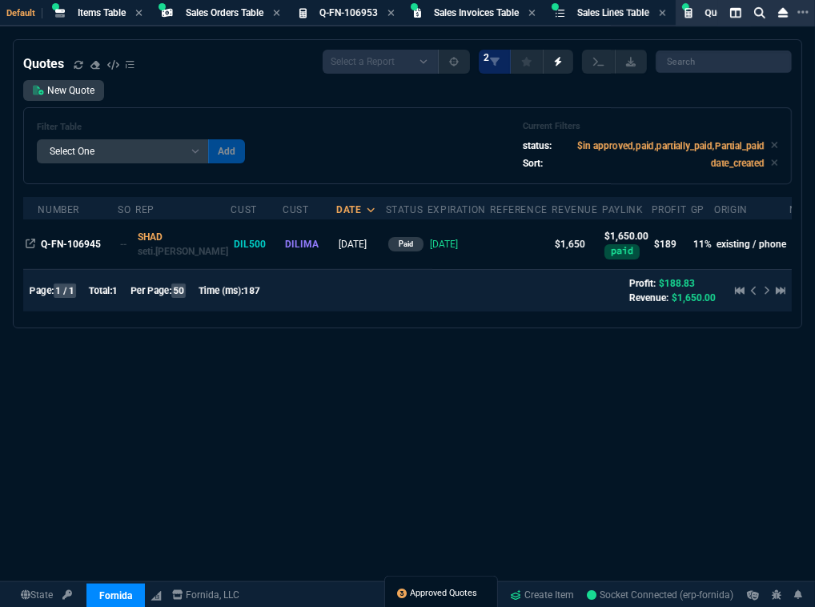
click at [415, 594] on span "Approved Quotes" at bounding box center [444, 593] width 67 height 13
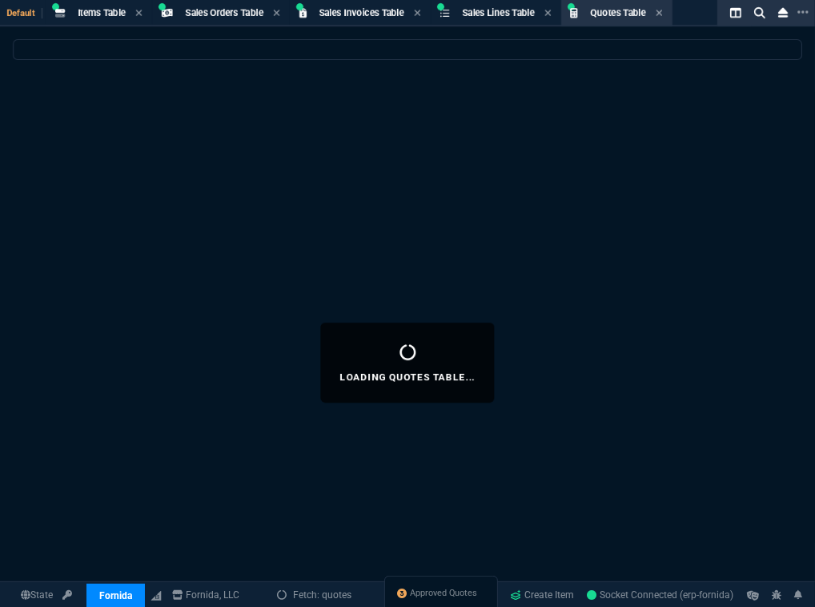
select select
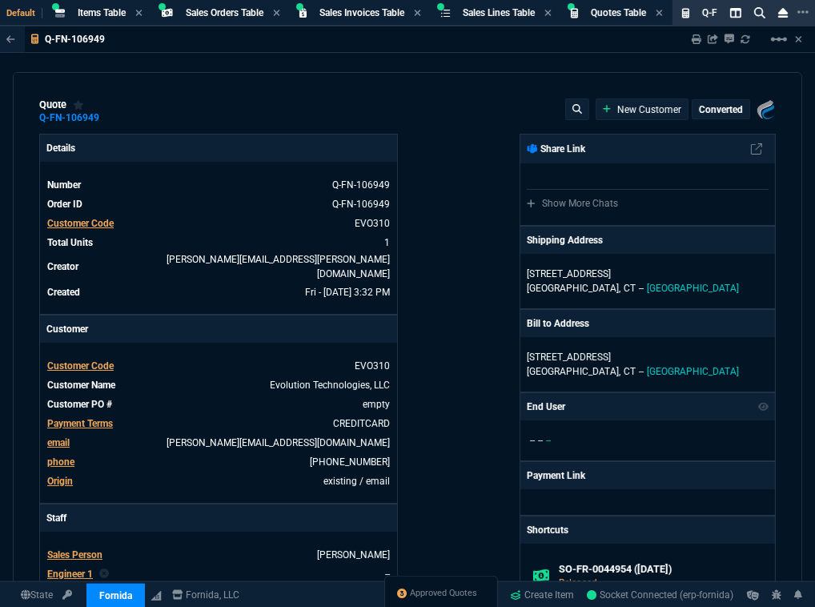
type input "29"
type input "109"
type input "425"
type input "11"
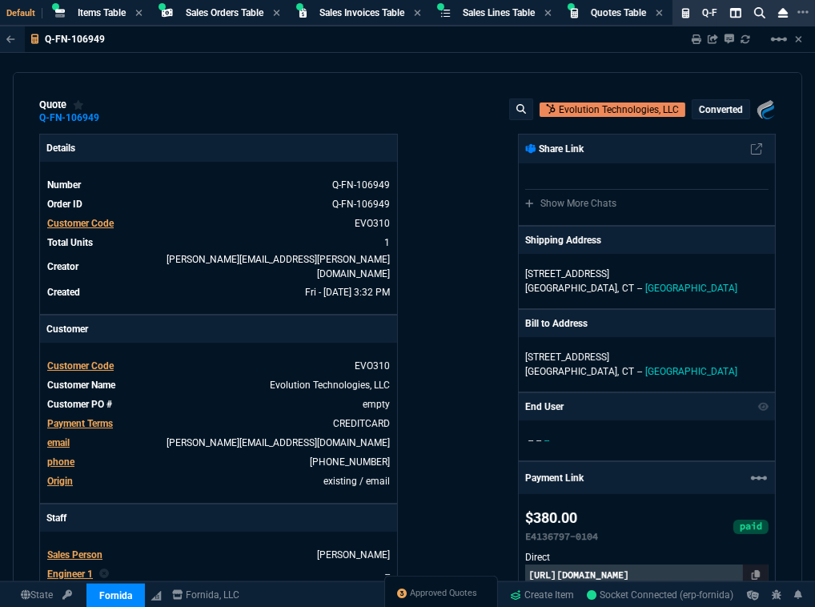
click at [441, 346] on div "Fornida, LLC [STREET_ADDRESS] Share Link Show More Chats Shipping Address [STRE…" at bounding box center [592, 579] width 368 height 891
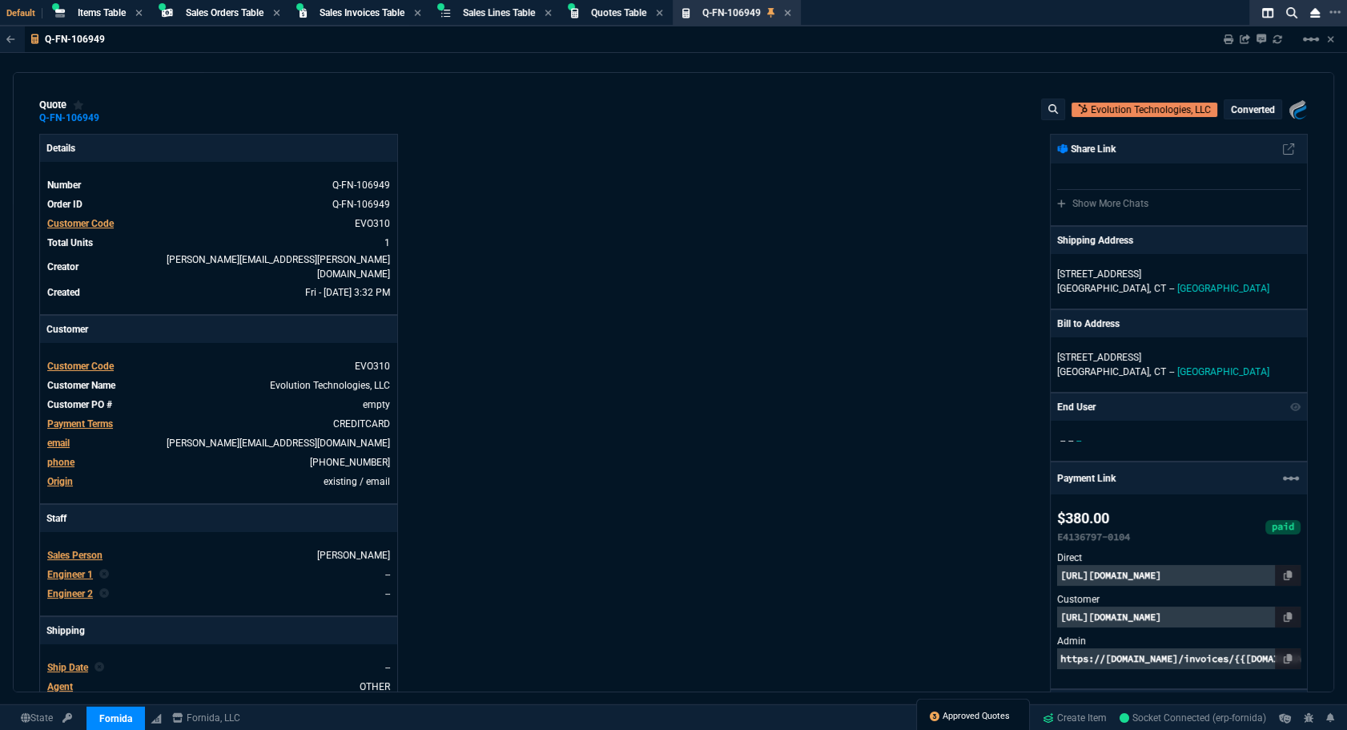
click at [945, 710] on span "Approved Quotes" at bounding box center [976, 716] width 67 height 13
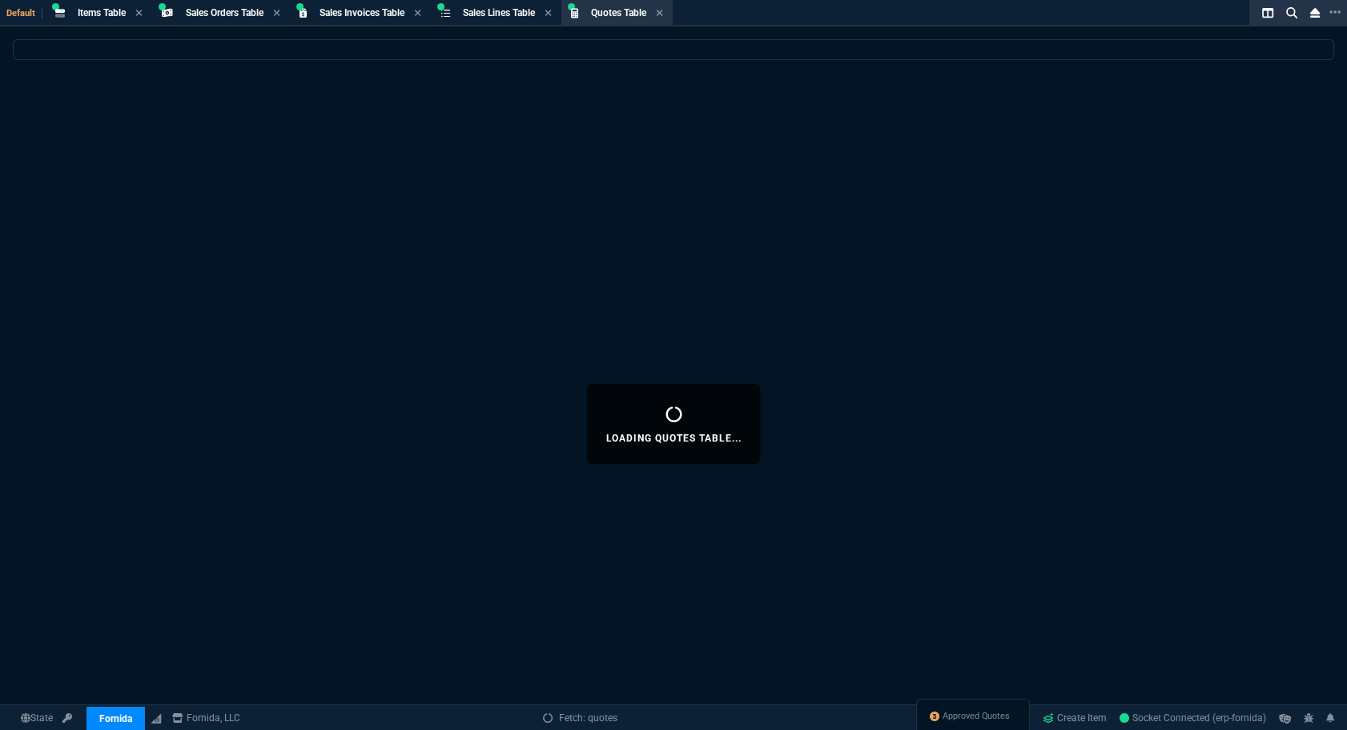
select select
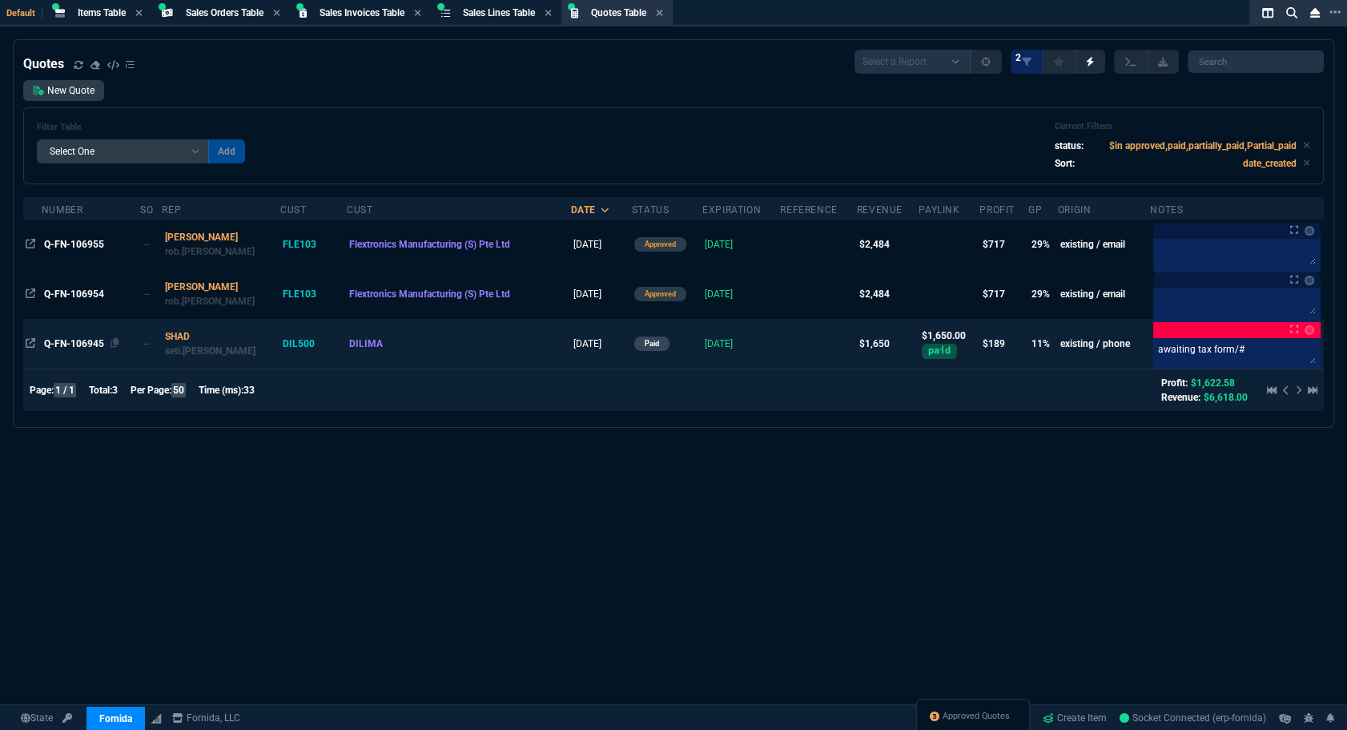
click at [78, 348] on span "Q-FN-106945" at bounding box center [74, 343] width 60 height 11
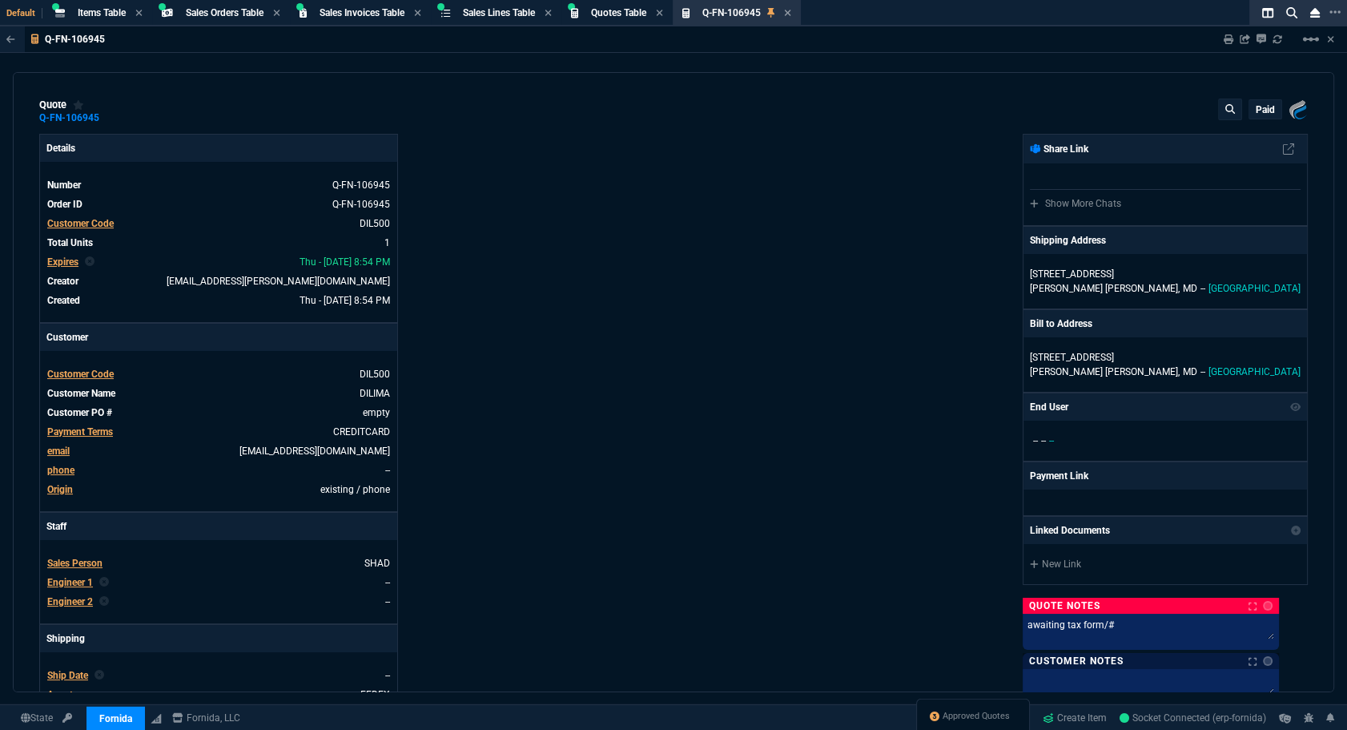
type input "16"
type input "265"
type input "26"
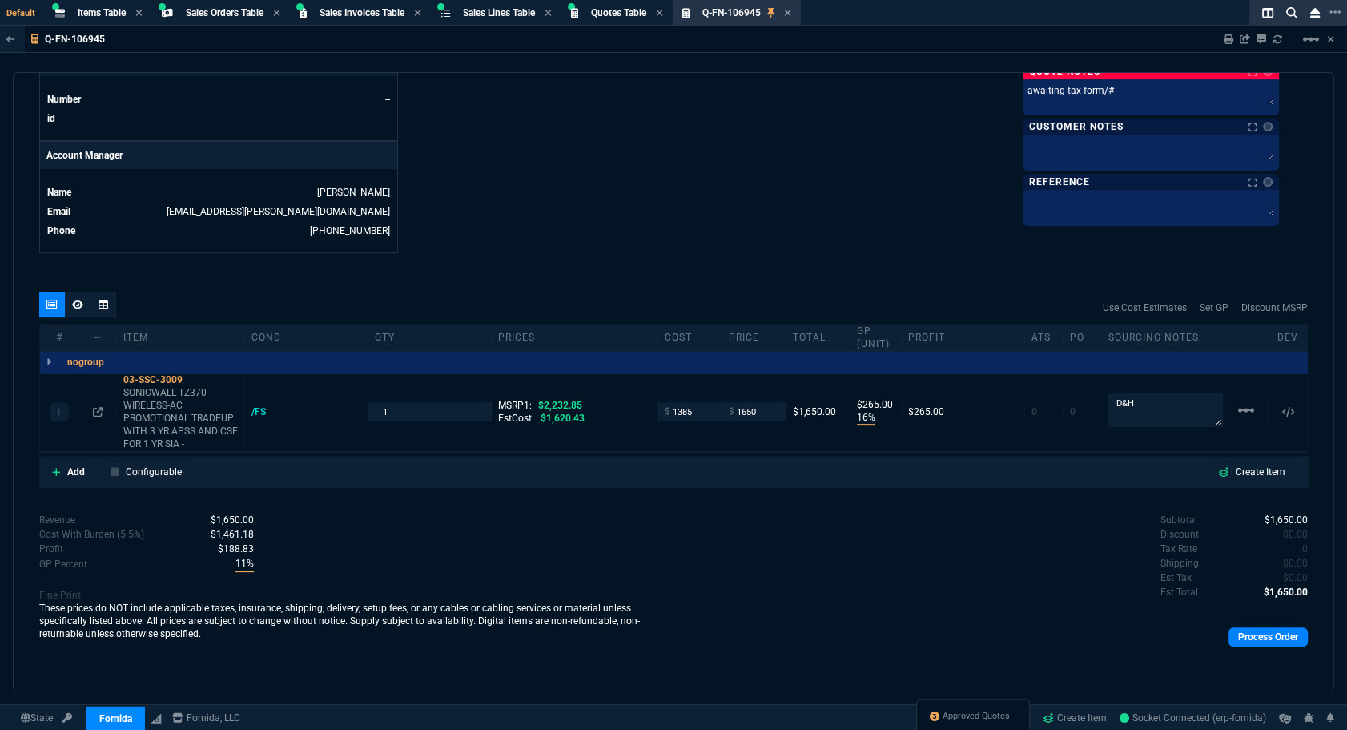
scroll to position [489, 0]
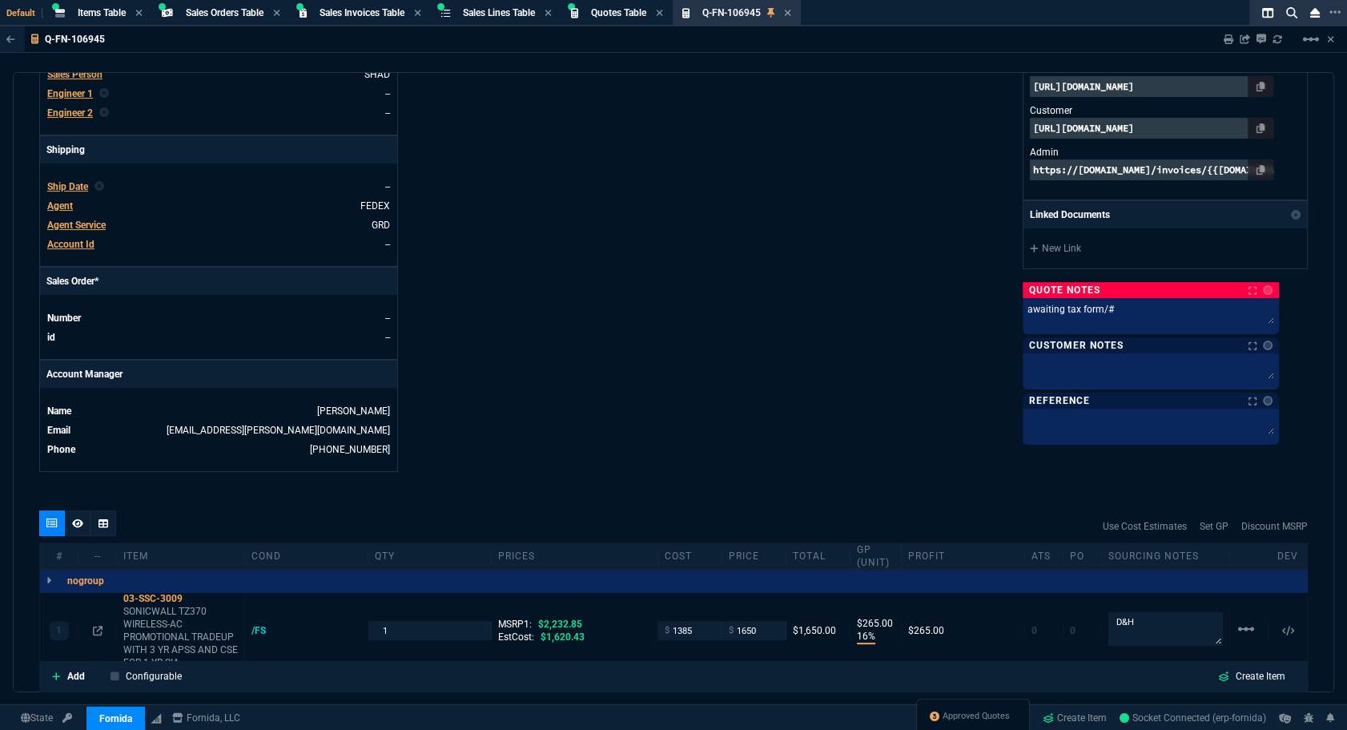
click at [1314, 236] on div "quote Q-FN-106945 DILIMA paid Fornida, LLC [STREET_ADDRESS] Details Number Q-FN…" at bounding box center [674, 382] width 1322 height 620
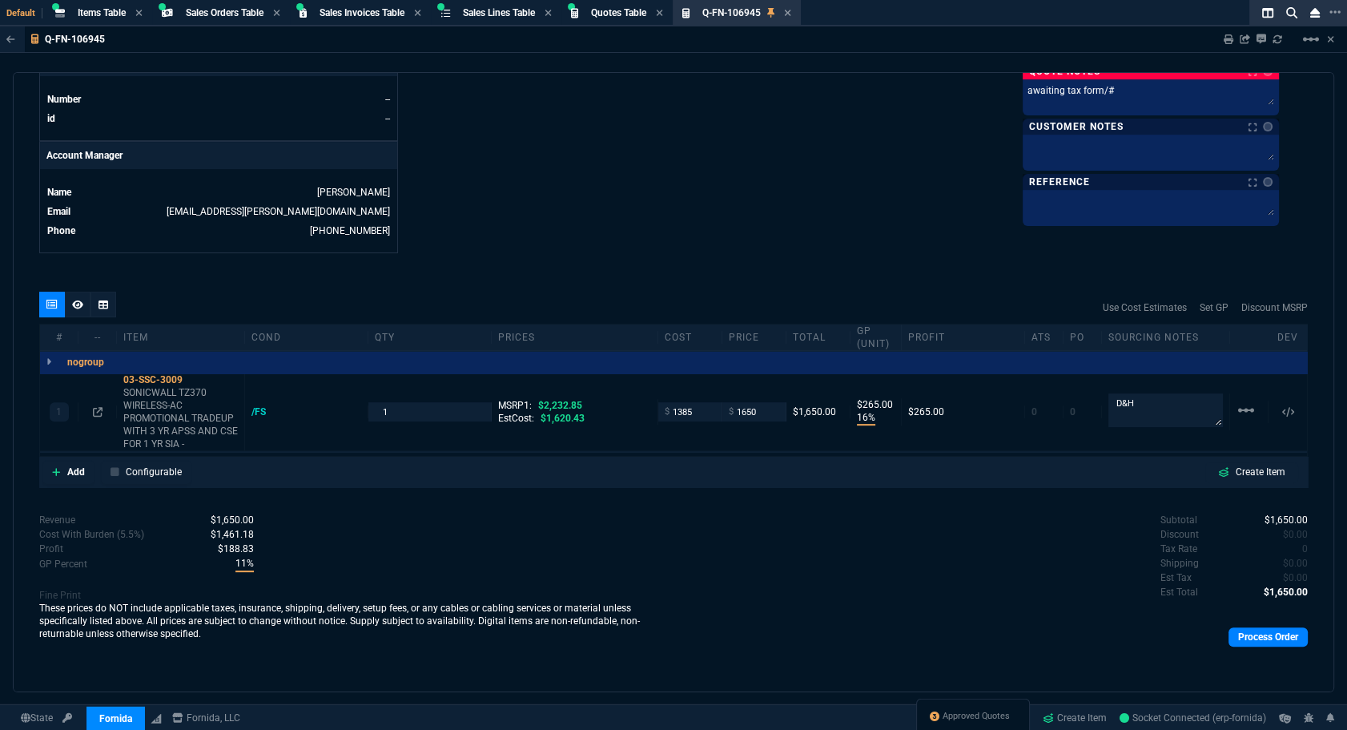
click at [349, 513] on div "Revenue $1,650.00 Cost $1,385.00 Cost With Burden (5.5%) $1,461.18 Profit $188.…" at bounding box center [356, 588] width 634 height 150
click at [364, 545] on div "Revenue $1,650.00 Cost $1,385.00 Cost With Burden (5.5%) $1,461.18 Profit $188.…" at bounding box center [356, 588] width 634 height 150
click at [956, 712] on div "Approved Quotes" at bounding box center [973, 718] width 114 height 38
click at [956, 723] on div "Approved Quotes" at bounding box center [973, 718] width 114 height 38
click at [957, 716] on span "Approved Quotes" at bounding box center [976, 716] width 67 height 13
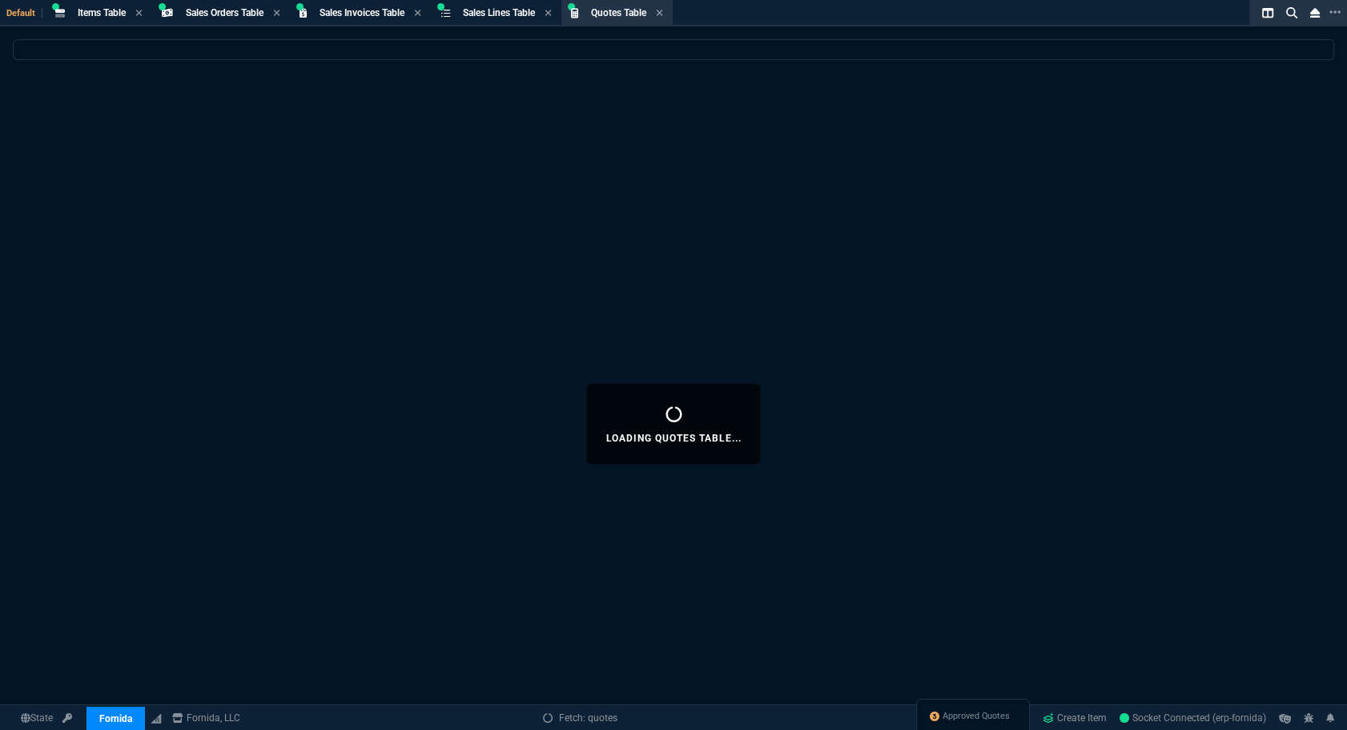
select select
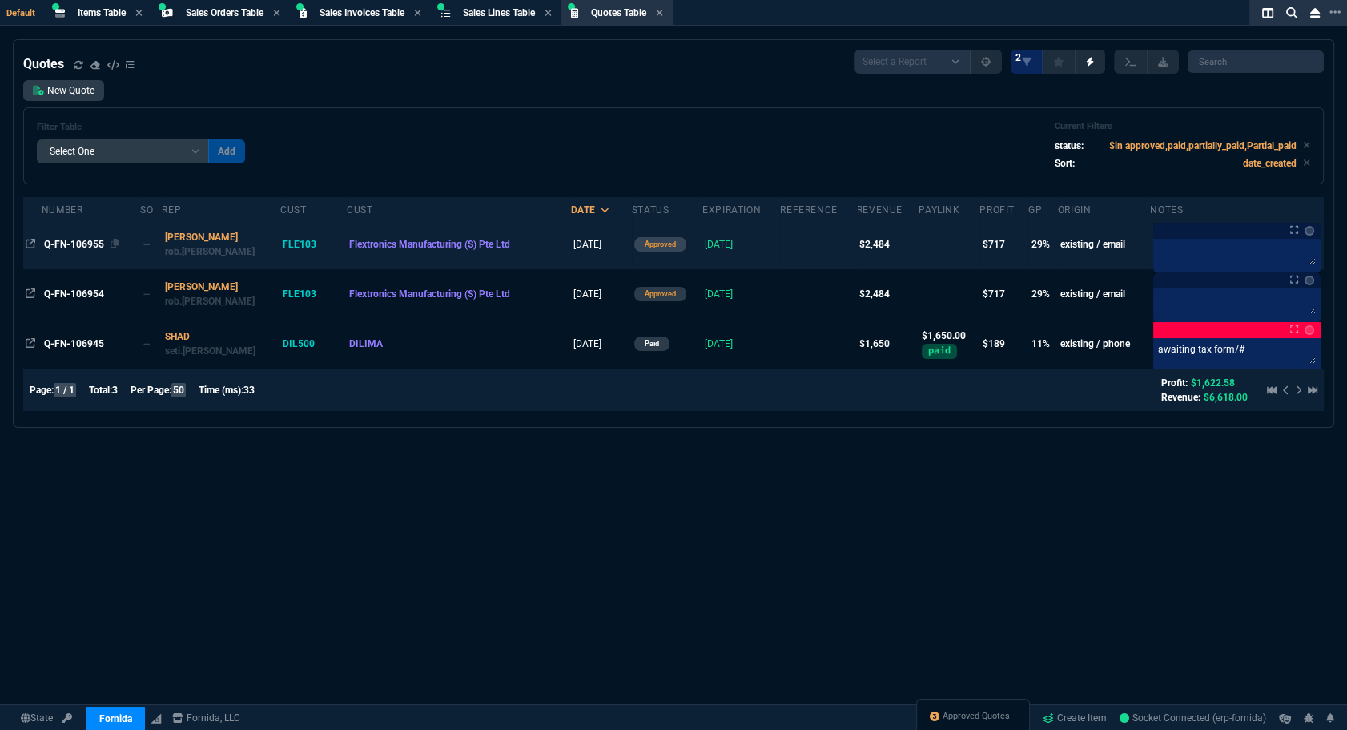
click at [88, 240] on span "Q-FN-106955" at bounding box center [74, 244] width 60 height 11
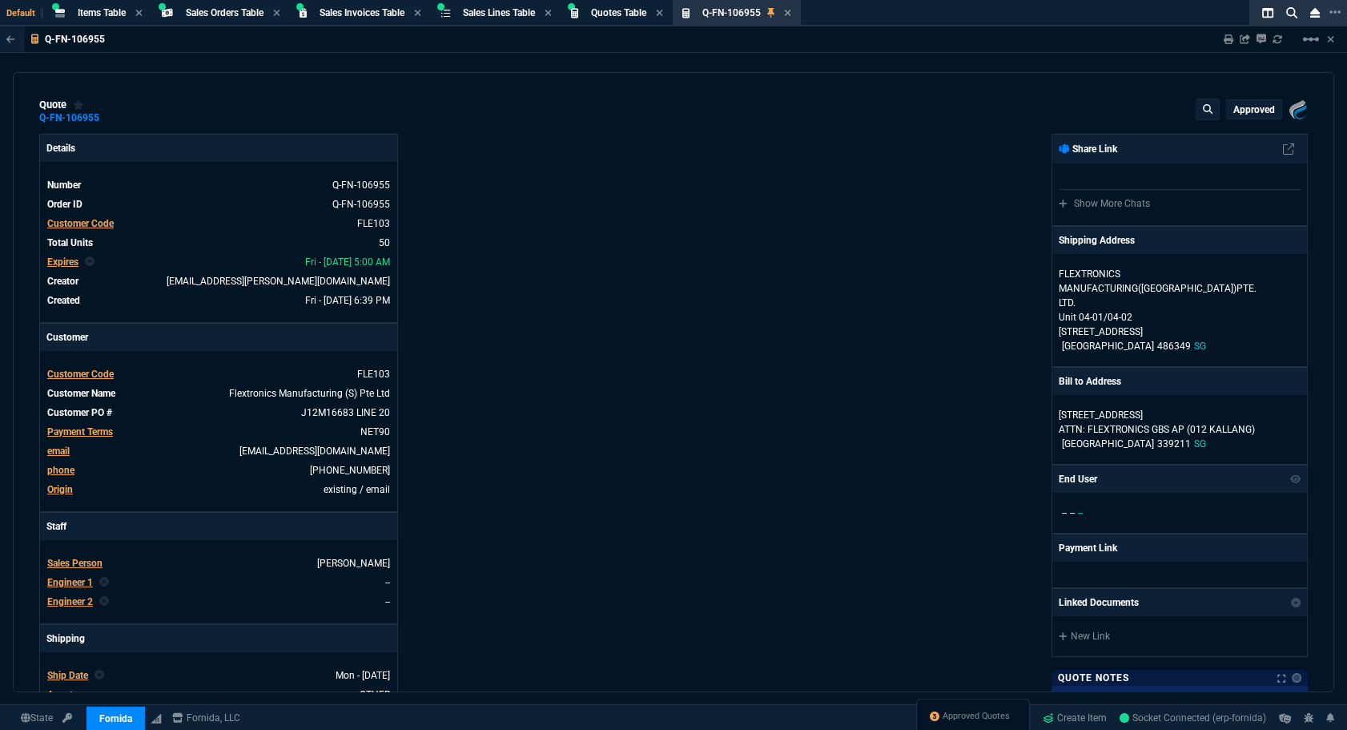
type input "33"
type input "16"
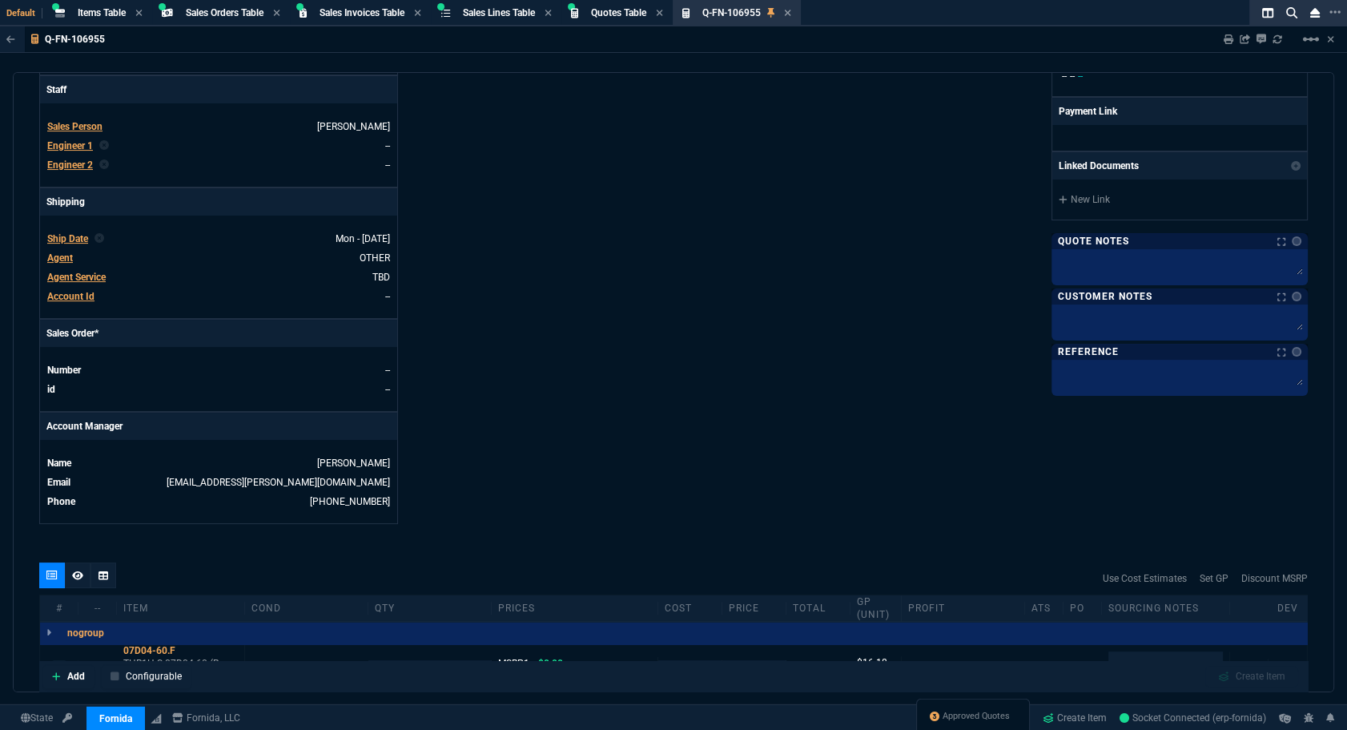
scroll to position [682, 0]
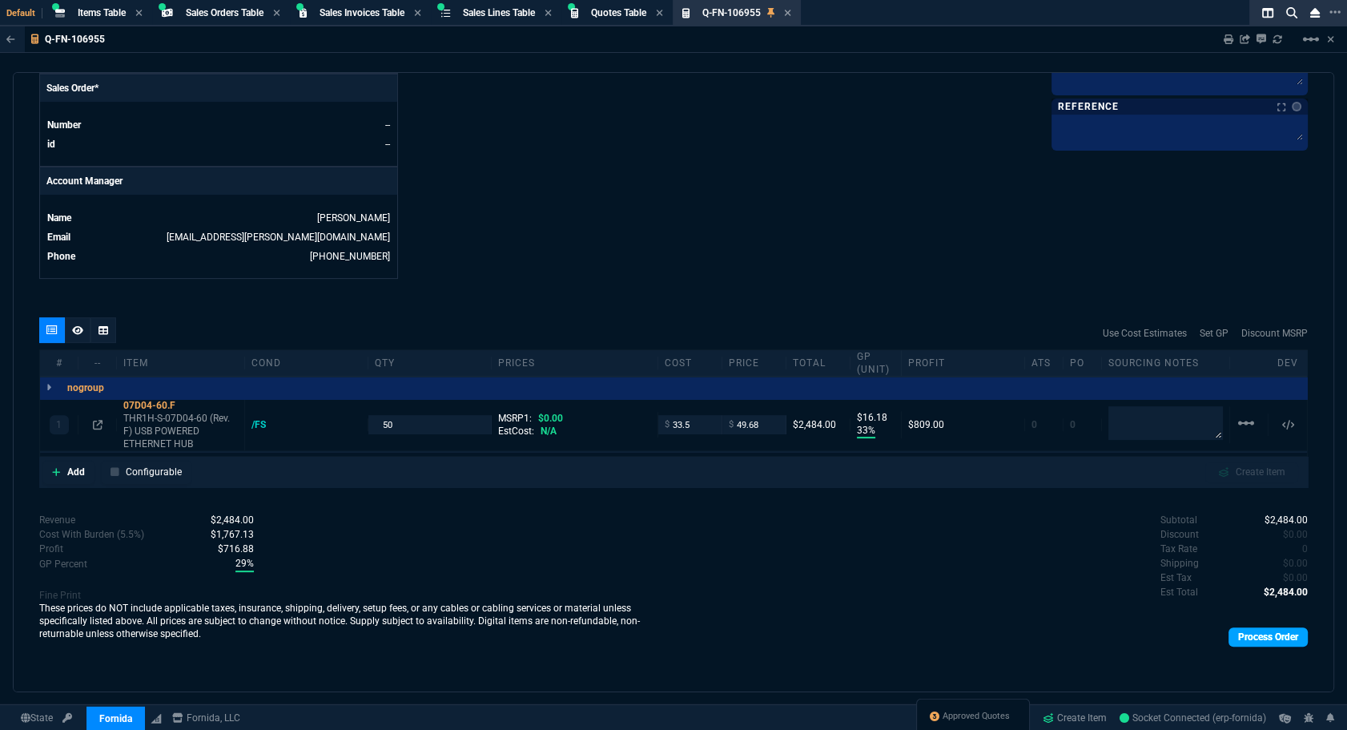
click at [1264, 637] on link "Process Order" at bounding box center [1268, 636] width 79 height 19
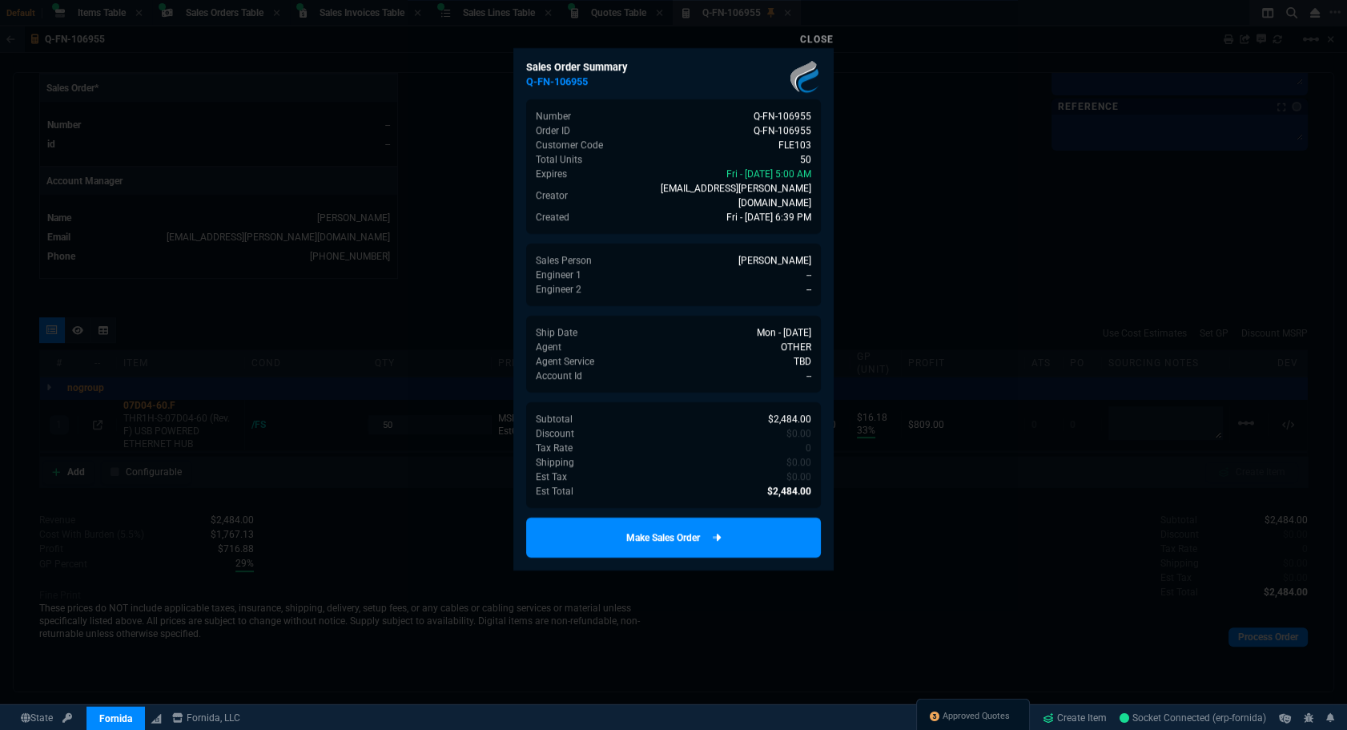
click at [744, 525] on link "Make Sales Order" at bounding box center [673, 537] width 295 height 40
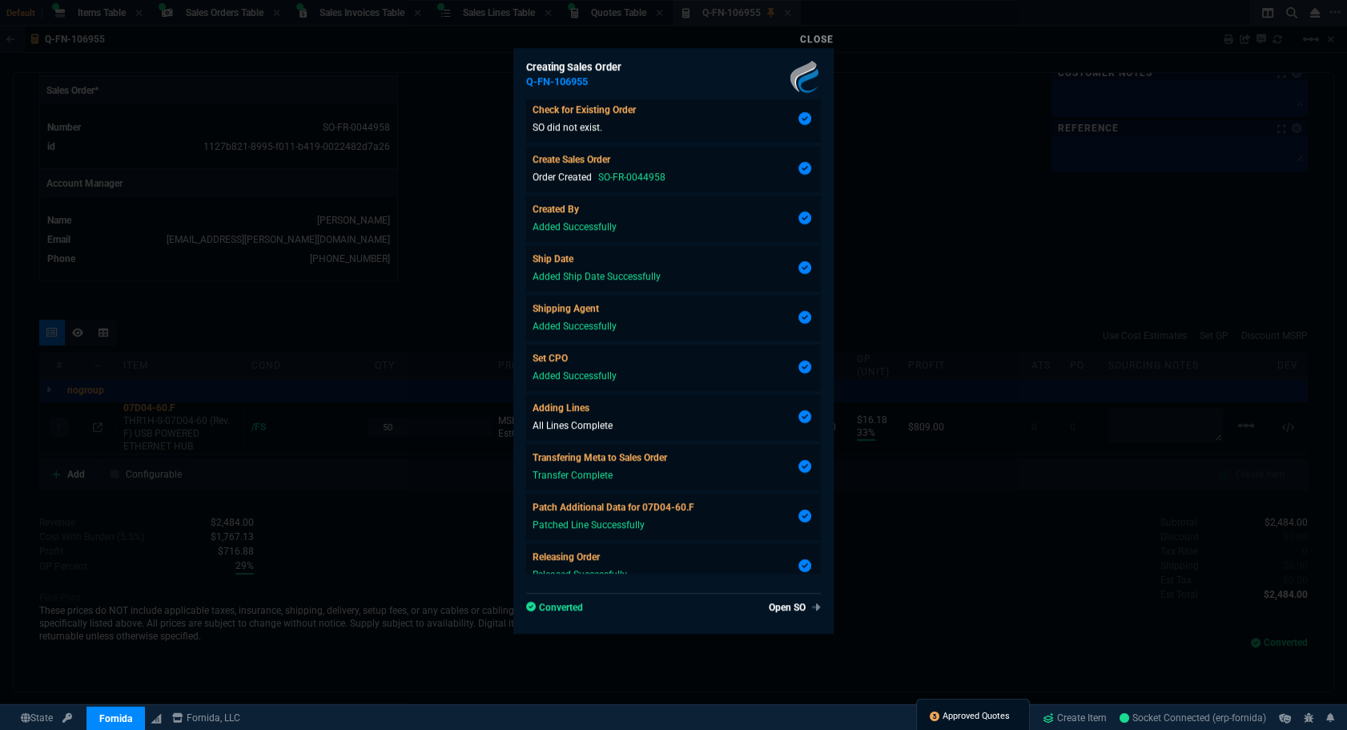
scroll to position [657, 0]
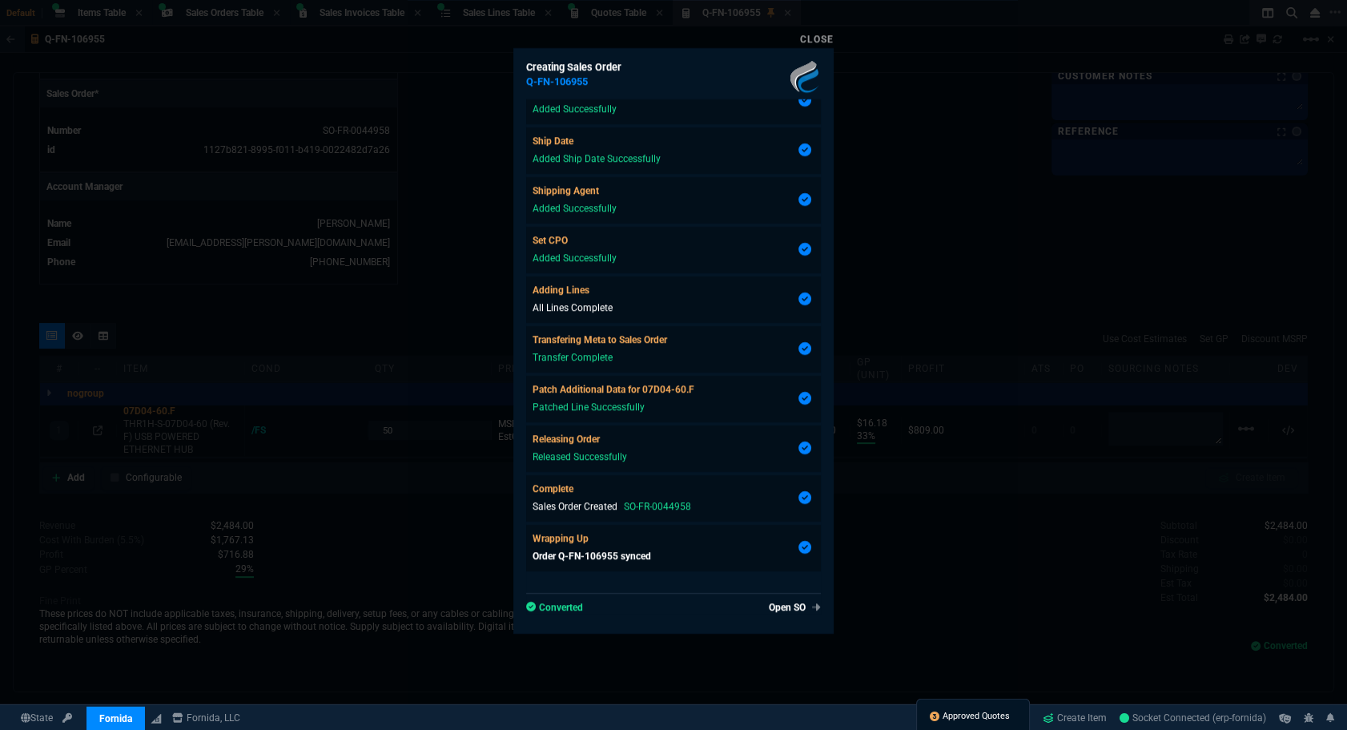
type input "33"
type input "16"
click at [776, 603] on link "Open SO" at bounding box center [792, 607] width 58 height 14
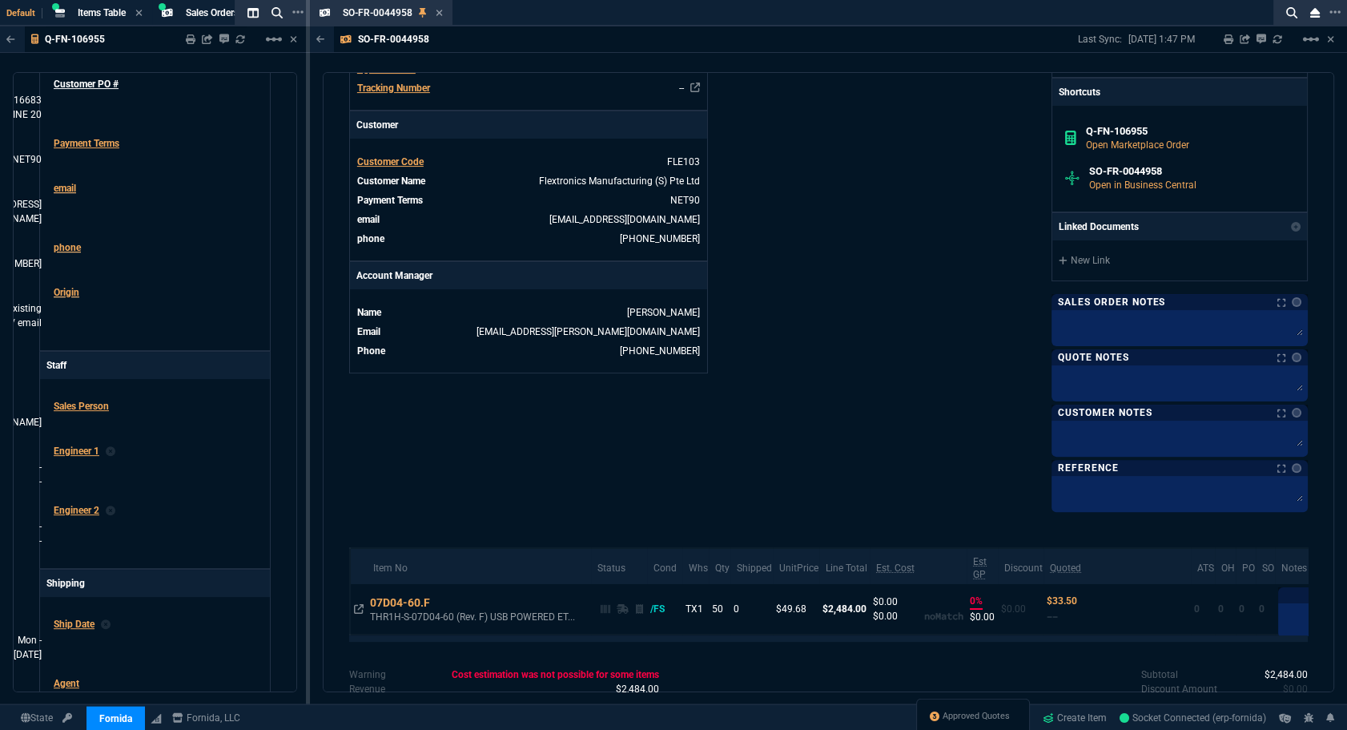
scroll to position [681, 0]
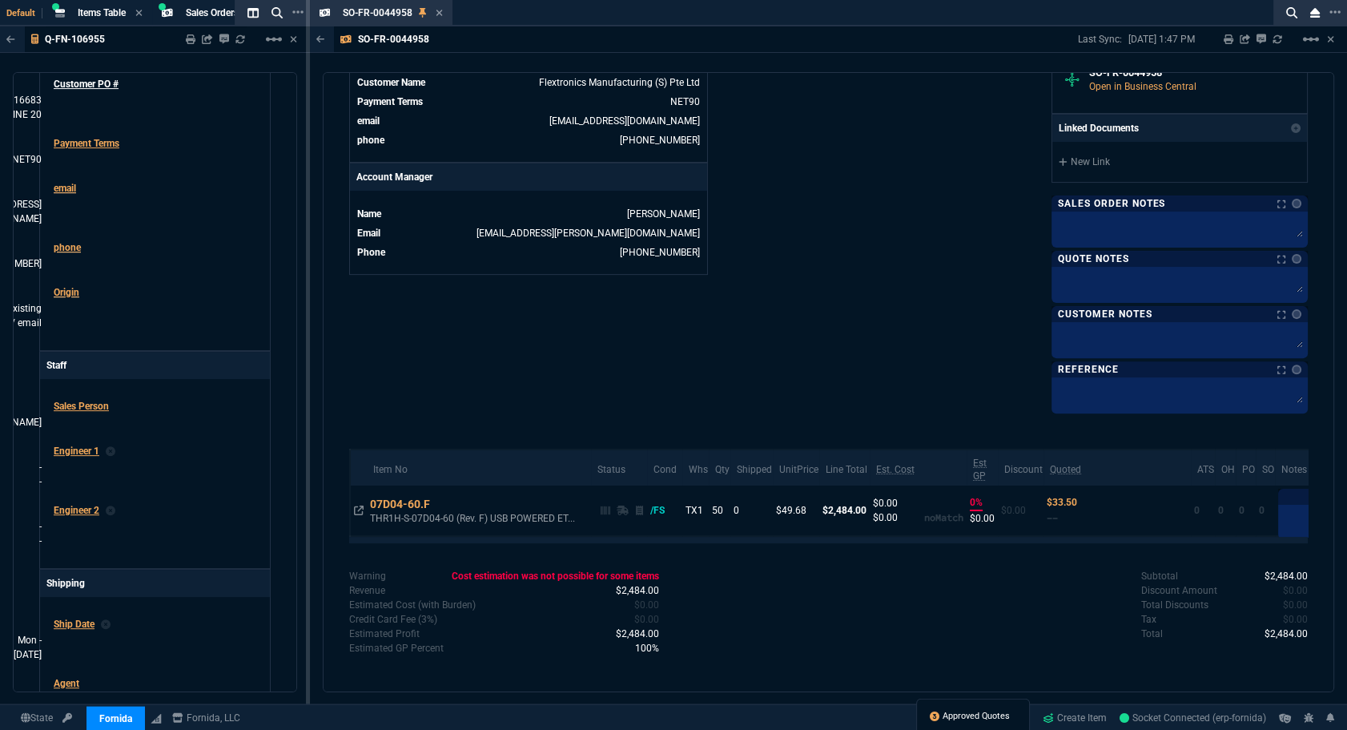
click at [990, 715] on span "Approved Quotes" at bounding box center [976, 716] width 67 height 13
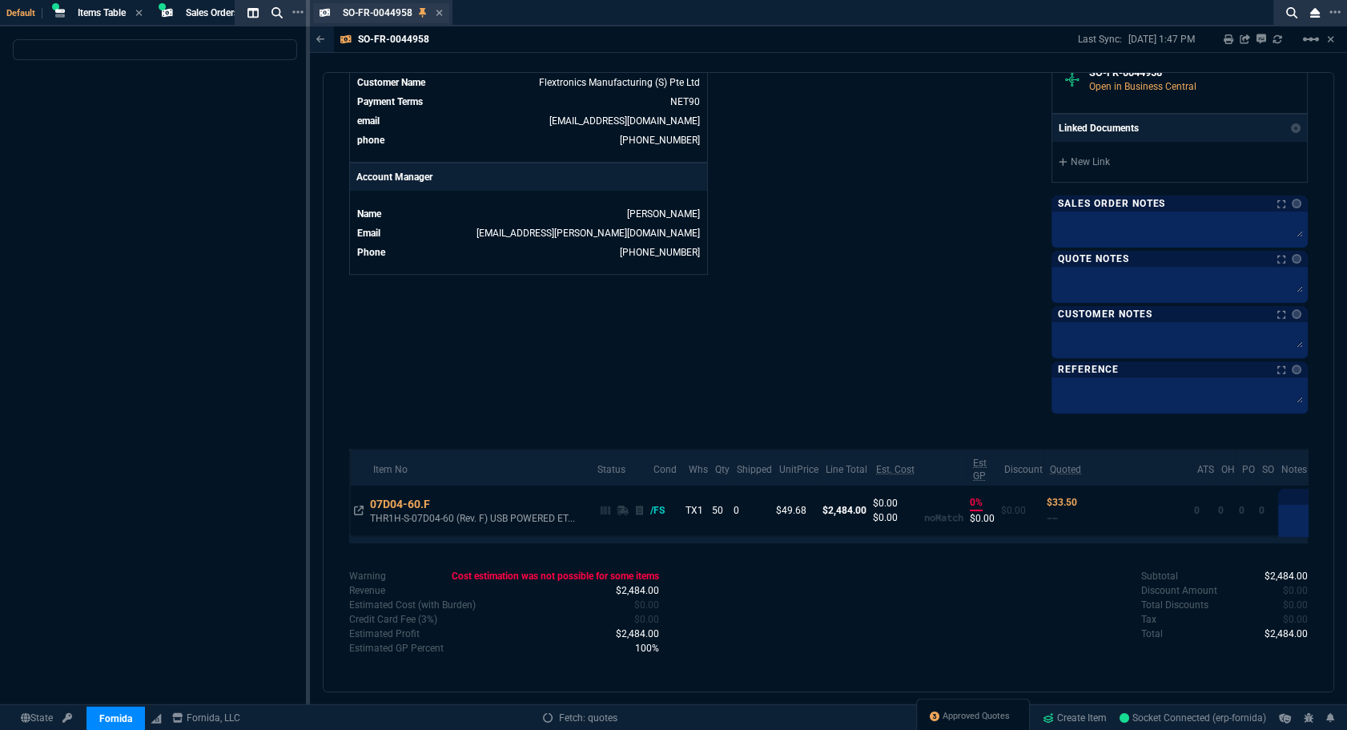
select select
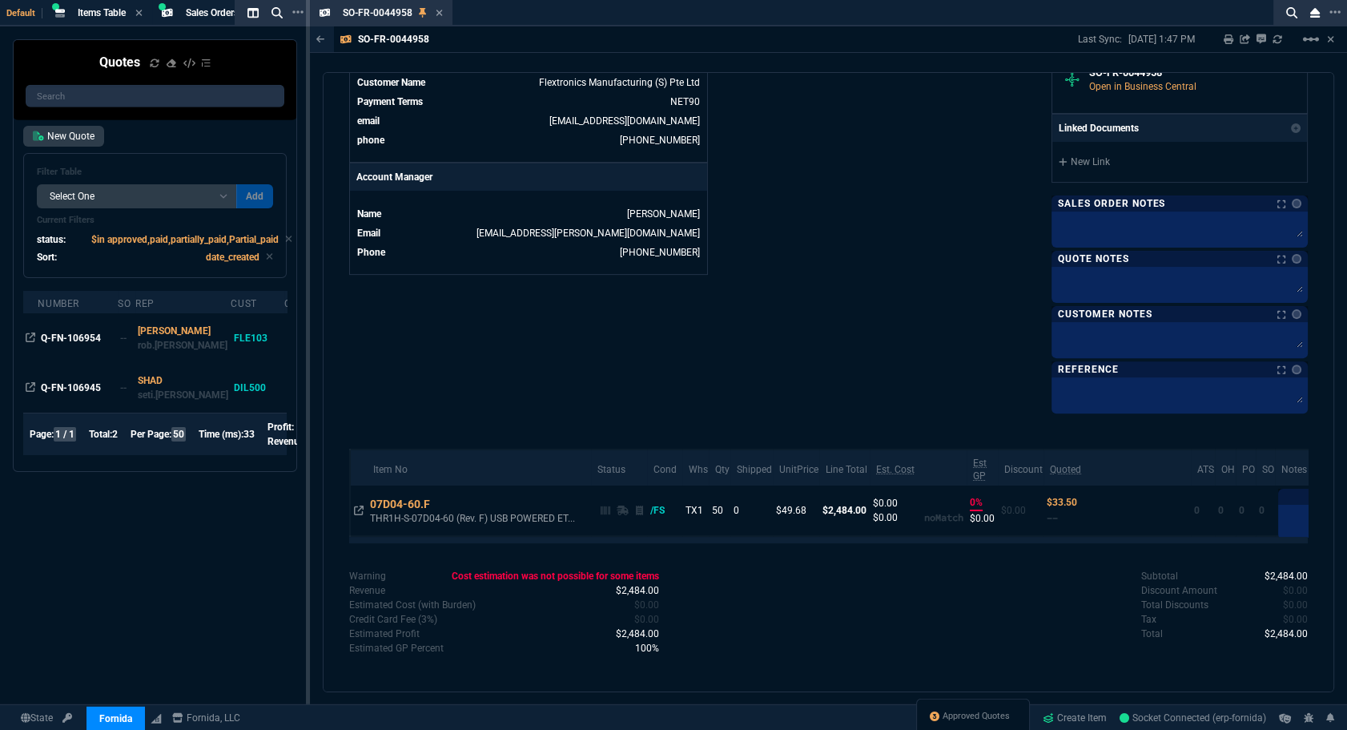
click at [440, 16] on icon at bounding box center [439, 13] width 7 height 10
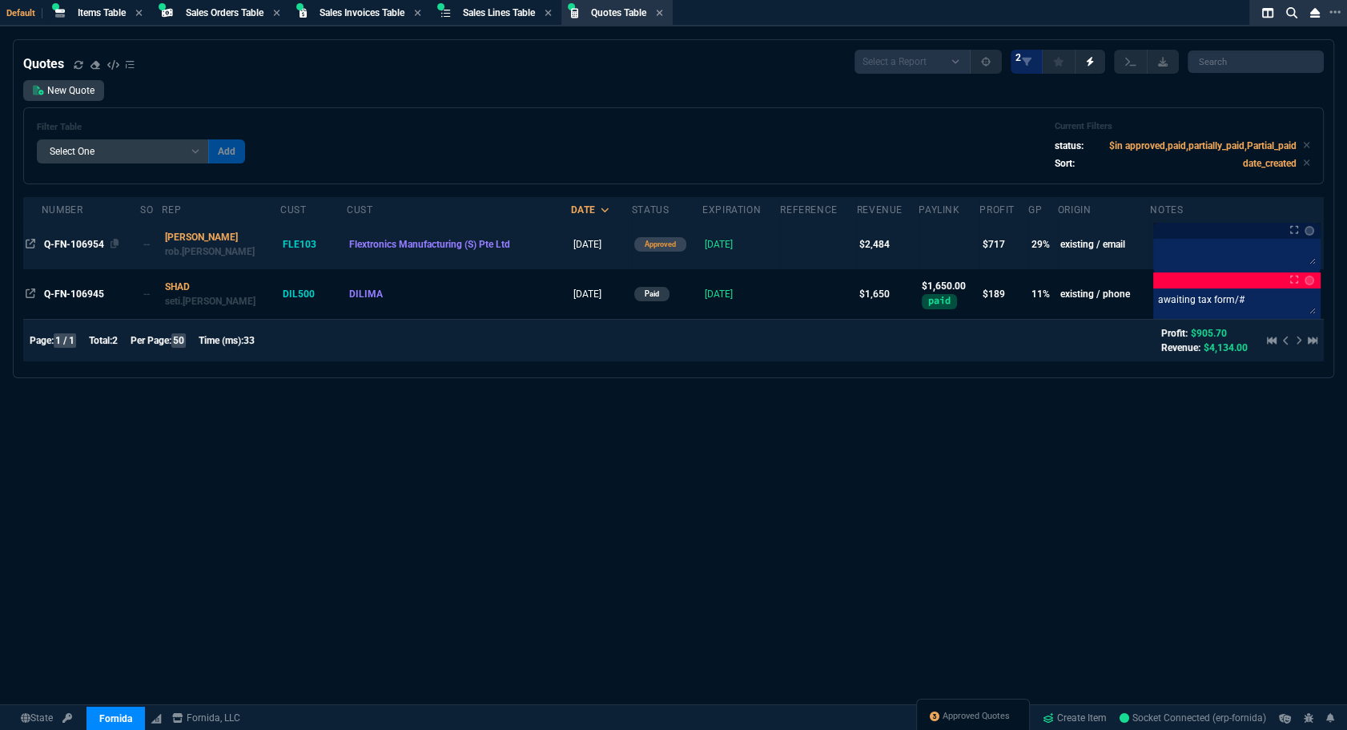
click at [66, 239] on span "Q-FN-106954" at bounding box center [74, 244] width 60 height 11
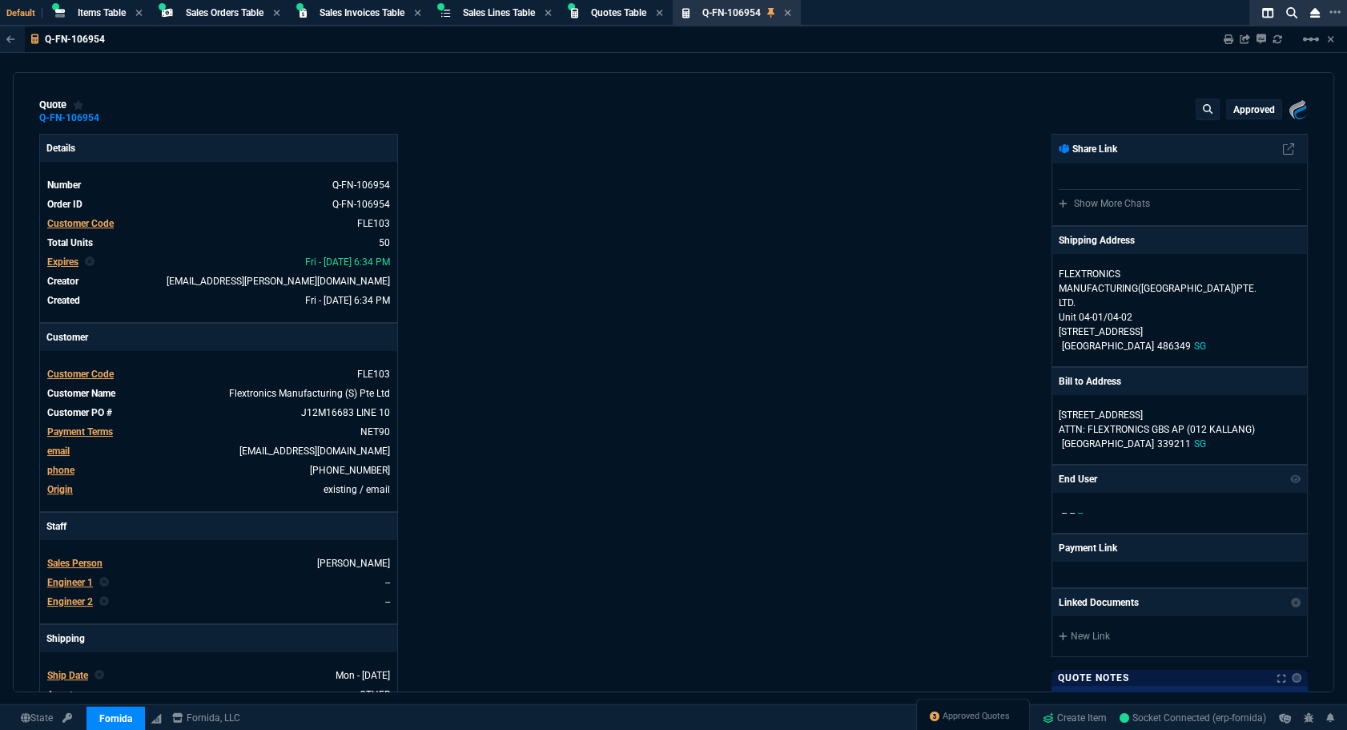
type input "33"
type input "16"
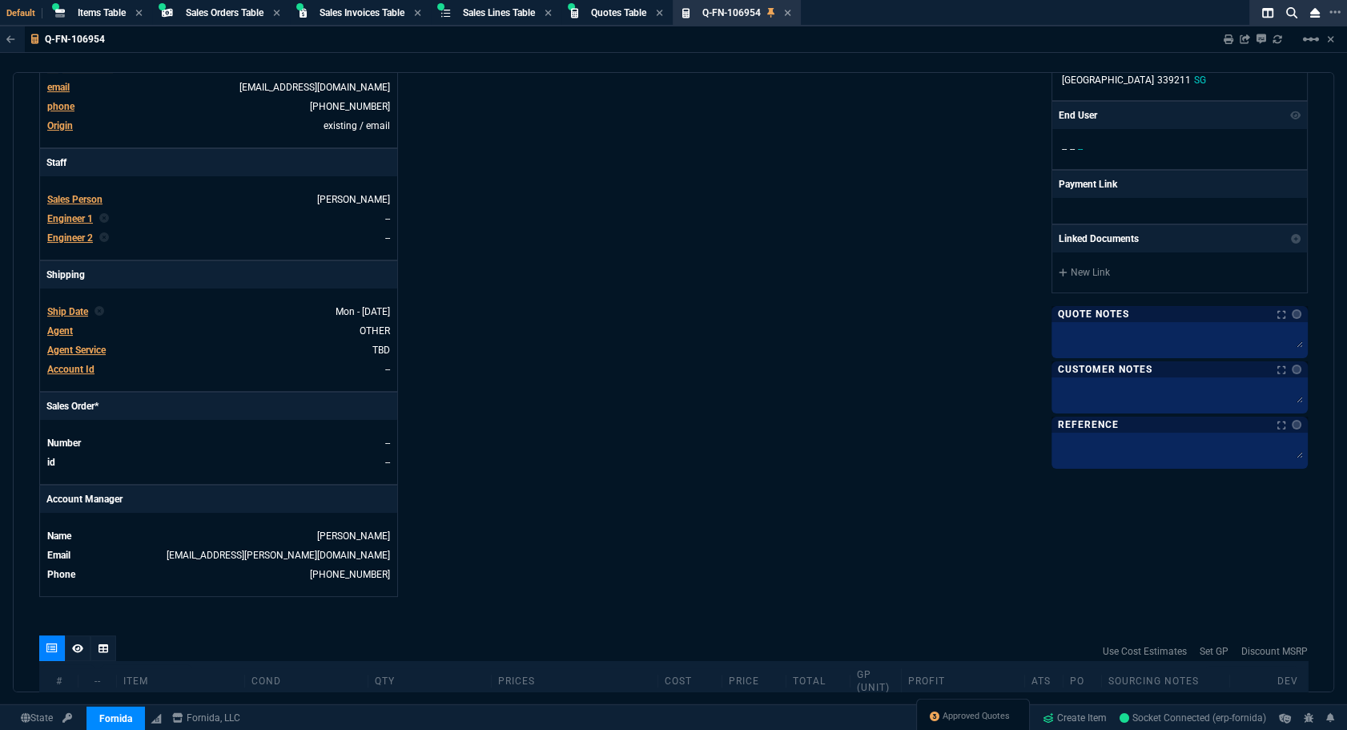
scroll to position [682, 0]
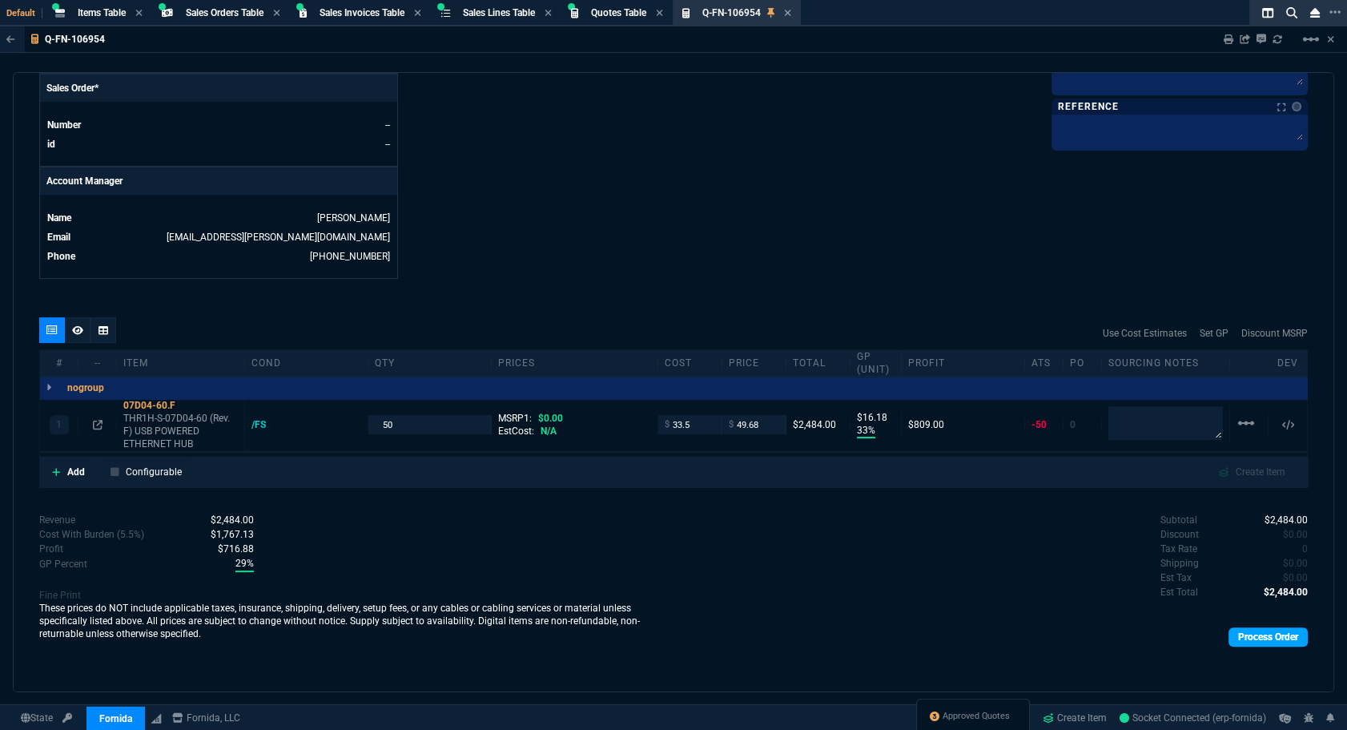
click at [1249, 638] on link "Process Order" at bounding box center [1268, 636] width 79 height 19
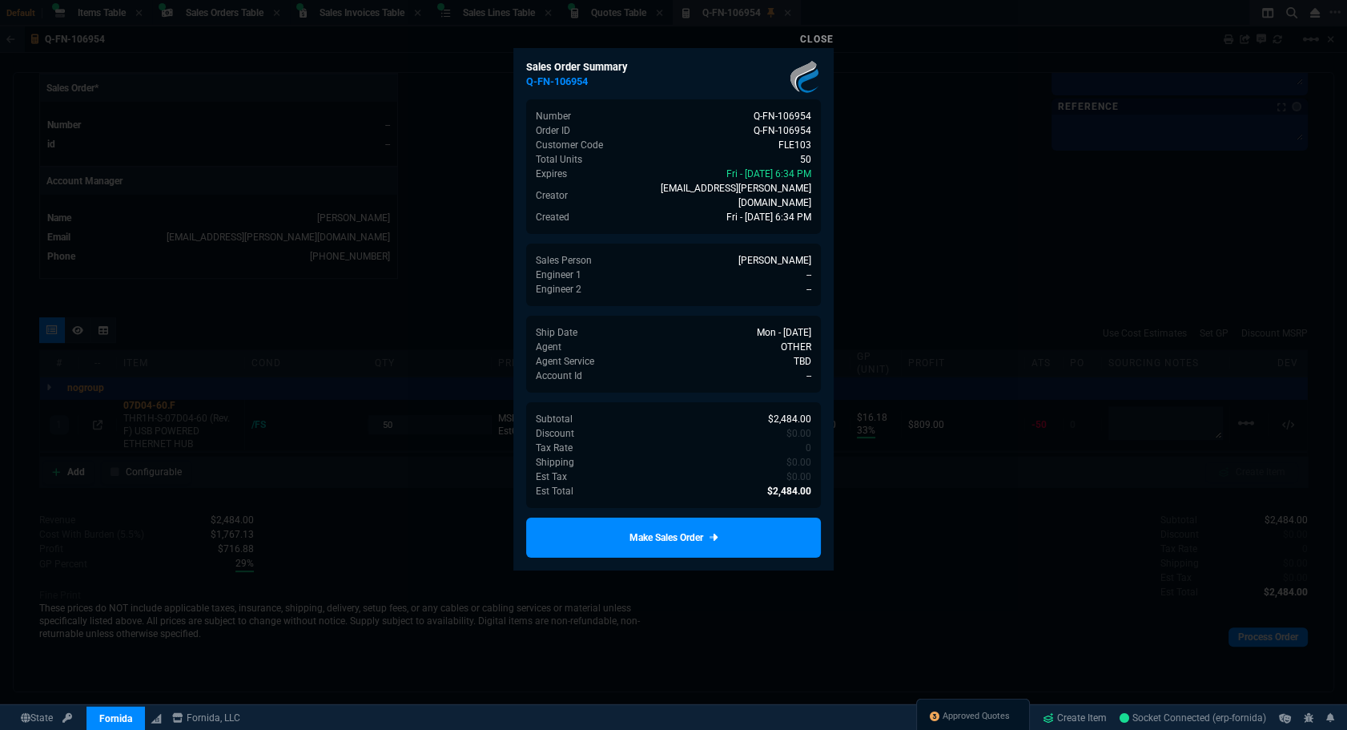
click at [731, 520] on link "Make Sales Order" at bounding box center [673, 537] width 295 height 40
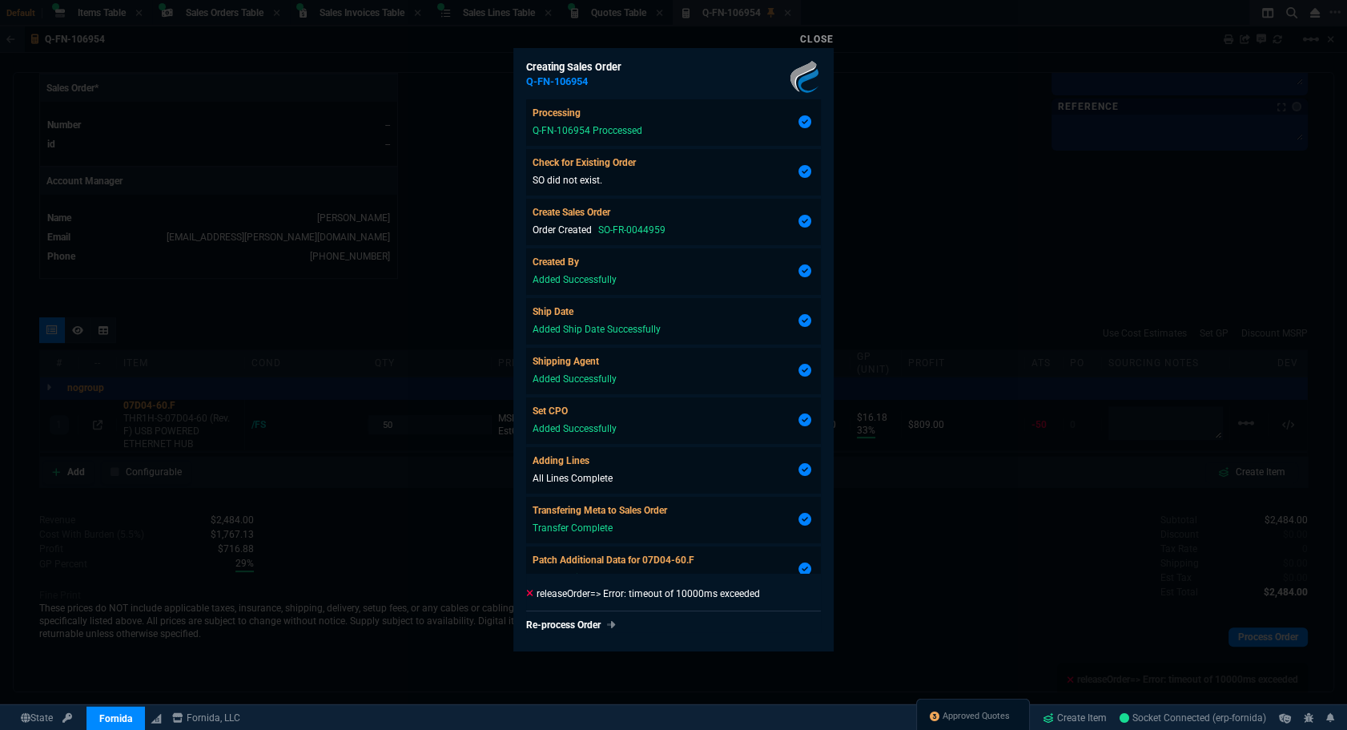
type input "33"
type input "16"
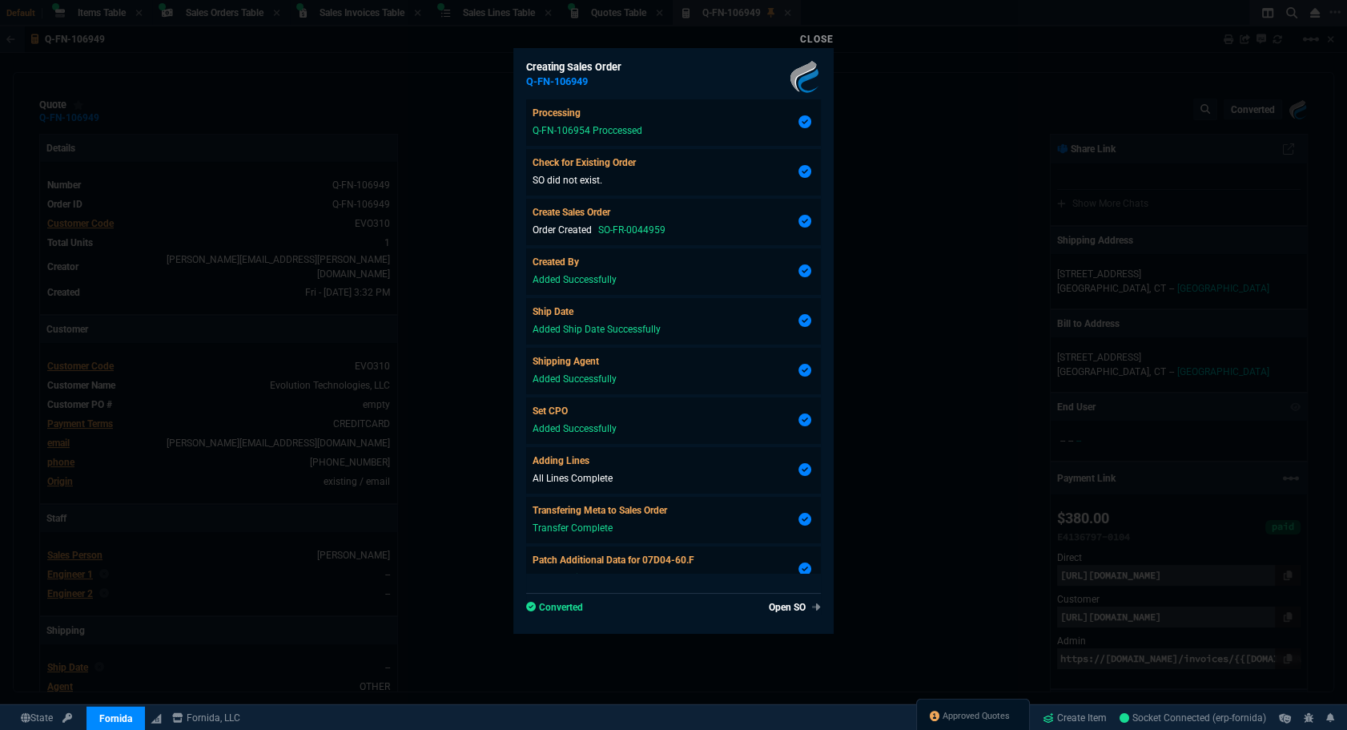
scroll to position [121, 0]
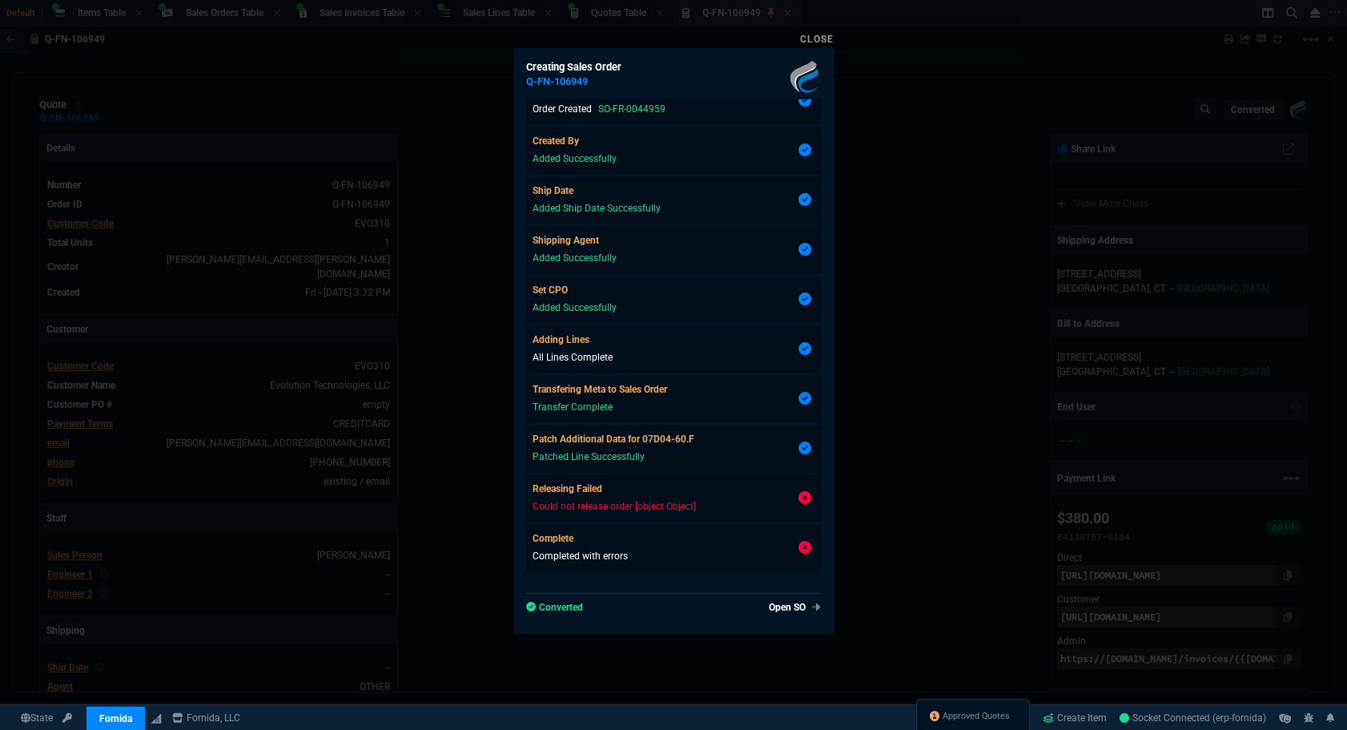
click at [803, 39] on link "Close" at bounding box center [817, 39] width 34 height 11
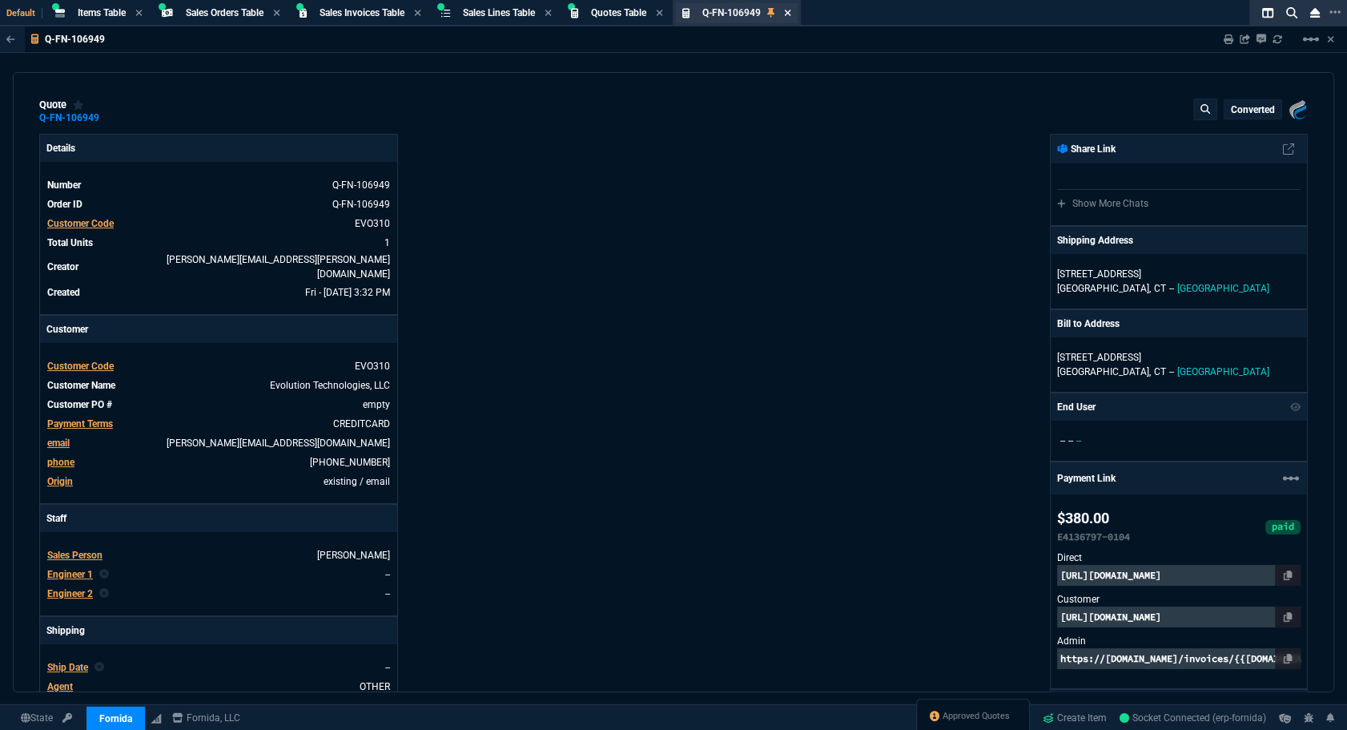
click at [791, 14] on icon at bounding box center [787, 13] width 6 height 6
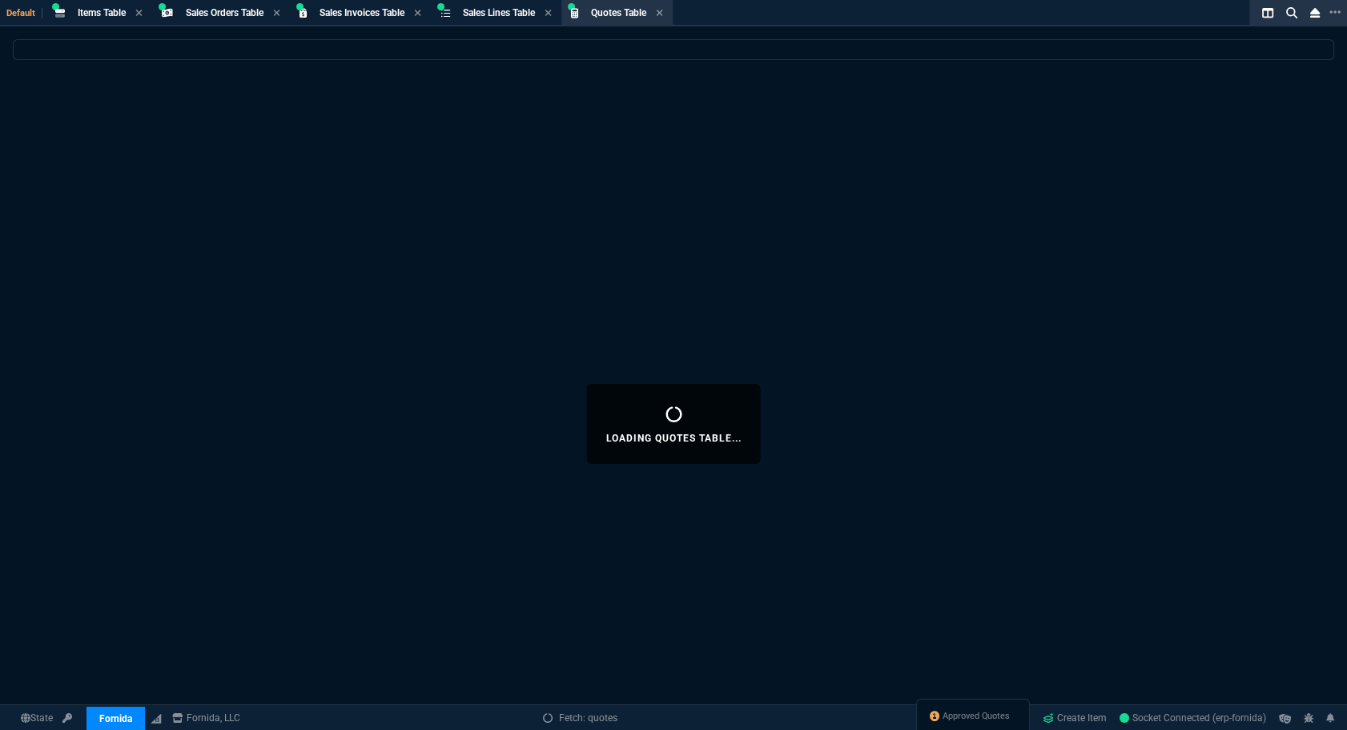
select select
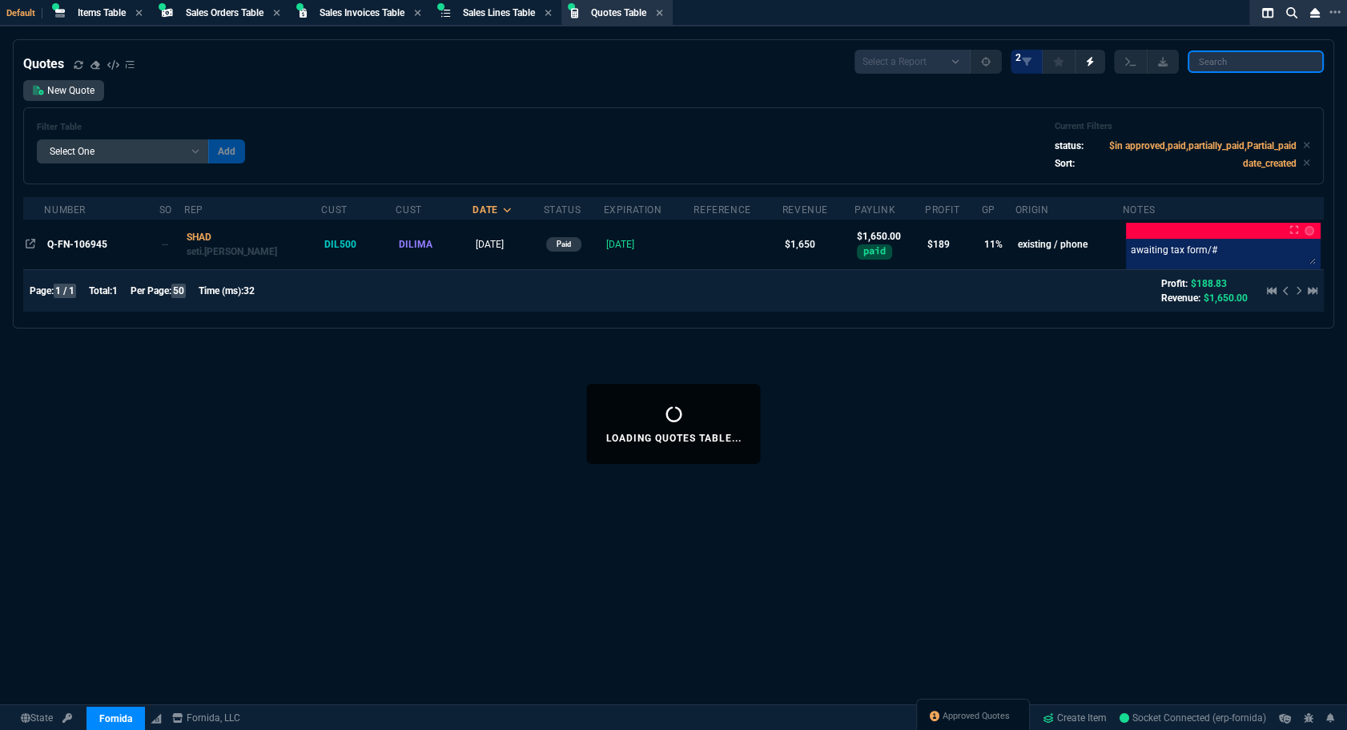
click at [1262, 63] on input "search" at bounding box center [1256, 61] width 136 height 22
paste input "Q-FN-106956"
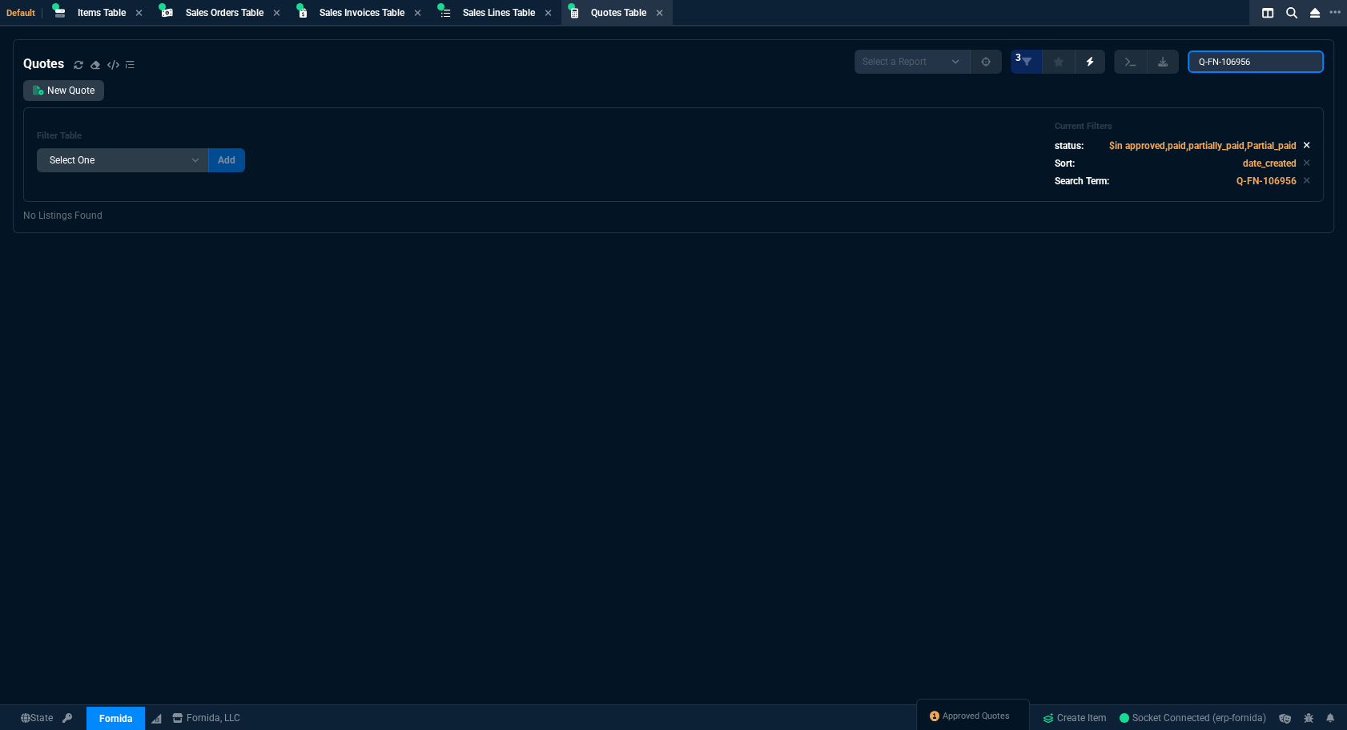
type input "Q-FN-106956"
click at [1303, 143] on icon at bounding box center [1306, 145] width 7 height 10
click at [1276, 65] on input "Q-FN-106956" at bounding box center [1256, 61] width 136 height 22
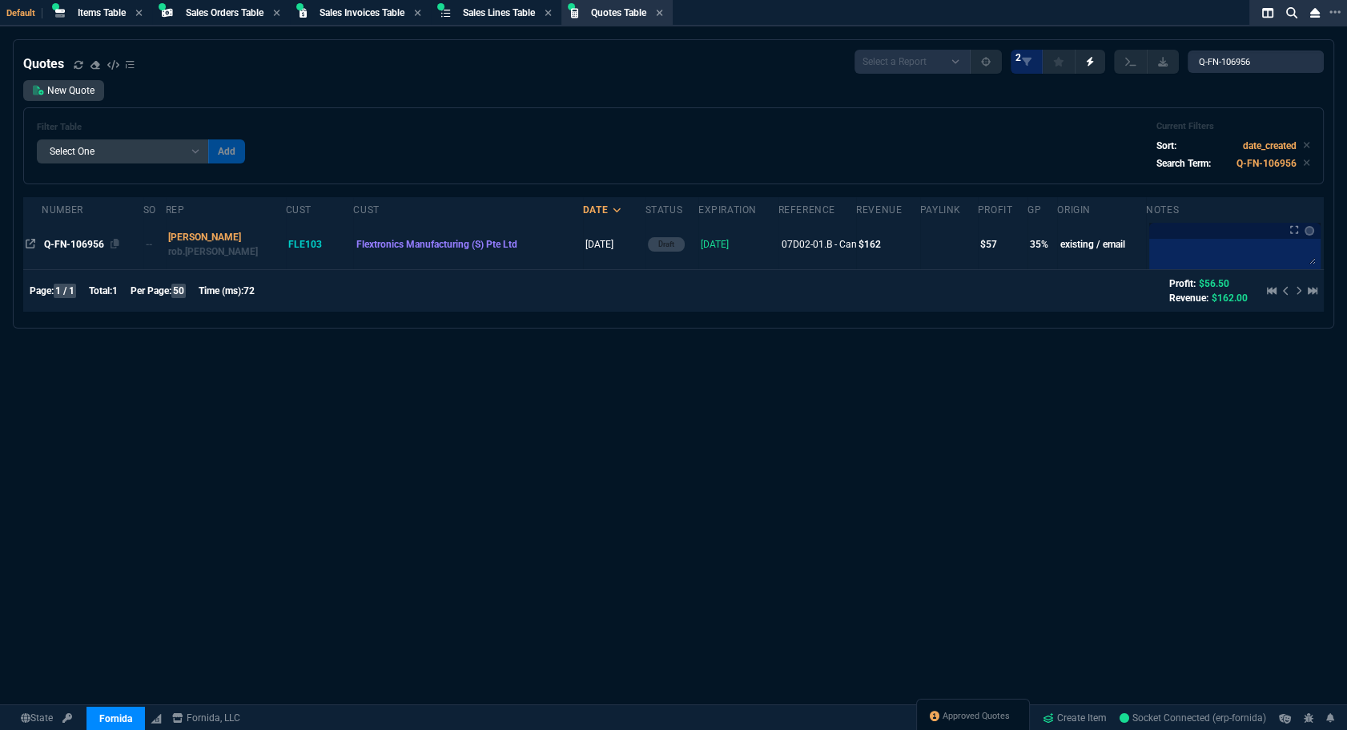
click at [58, 246] on span "Q-FN-106956" at bounding box center [74, 244] width 60 height 11
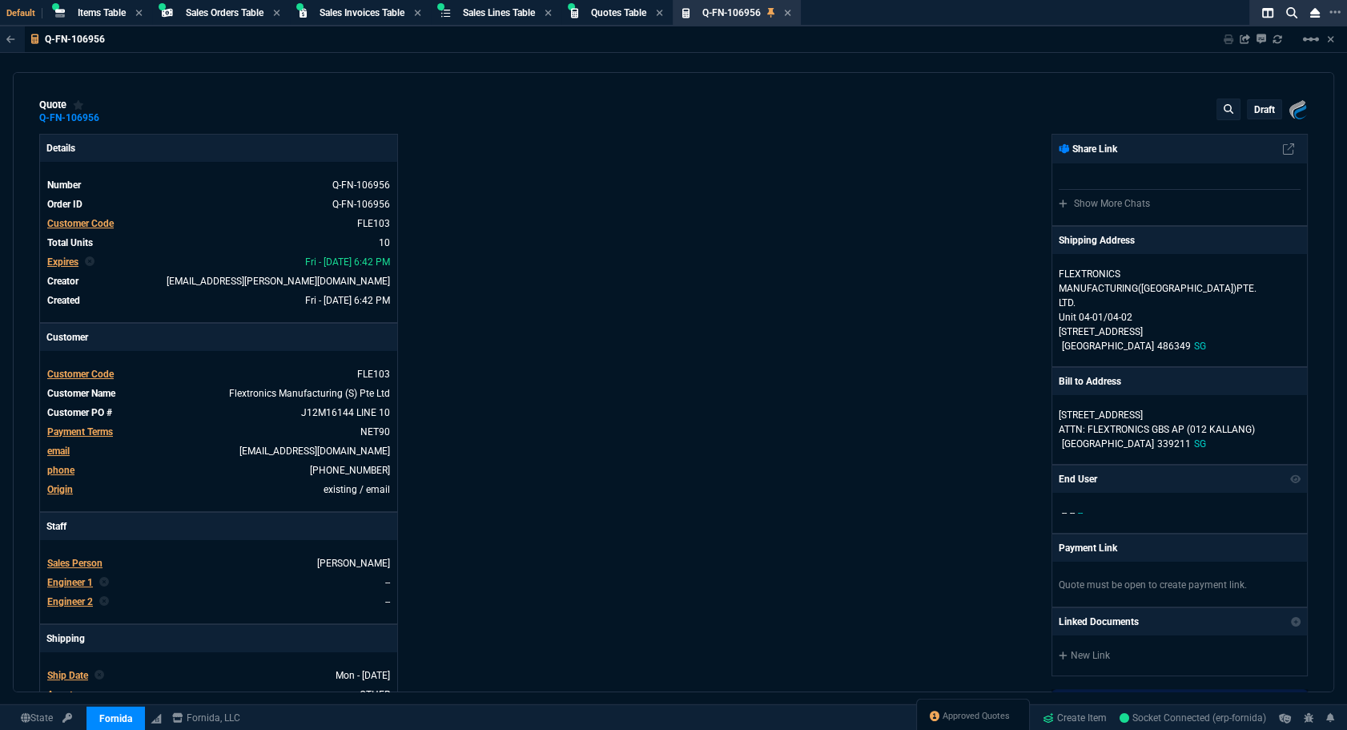
type input "38"
type input "6"
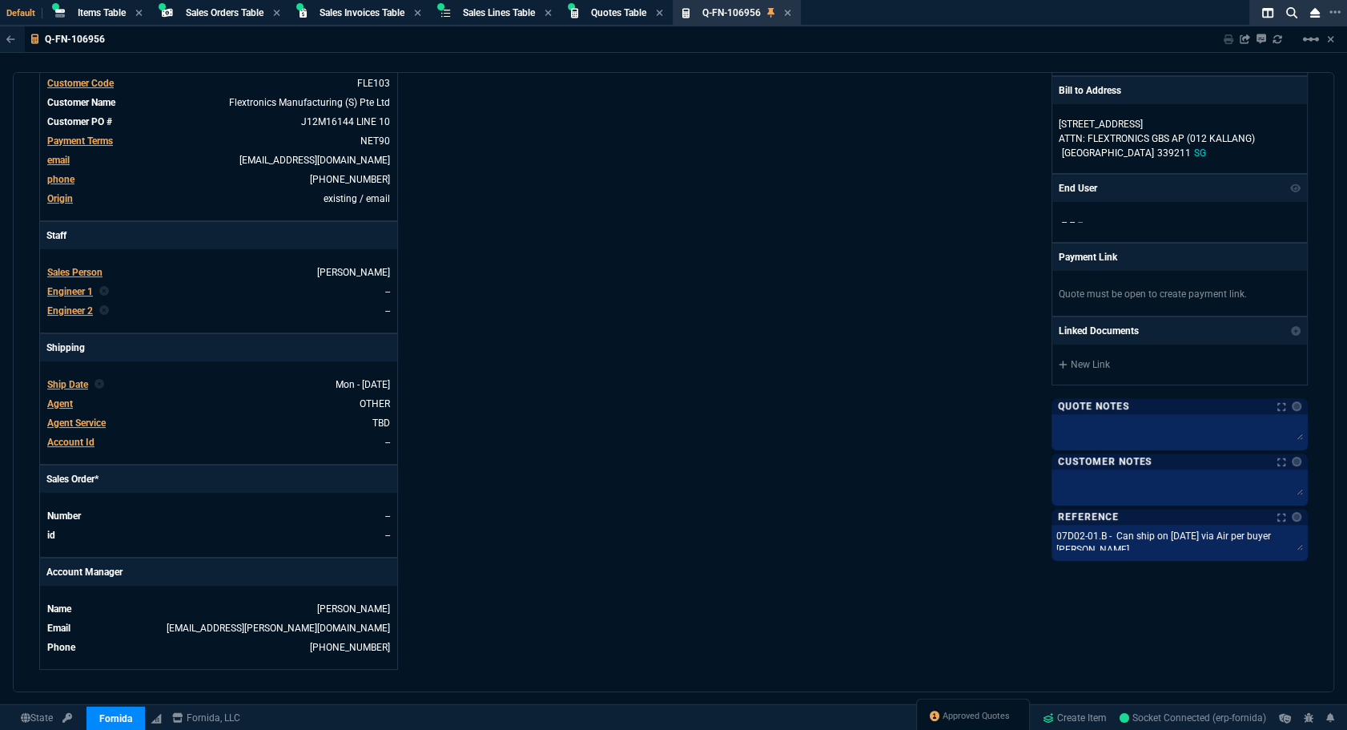
scroll to position [509, 0]
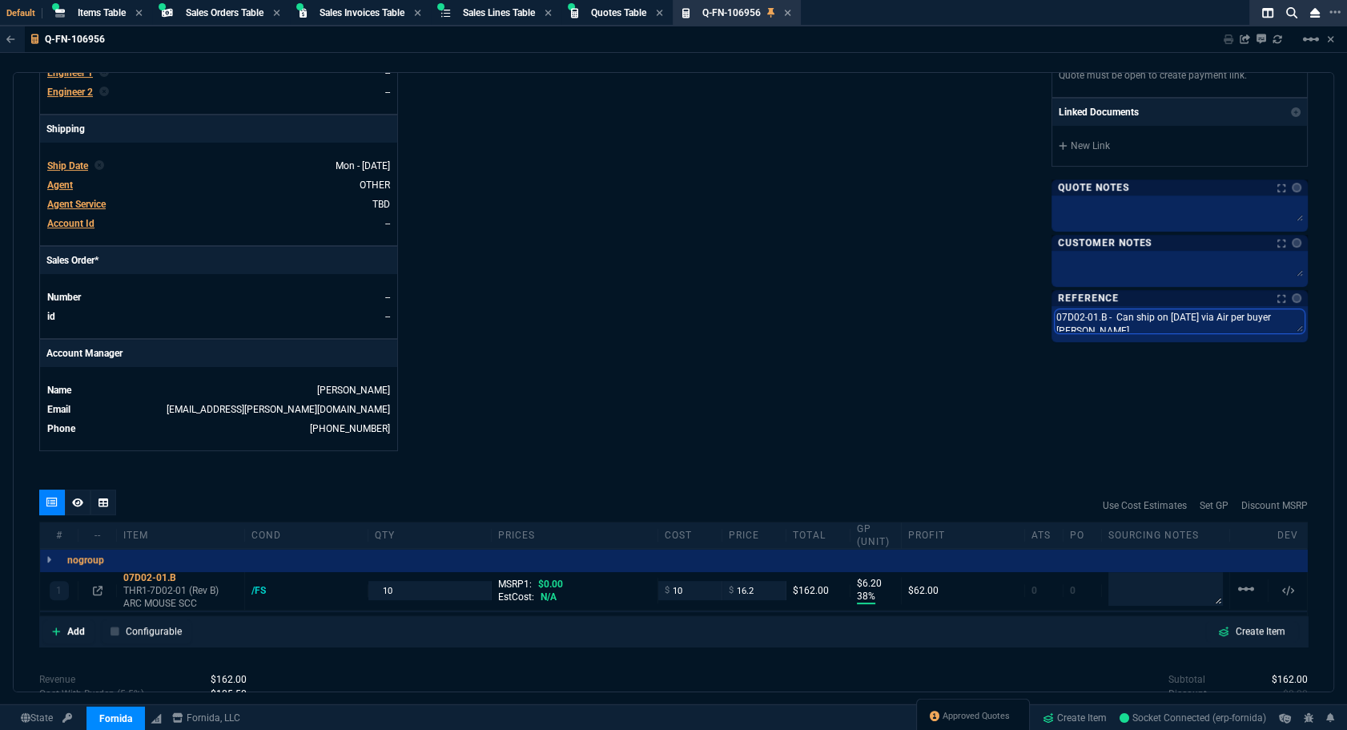
click at [1114, 323] on textarea "07D02-01.B - Can ship on [DATE] via Air per buyer [PERSON_NAME]." at bounding box center [1180, 321] width 250 height 24
drag, startPoint x: 1169, startPoint y: 336, endPoint x: 1030, endPoint y: 312, distance: 140.5
click at [1030, 312] on div "Fornida, LLC [STREET_ADDRESS] Share Link Show More Chats Shipping Address FLEXT…" at bounding box center [991, 37] width 634 height 827
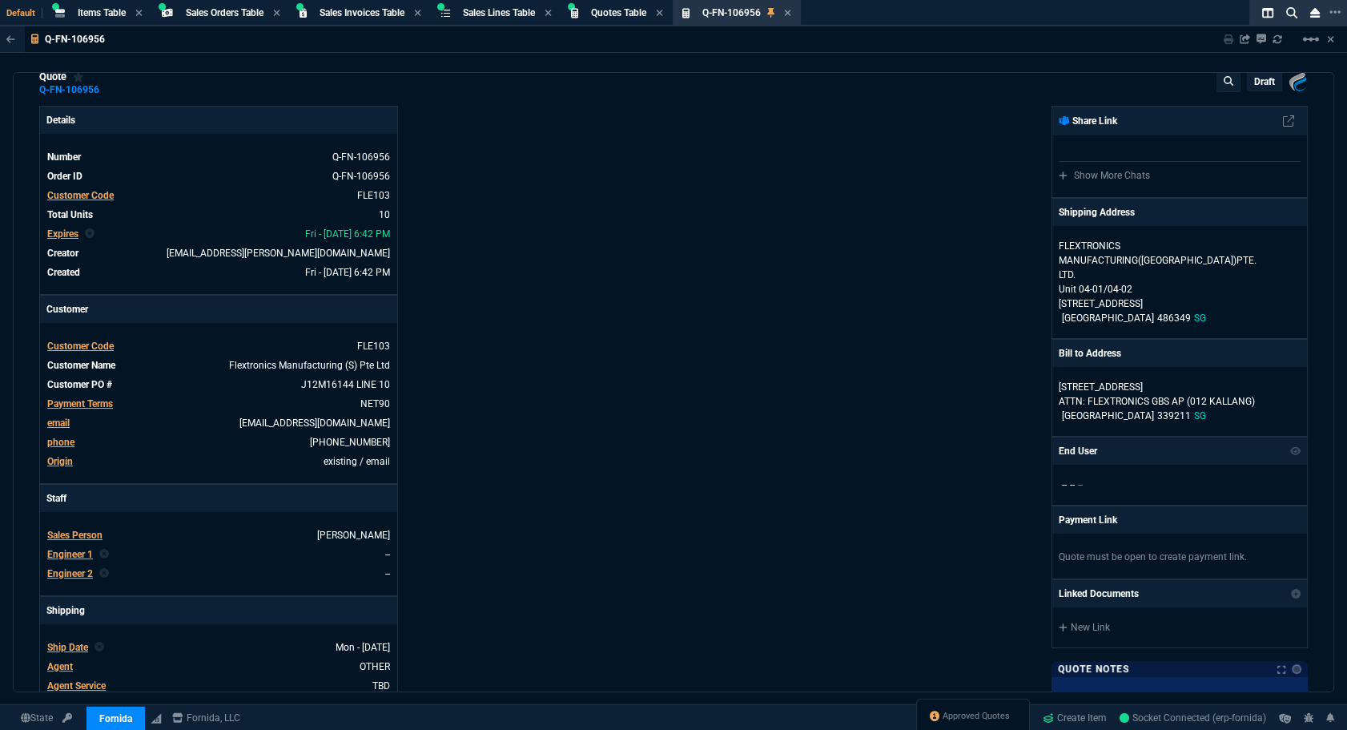
scroll to position [0, 0]
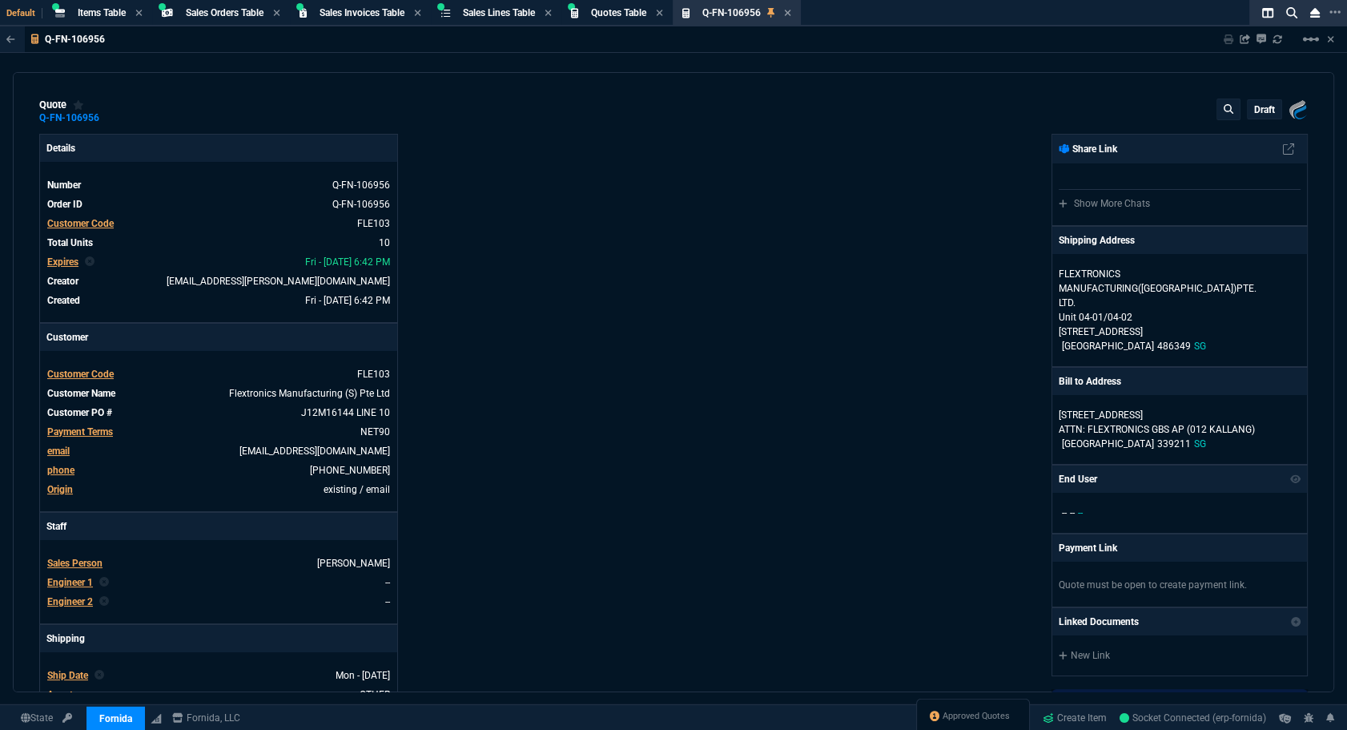
click at [1258, 105] on p "draft" at bounding box center [1264, 109] width 21 height 13
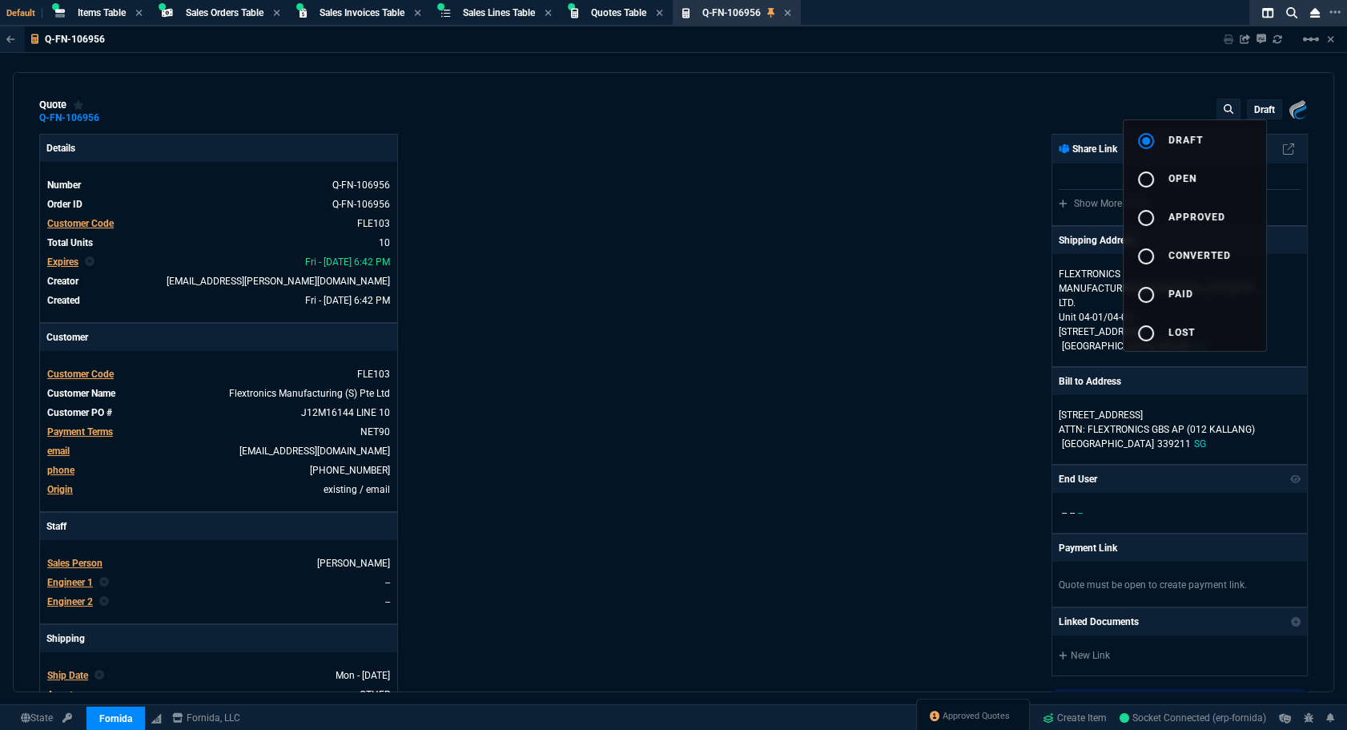
click at [1212, 170] on button "radio_button_unchecked open" at bounding box center [1195, 178] width 143 height 38
click at [823, 232] on div at bounding box center [673, 365] width 1347 height 730
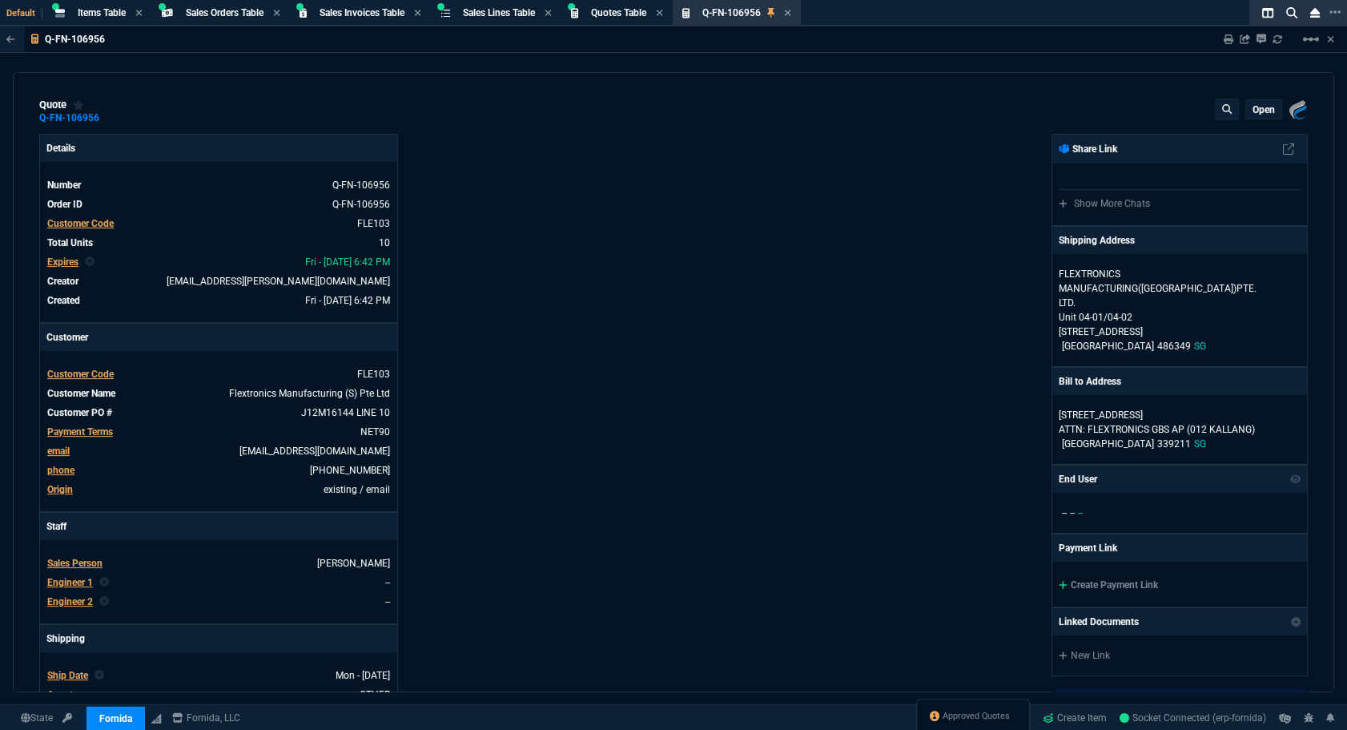
type input "38"
type input "6"
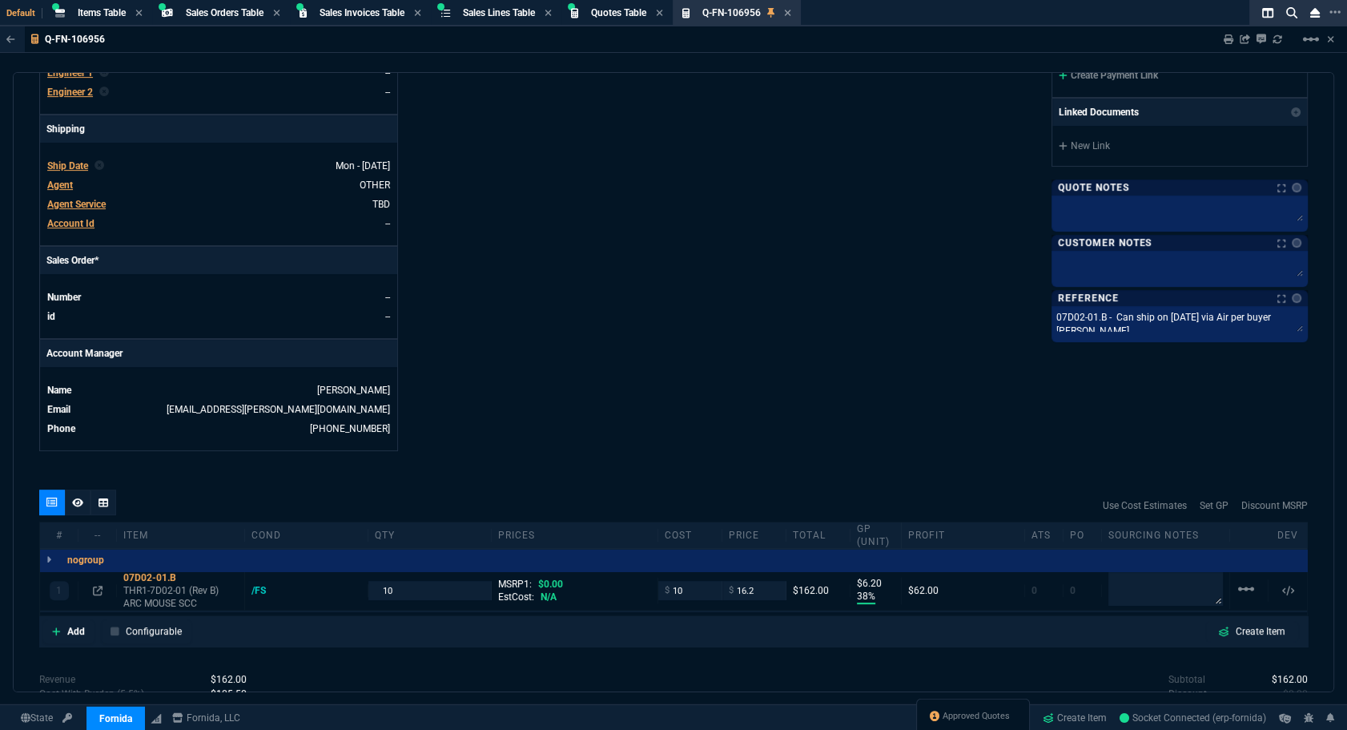
scroll to position [670, 0]
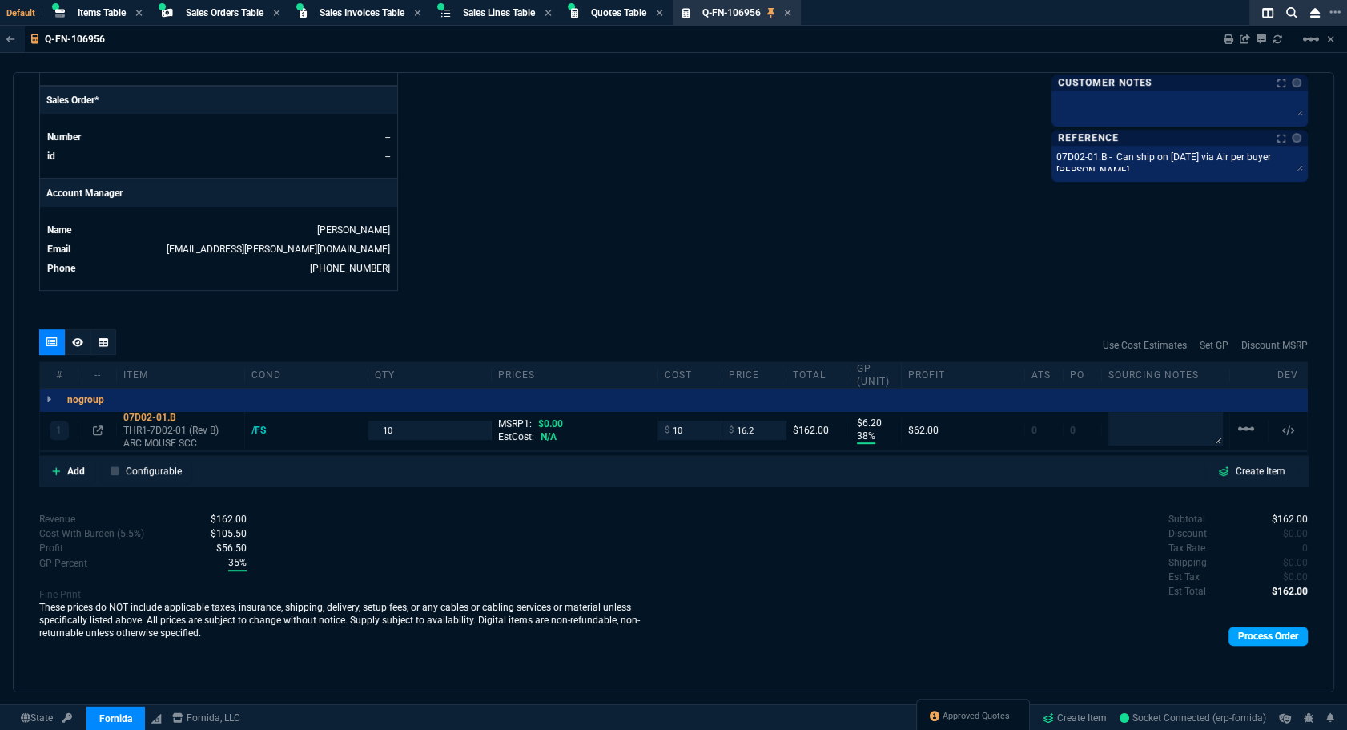
click at [1250, 633] on link "Process Order" at bounding box center [1268, 635] width 79 height 19
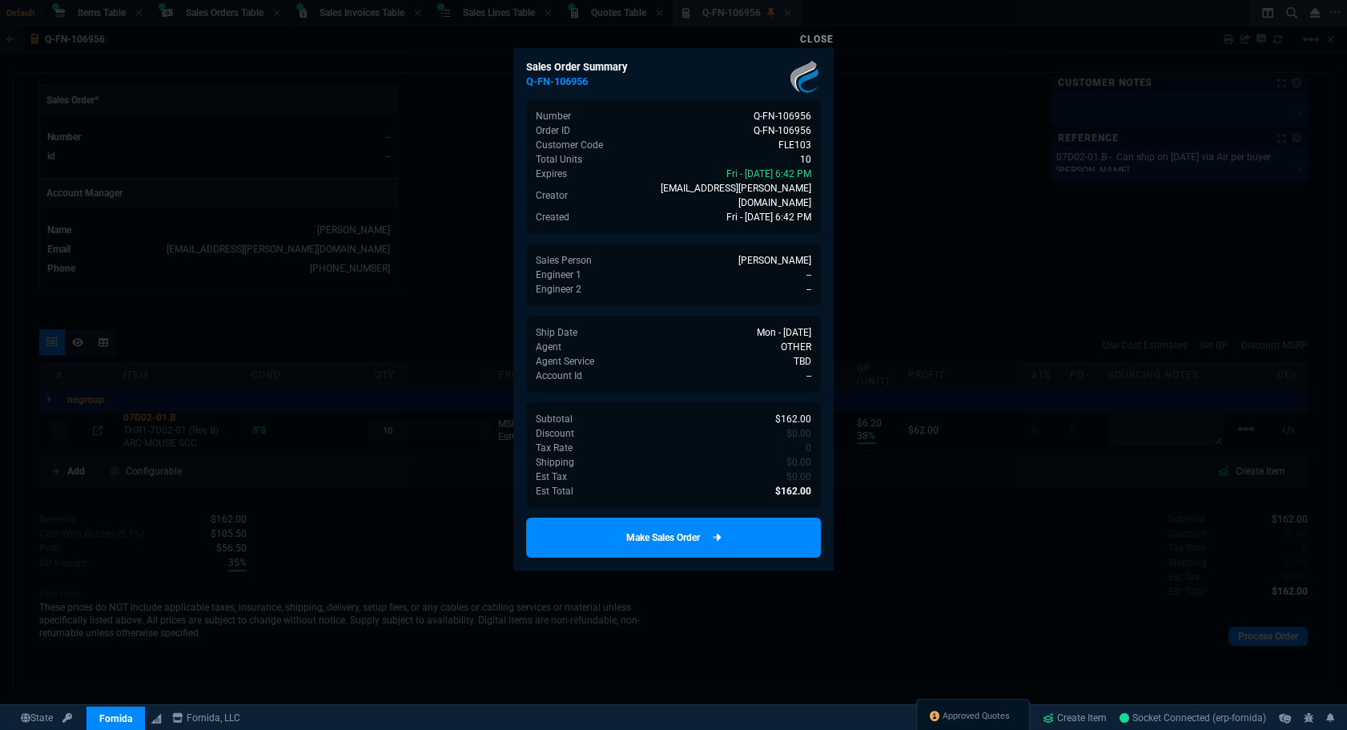
click at [774, 528] on link "Make Sales Order" at bounding box center [673, 537] width 295 height 40
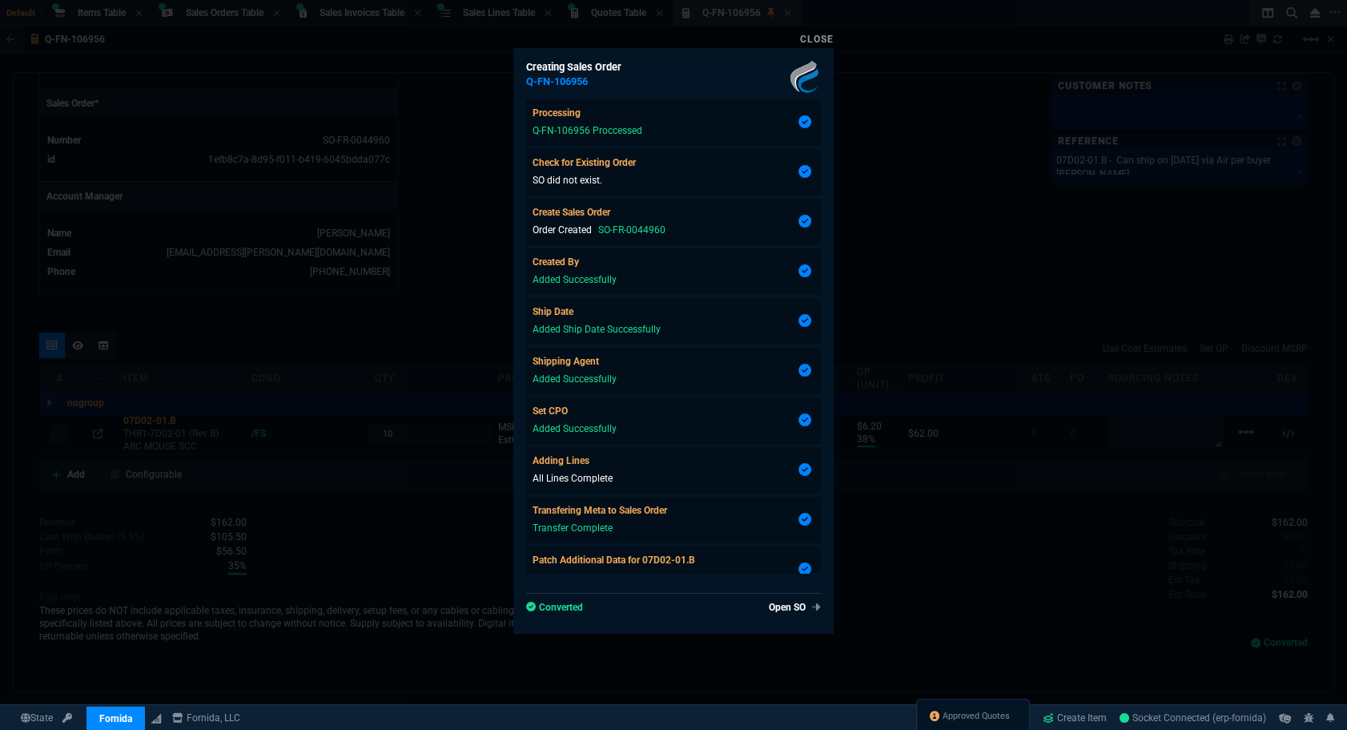
type input "38"
type input "6"
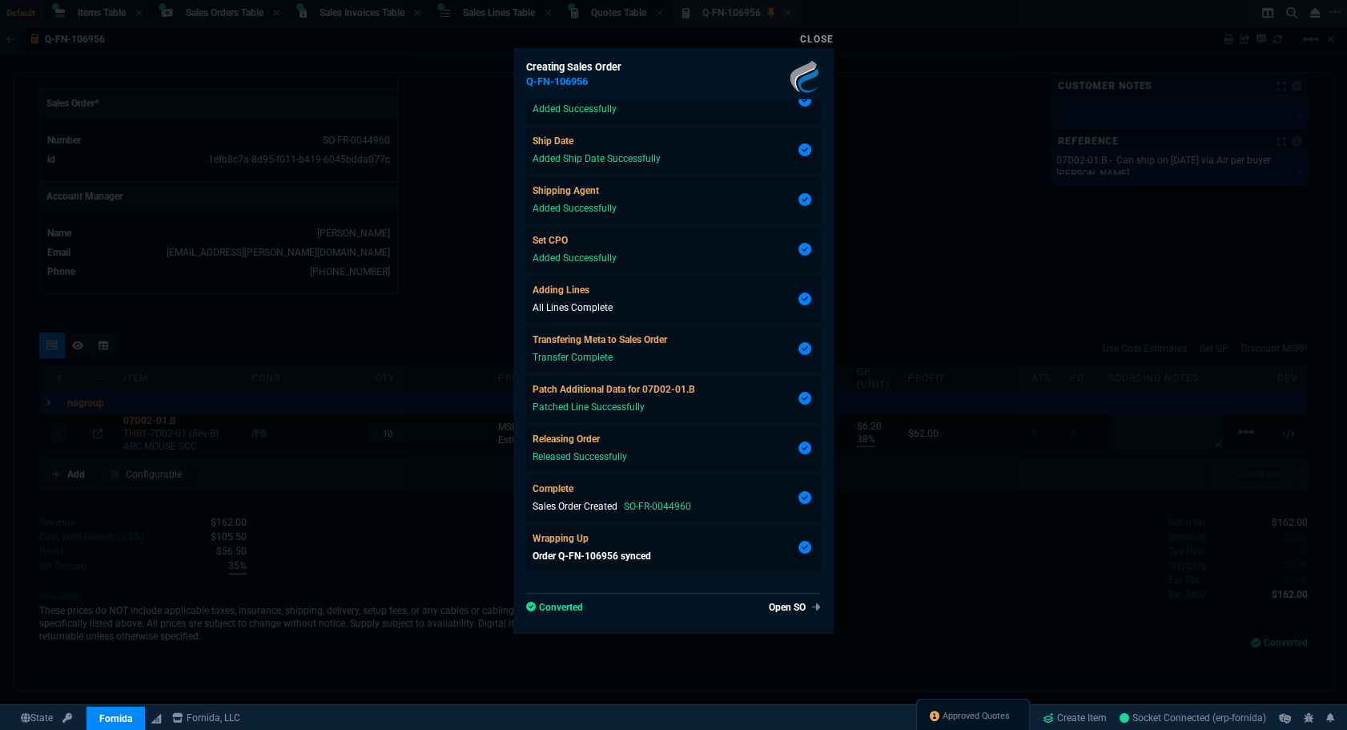
scroll to position [644, 0]
click at [793, 609] on link "Open SO" at bounding box center [792, 607] width 58 height 14
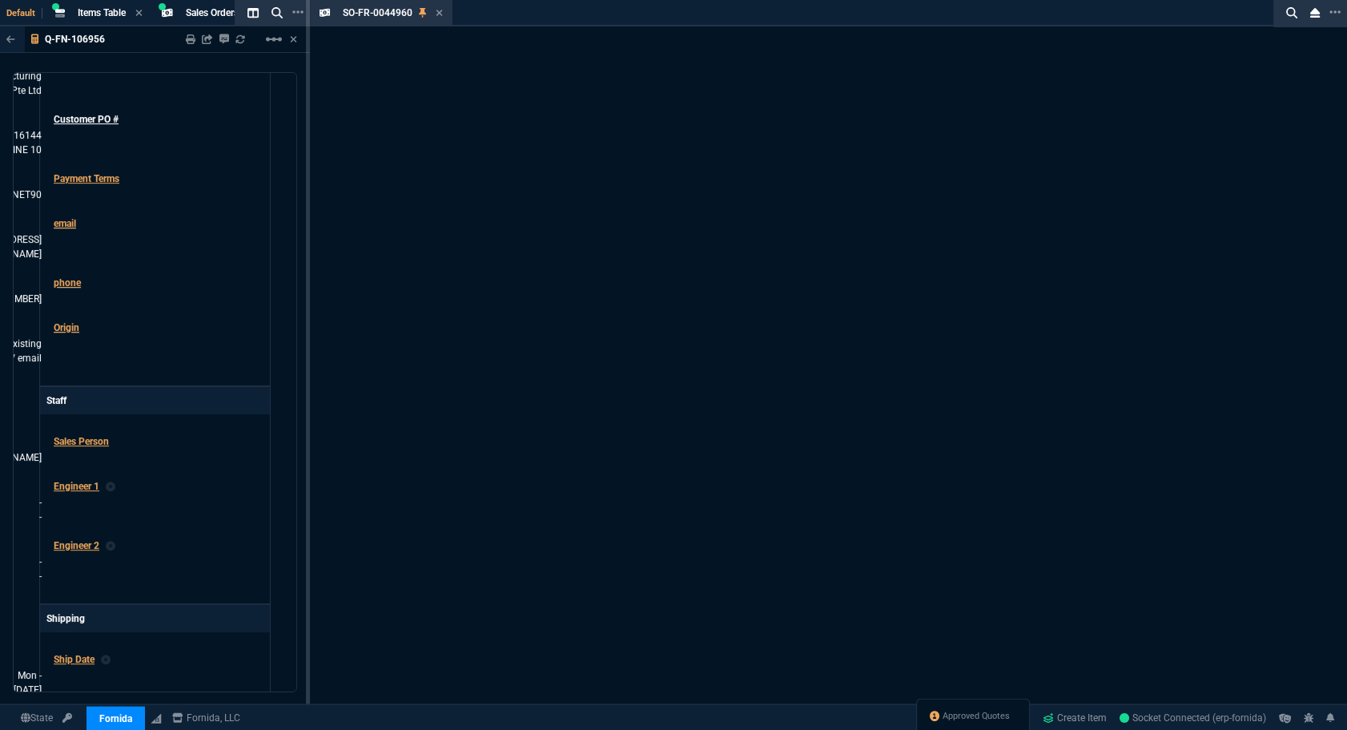
scroll to position [666, 0]
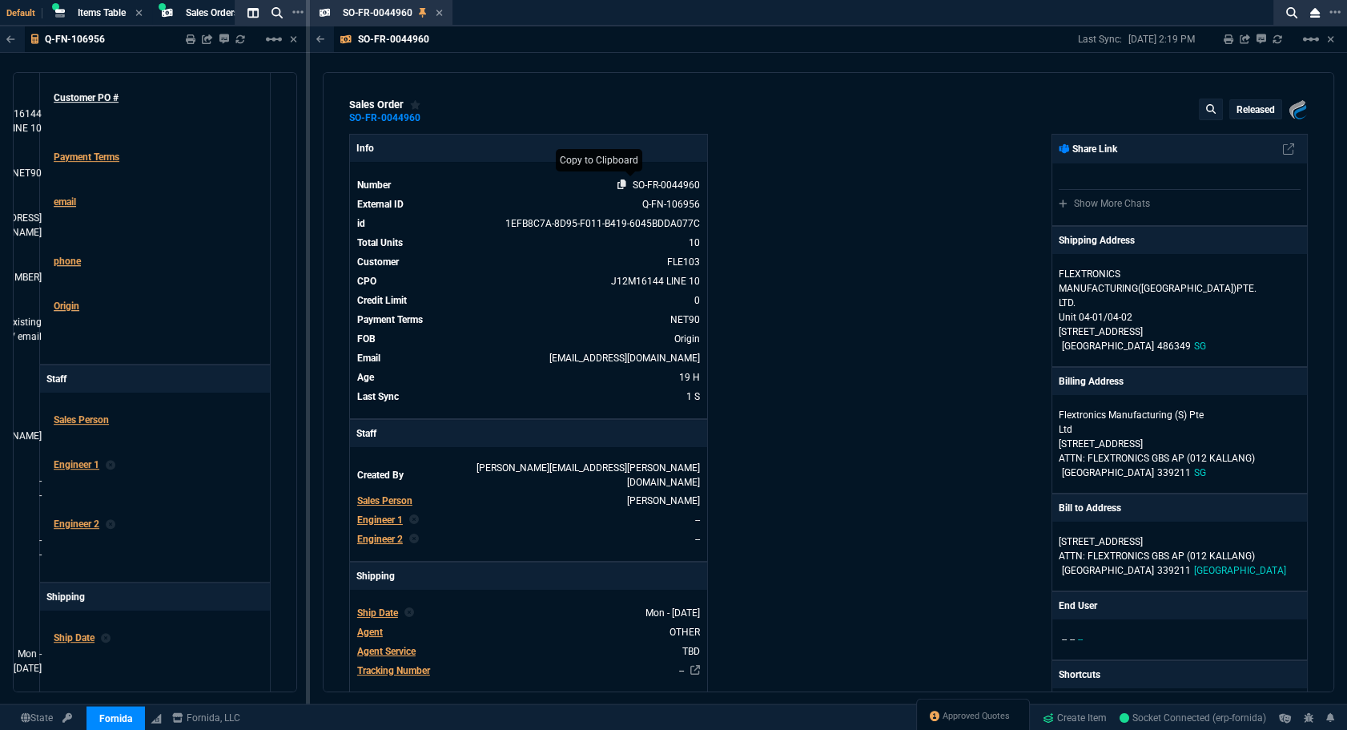
click at [620, 183] on icon at bounding box center [622, 184] width 9 height 10
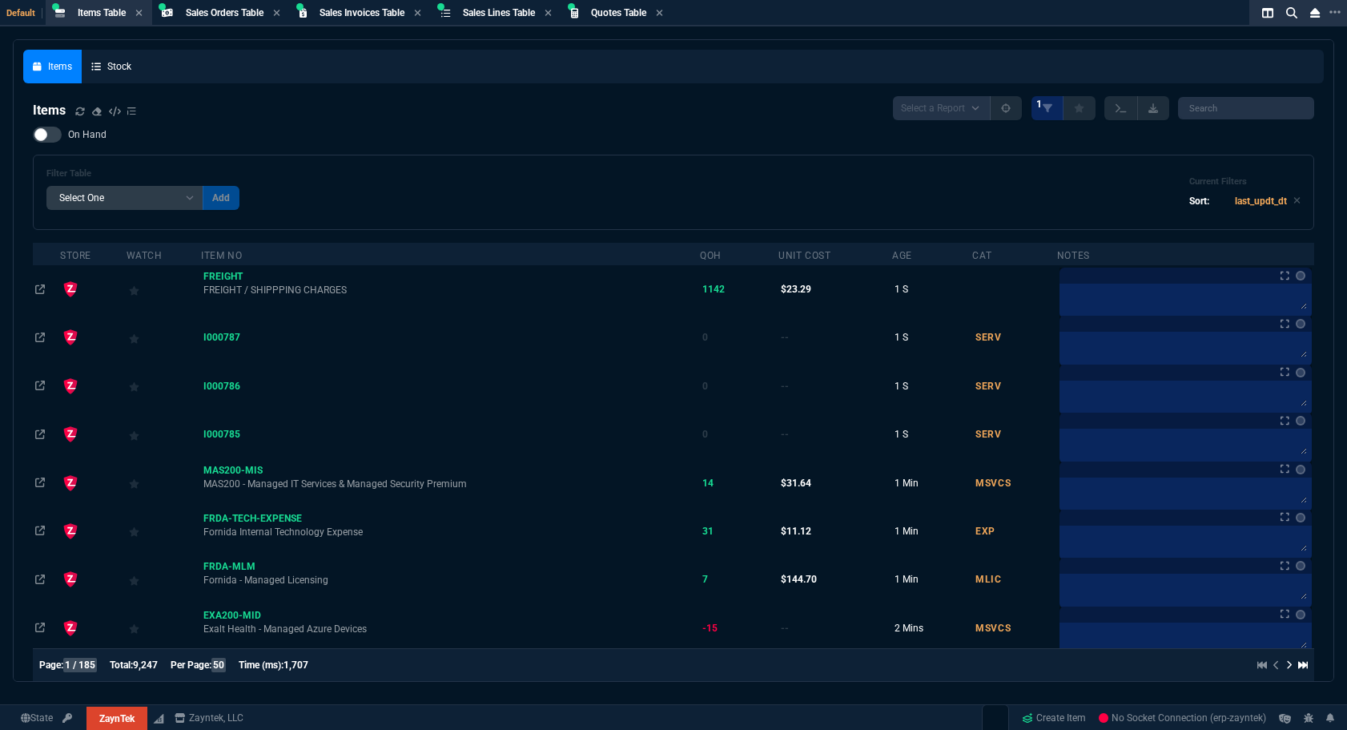
select select "4: SHAD"
select select
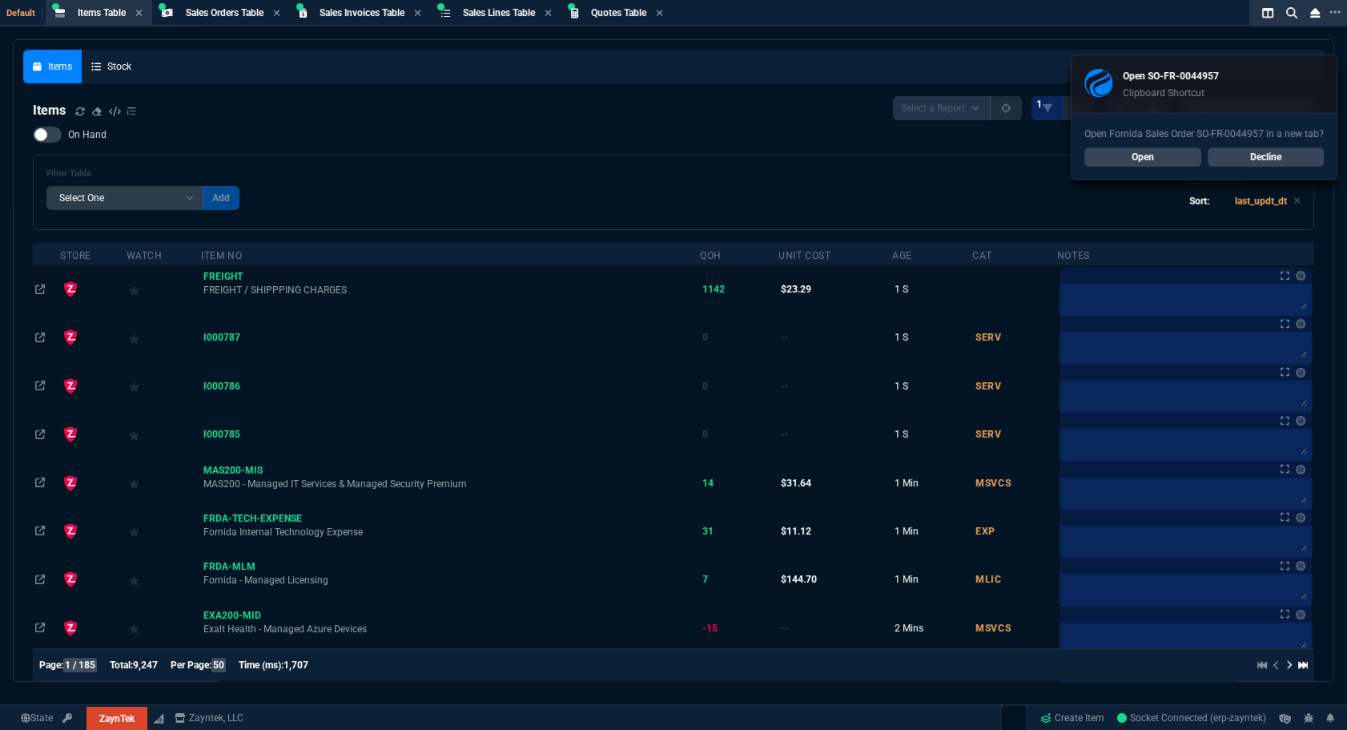
click at [1251, 149] on link "Decline" at bounding box center [1266, 156] width 117 height 19
